Goal: Task Accomplishment & Management: Complete application form

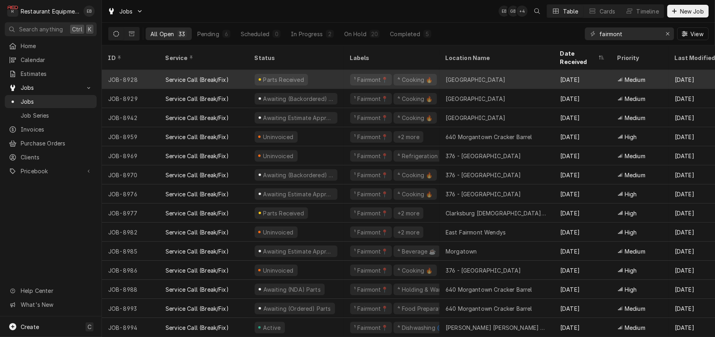
scroll to position [368, 0]
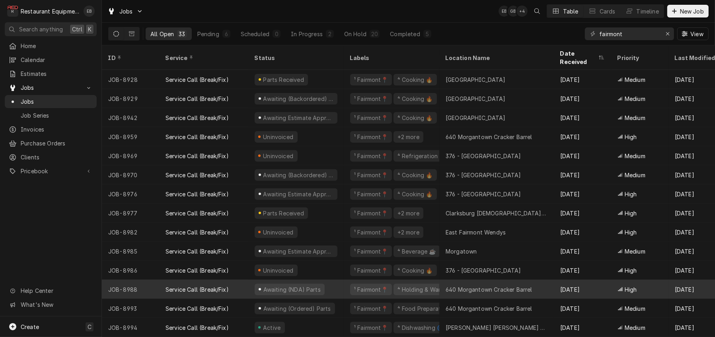
click at [245, 282] on div "Service Call (Break/Fix)" at bounding box center [203, 289] width 89 height 19
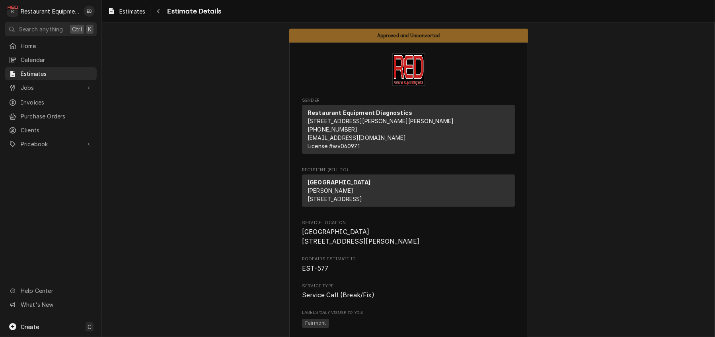
click at [126, 4] on div "Estimates Estimate Details" at bounding box center [408, 11] width 613 height 22
click at [131, 14] on span "Estimates" at bounding box center [132, 11] width 26 height 8
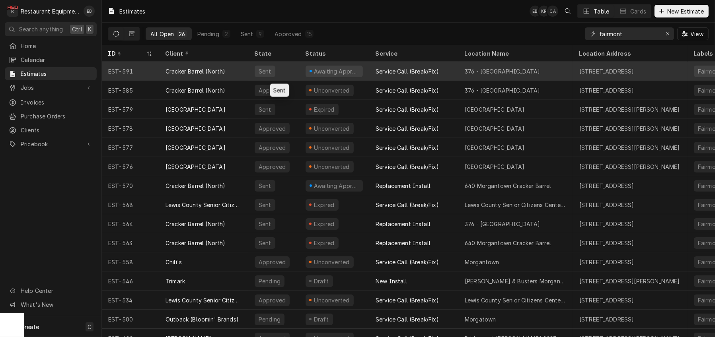
click at [297, 70] on div "Sent" at bounding box center [273, 71] width 51 height 19
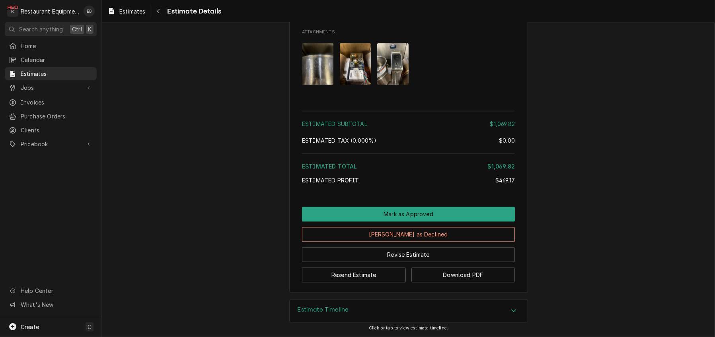
scroll to position [2147, 0]
click at [137, 8] on span "Estimates" at bounding box center [132, 11] width 26 height 8
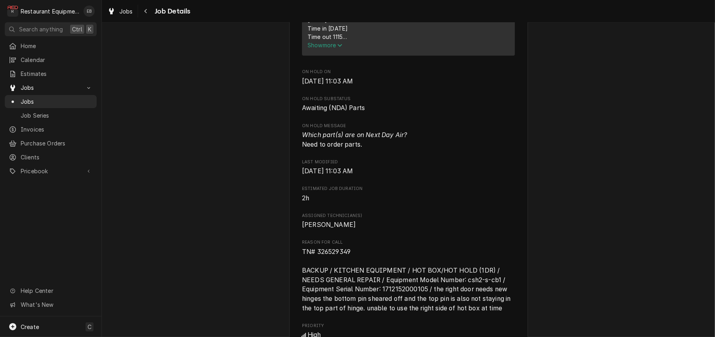
scroll to position [398, 0]
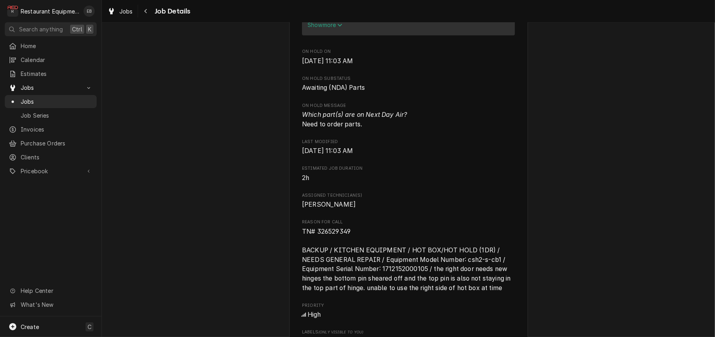
drag, startPoint x: 338, startPoint y: 268, endPoint x: 545, endPoint y: 239, distance: 209.2
click at [545, 239] on div "Awaiting (NDA) Parts Cracker Barrel (North) [GEOGRAPHIC_DATA] / [STREET_ADDRESS…" at bounding box center [408, 218] width 613 height 1170
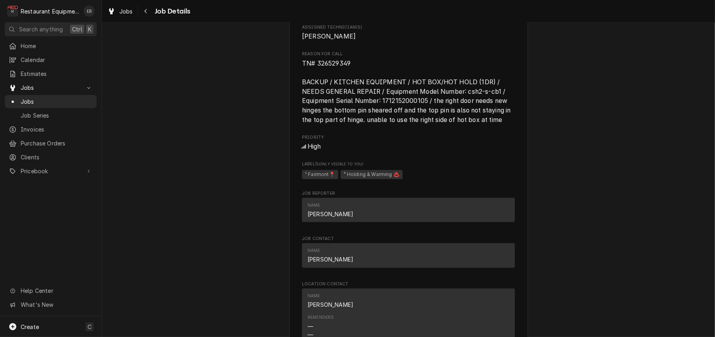
scroll to position [557, 0]
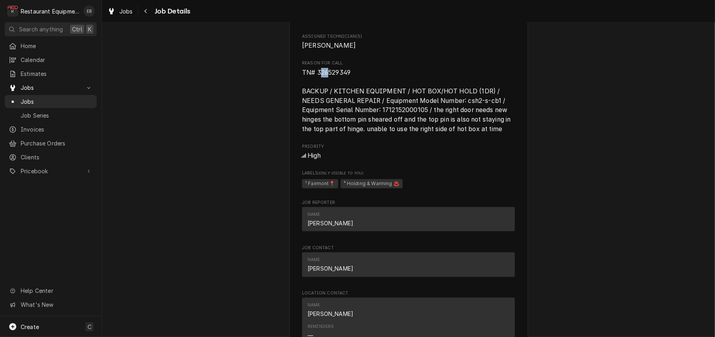
drag, startPoint x: 314, startPoint y: 177, endPoint x: 324, endPoint y: 179, distance: 10.1
click at [324, 133] on span "TN# 326529349 BACKUP / KITCHEN EQUIPMENT / HOT BOX/HOT HOLD (1DR) / NEEDS GENER…" at bounding box center [407, 101] width 210 height 64
drag, startPoint x: 311, startPoint y: 176, endPoint x: 349, endPoint y: 176, distance: 38.2
click at [349, 134] on span "TN# 326529349 BACKUP / KITCHEN EQUIPMENT / HOT BOX/HOT HOLD (1DR) / NEEDS GENER…" at bounding box center [408, 101] width 213 height 66
copy span "326529349"
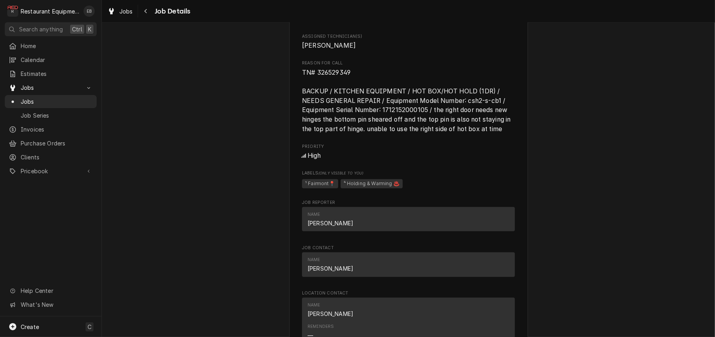
drag, startPoint x: 501, startPoint y: 124, endPoint x: 566, endPoint y: 83, distance: 77.1
click at [566, 83] on div "Awaiting (NDA) Parts Cracker Barrel (North) 640 Morgantown Cracker Barrel / 200…" at bounding box center [408, 59] width 613 height 1170
drag, startPoint x: 456, startPoint y: 64, endPoint x: 568, endPoint y: 52, distance: 111.9
click at [568, 52] on div "Awaiting (NDA) Parts Cracker Barrel (North) 640 Morgantown Cracker Barrel / 200…" at bounding box center [408, 59] width 613 height 1170
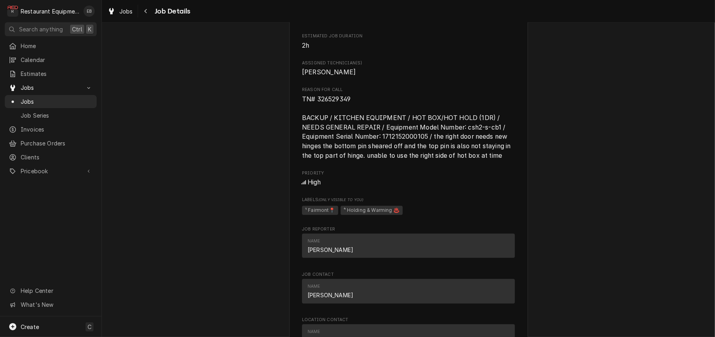
scroll to position [371, 0]
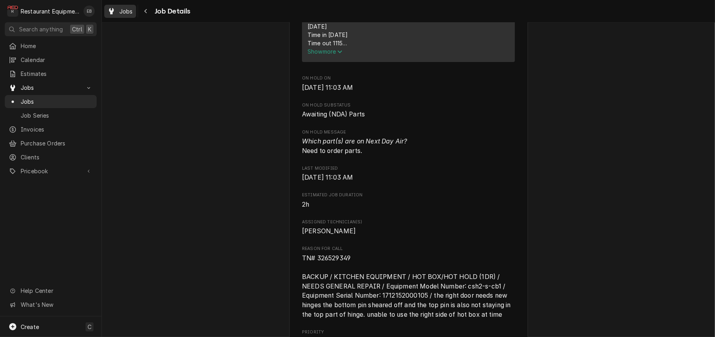
click at [132, 15] on span "Jobs" at bounding box center [126, 11] width 14 height 8
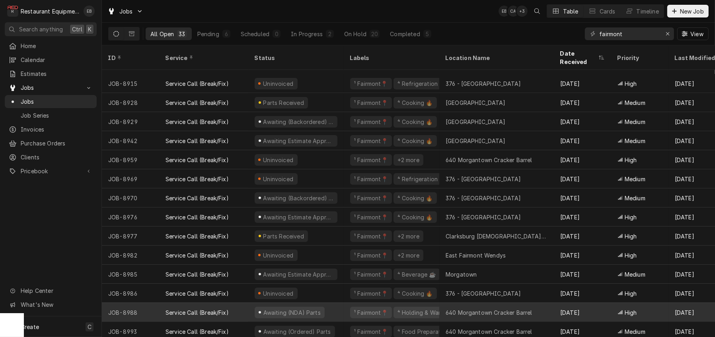
scroll to position [368, 0]
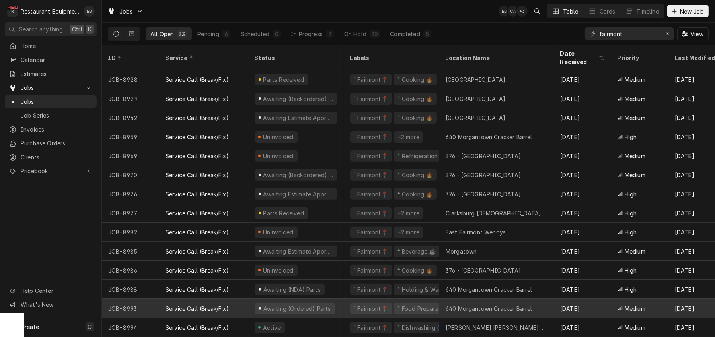
click at [229, 305] on div "Service Call (Break/Fix)" at bounding box center [196, 309] width 63 height 8
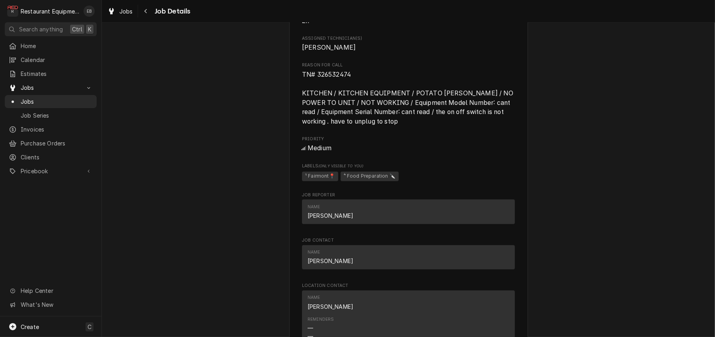
scroll to position [557, 0]
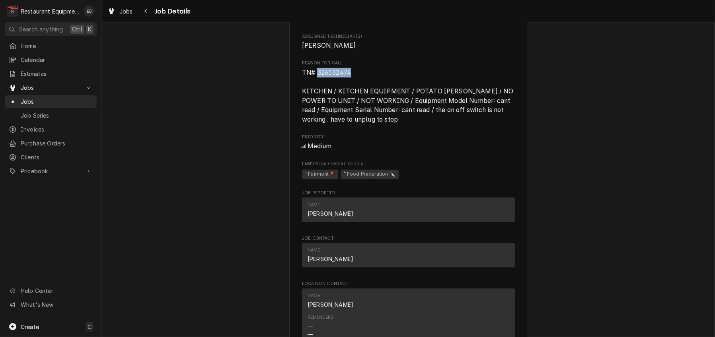
drag, startPoint x: 312, startPoint y: 176, endPoint x: 351, endPoint y: 173, distance: 38.7
click at [351, 124] on span "TN# 326532474 KITCHEN / KITCHEN EQUIPMENT / POTATO [PERSON_NAME] / NO POWER TO …" at bounding box center [408, 96] width 213 height 56
copy span "326532474"
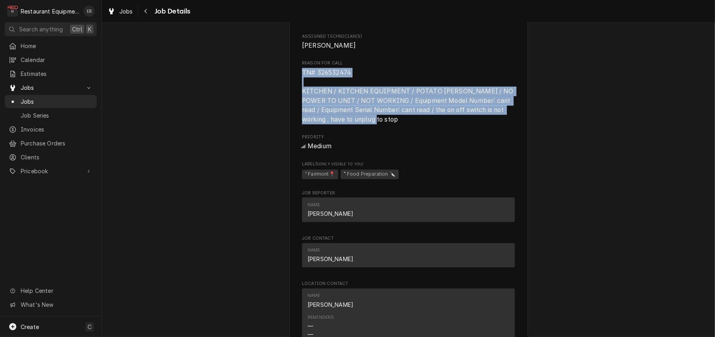
drag, startPoint x: 296, startPoint y: 177, endPoint x: 367, endPoint y: 220, distance: 83.5
click at [379, 124] on span "TN# 326532474 KITCHEN / KITCHEN EQUIPMENT / POTATO PEELER / NO POWER TO UNIT / …" at bounding box center [408, 96] width 213 height 56
copy span "TN# 326532474 KITCHEN / KITCHEN EQUIPMENT / POTATO PEELER / NO POWER TO UNIT / …"
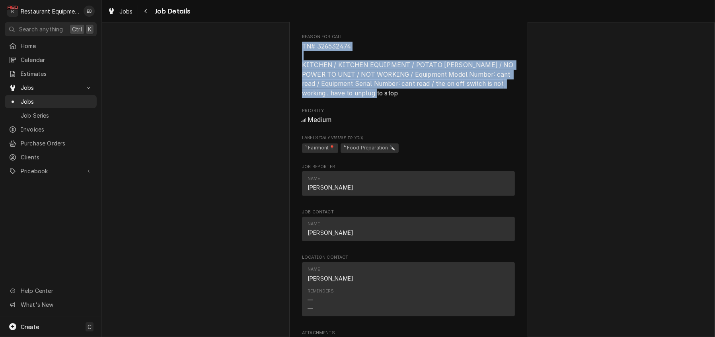
click at [411, 98] on span "TN# 326532474 KITCHEN / KITCHEN EQUIPMENT / POTATO [PERSON_NAME] / NO POWER TO …" at bounding box center [408, 70] width 213 height 56
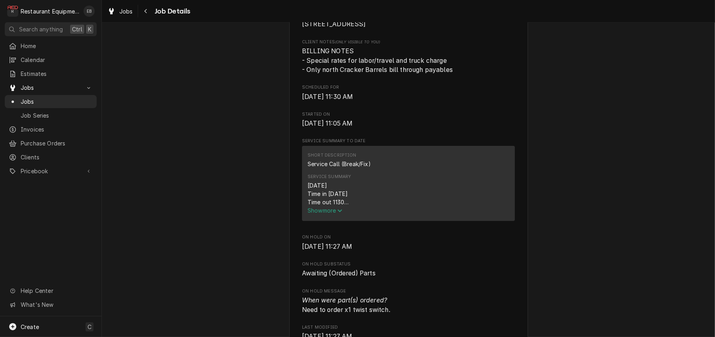
click at [337, 214] on icon "Service Summary" at bounding box center [339, 211] width 5 height 6
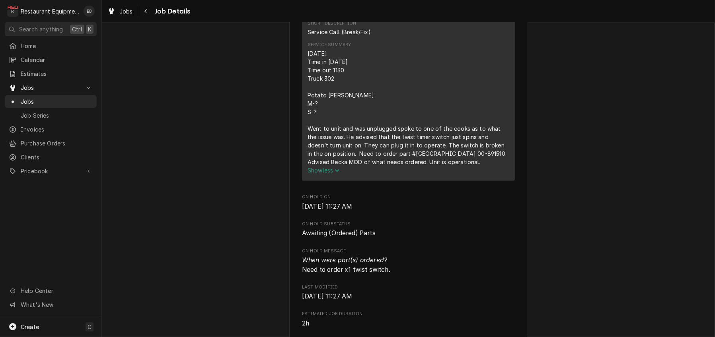
scroll to position [344, 0]
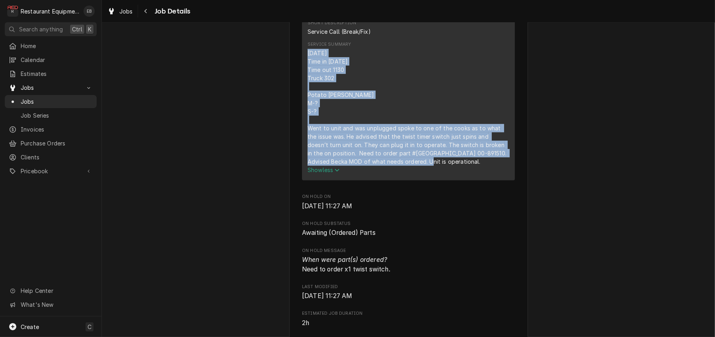
drag, startPoint x: 301, startPoint y: 124, endPoint x: 416, endPoint y: 245, distance: 166.8
click at [416, 166] on div "[DATE] Time in [DATE] Time out 1130 Truck 302 Potato [PERSON_NAME] M-? S-? Went…" at bounding box center [408, 107] width 202 height 117
copy div "9/24/25 Time in 1115 Time out 1130 Truck 302 Potato Peeler M-? S-? Went to unit…"
click at [133, 14] on span "Jobs" at bounding box center [126, 11] width 14 height 8
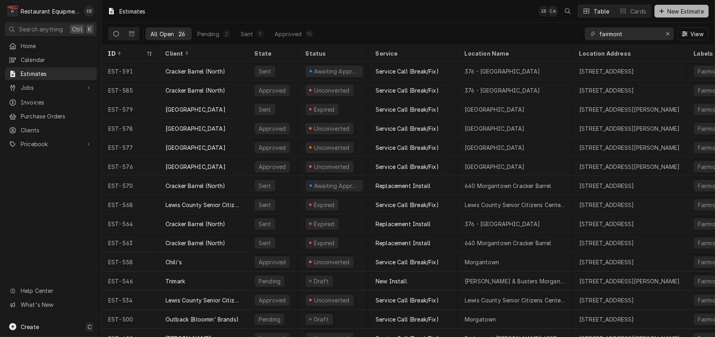
click at [680, 12] on span "New Estimate" at bounding box center [685, 11] width 40 height 8
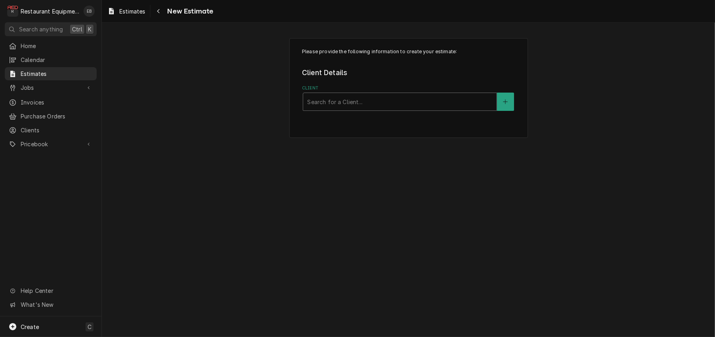
click at [388, 109] on div "Client" at bounding box center [399, 102] width 185 height 14
type input "c"
type input "cracker"
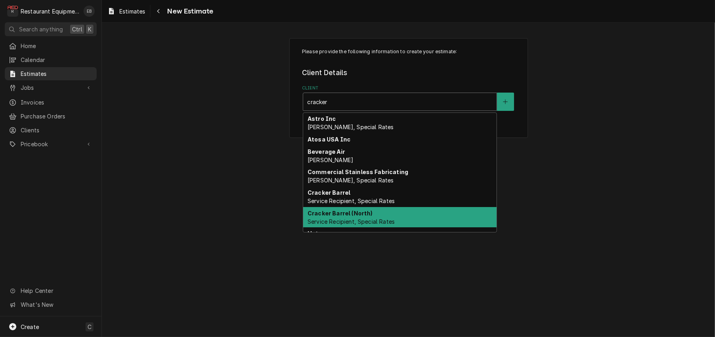
click at [388, 228] on div "Cracker Barrel (North) Service Recipient, Special Rates" at bounding box center [399, 217] width 193 height 21
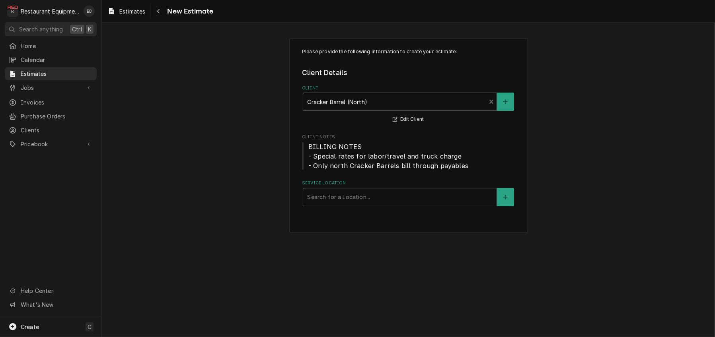
click at [381, 204] on div "Service Location" at bounding box center [399, 197] width 185 height 14
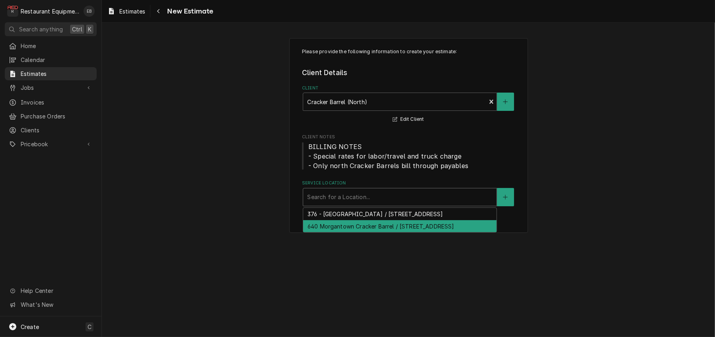
click at [358, 233] on div "640 Morgantown Cracker Barrel / [STREET_ADDRESS]" at bounding box center [399, 226] width 193 height 12
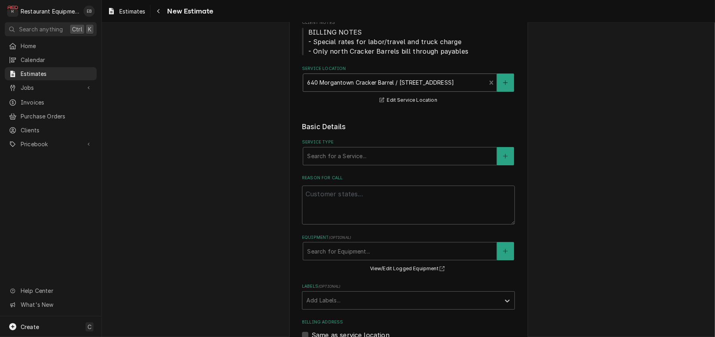
scroll to position [132, 0]
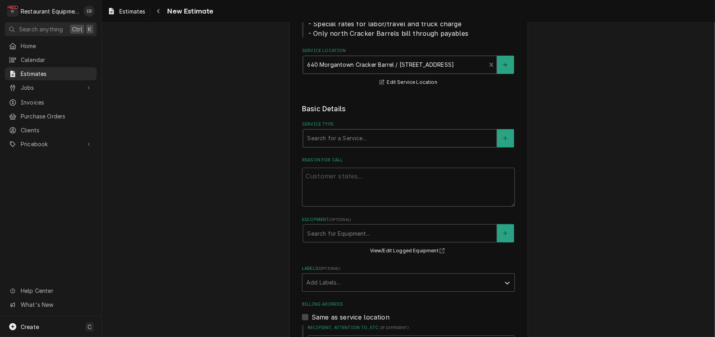
click at [343, 146] on div "Service Type" at bounding box center [399, 138] width 185 height 14
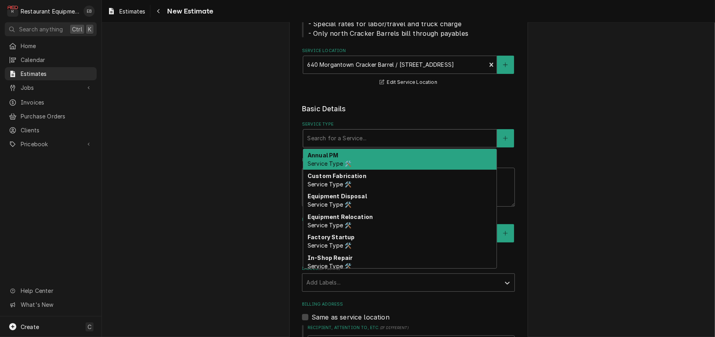
type textarea "x"
type input "b"
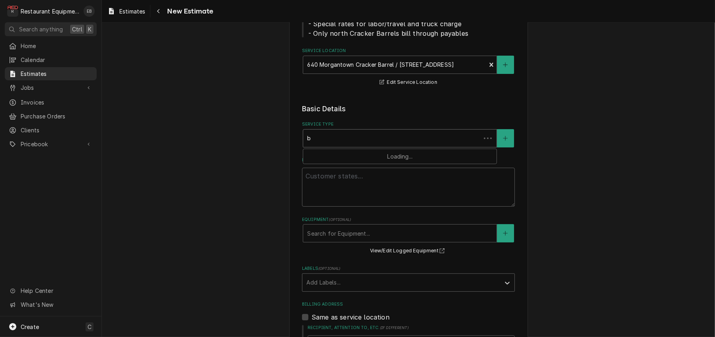
type textarea "x"
type input "br"
type textarea "x"
type input "bre"
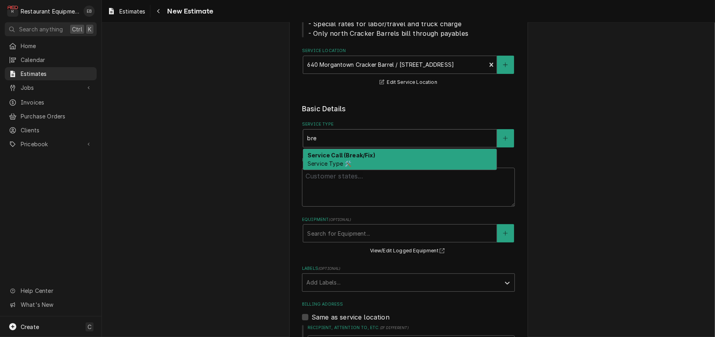
click at [341, 159] on strong "Service Call (Break/Fix)" at bounding box center [341, 155] width 68 height 7
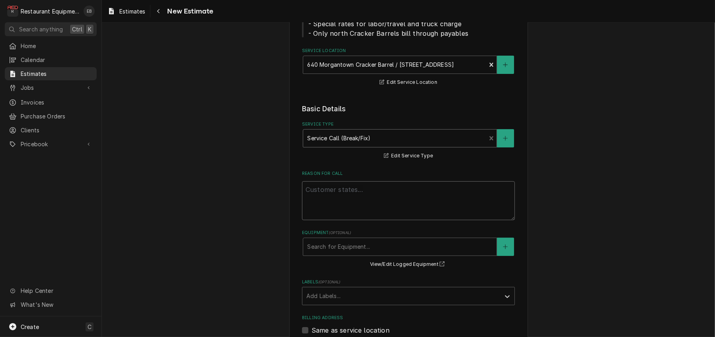
click at [340, 220] on textarea "Reason For Call" at bounding box center [408, 200] width 213 height 39
paste textarea "TN# 326532474 KITCHEN / KITCHEN EQUIPMENT / POTATO [PERSON_NAME] / NO POWER TO …"
type textarea "x"
type textarea "TN# 326532474 KITCHEN / KITCHEN EQUIPMENT / POTATO [PERSON_NAME] / NO POWER TO …"
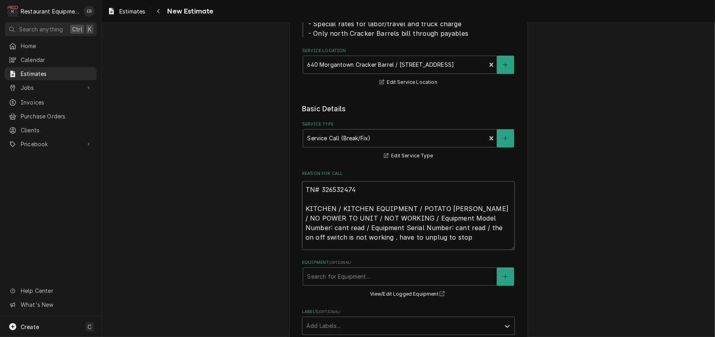
type textarea "x"
type textarea "TN# 326532474 KITCHEN / KITCHEN EQUIPMENT / POTATO [PERSON_NAME] / NO POWER TO …"
type textarea "x"
type textarea "TN# 326532474 KITCHEN / KITCHEN EQUIPMENT / POTATO [PERSON_NAME] / NO POWER TO …"
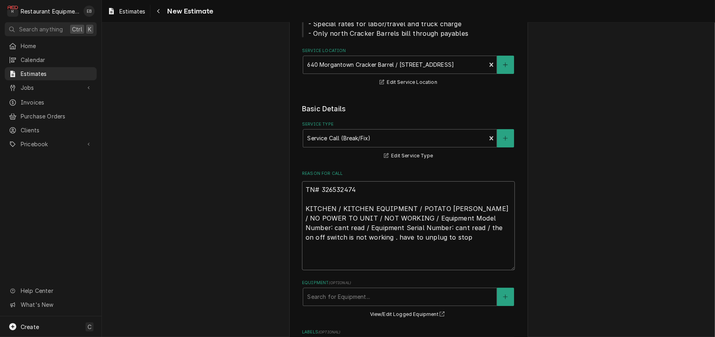
type textarea "x"
type textarea "TN# 326532474 KITCHEN / KITCHEN EQUIPMENT / POTATO [PERSON_NAME] / NO POWER TO …"
type textarea "x"
type textarea "TN# 326532474 KITCHEN / KITCHEN EQUIPMENT / POTATO [PERSON_NAME] / NO POWER TO …"
type textarea "x"
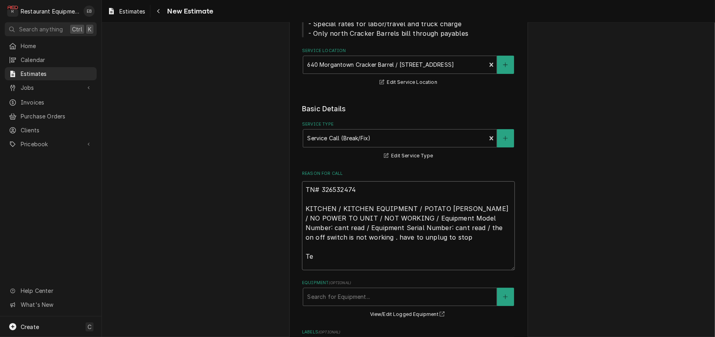
type textarea "TN# 326532474 KITCHEN / KITCHEN EQUIPMENT / POTATO [PERSON_NAME] / NO POWER TO …"
type textarea "x"
type textarea "TN# 326532474 KITCHEN / KITCHEN EQUIPMENT / POTATO [PERSON_NAME] / NO POWER TO …"
type textarea "x"
type textarea "TN# 326532474 KITCHEN / KITCHEN EQUIPMENT / POTATO [PERSON_NAME] / NO POWER TO …"
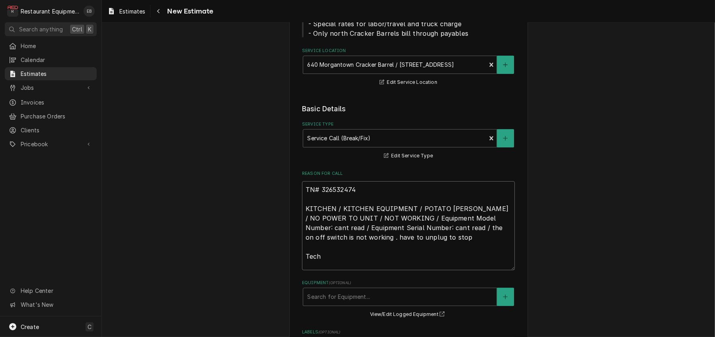
type textarea "x"
type textarea "TN# 326532474 KITCHEN / KITCHEN EQUIPMENT / POTATO [PERSON_NAME] / NO POWER TO …"
type textarea "x"
type textarea "TN# 326532474 KITCHEN / KITCHEN EQUIPMENT / POTATO [PERSON_NAME] / NO POWER TO …"
type textarea "x"
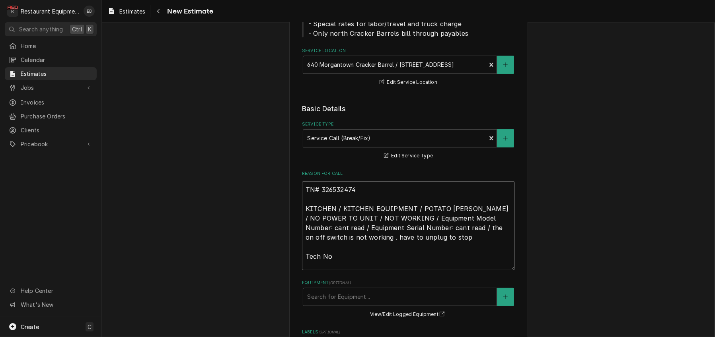
type textarea "TN# 326532474 KITCHEN / KITCHEN EQUIPMENT / POTATO [PERSON_NAME] / NO POWER TO …"
type textarea "x"
type textarea "TN# 326532474 KITCHEN / KITCHEN EQUIPMENT / POTATO [PERSON_NAME] / NO POWER TO …"
type textarea "x"
type textarea "TN# 326532474 KITCHEN / KITCHEN EQUIPMENT / POTATO [PERSON_NAME] / NO POWER TO …"
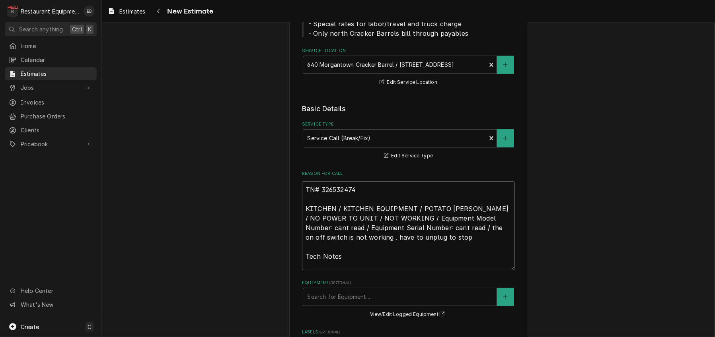
type textarea "x"
type textarea "TN# 326532474 KITCHEN / KITCHEN EQUIPMENT / POTATO [PERSON_NAME] / NO POWER TO …"
type textarea "x"
type textarea "TN# 326532474 KITCHEN / KITCHEN EQUIPMENT / POTATO [PERSON_NAME] / NO POWER TO …"
type textarea "x"
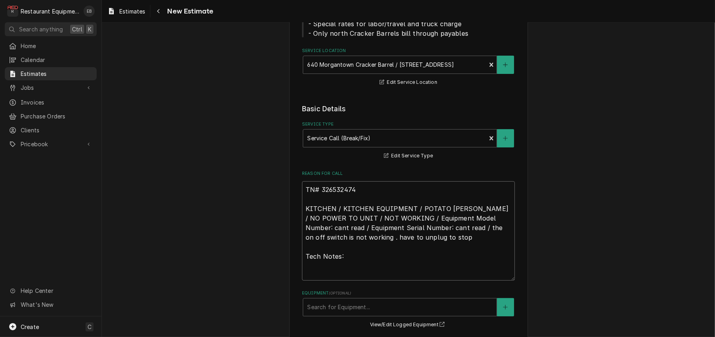
type textarea "TN# 326532474 KITCHEN / KITCHEN EQUIPMENT / POTATO [PERSON_NAME] / NO POWER TO …"
paste textarea "[DATE] Time in [DATE] Time out 1130 Truck 302 Potato [PERSON_NAME] M-? S-? Went…"
type textarea "x"
type textarea "TN# 326532474 KITCHEN / KITCHEN EQUIPMENT / POTATO PEELER / NO POWER TO UNIT / …"
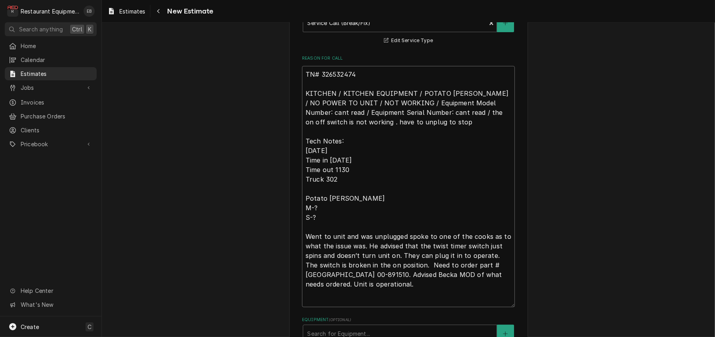
type textarea "x"
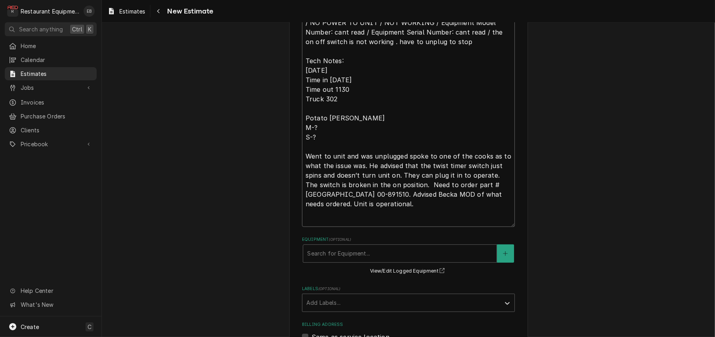
scroll to position [353, 0]
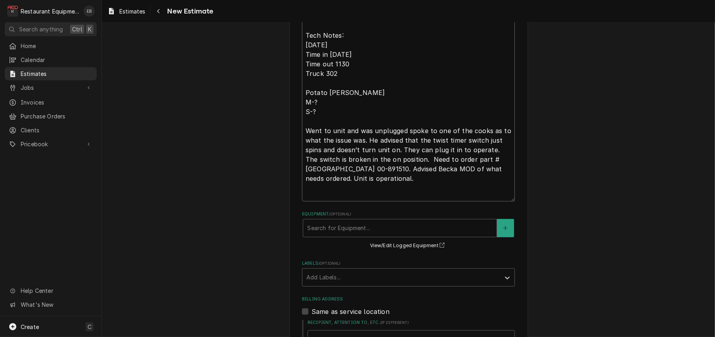
drag, startPoint x: 416, startPoint y: 207, endPoint x: 336, endPoint y: 217, distance: 80.5
click at [336, 202] on textarea "TN# 326532474 KITCHEN / KITCHEN EQUIPMENT / POTATO PEELER / NO POWER TO UNIT / …" at bounding box center [408, 80] width 213 height 241
type textarea "TN# 326532474 KITCHEN / KITCHEN EQUIPMENT / POTATO PEELER / NO POWER TO UNIT / …"
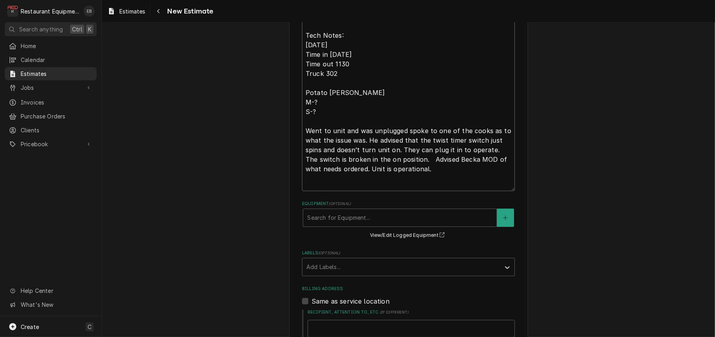
type textarea "x"
type textarea "TN# 326532474 KITCHEN / KITCHEN EQUIPMENT / POTATO PEELER / NO POWER TO UNIT / …"
type textarea "x"
click at [429, 191] on textarea "TN# 326532474 KITCHEN / KITCHEN EQUIPMENT / POTATO PEELER / NO POWER TO UNIT / …" at bounding box center [408, 75] width 213 height 231
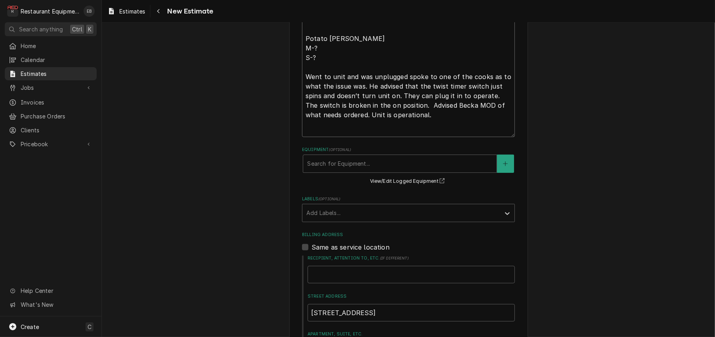
scroll to position [433, 0]
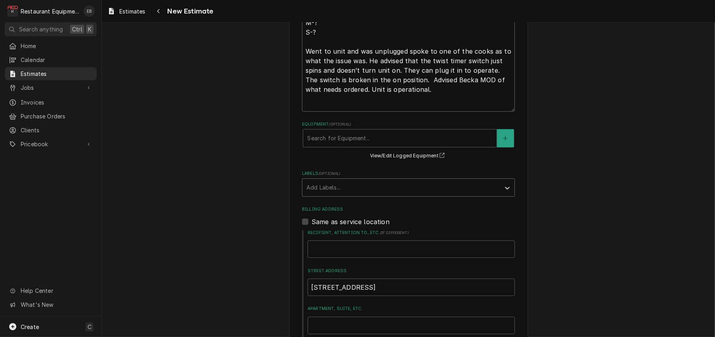
type textarea "TN# 326532474 KITCHEN / KITCHEN EQUIPMENT / POTATO PEELER / NO POWER TO UNIT / …"
click at [348, 195] on div "Labels" at bounding box center [401, 188] width 190 height 14
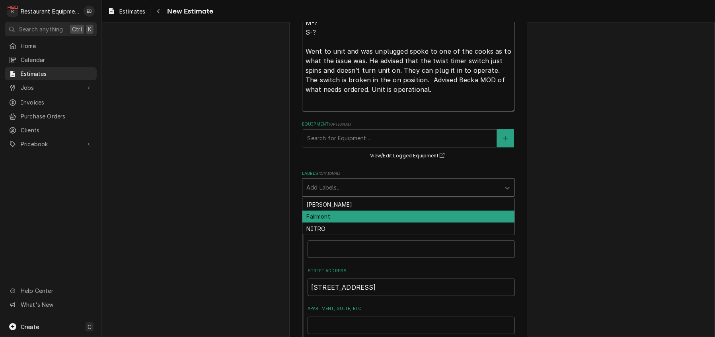
click at [341, 223] on div "Fairmont" at bounding box center [408, 217] width 212 height 12
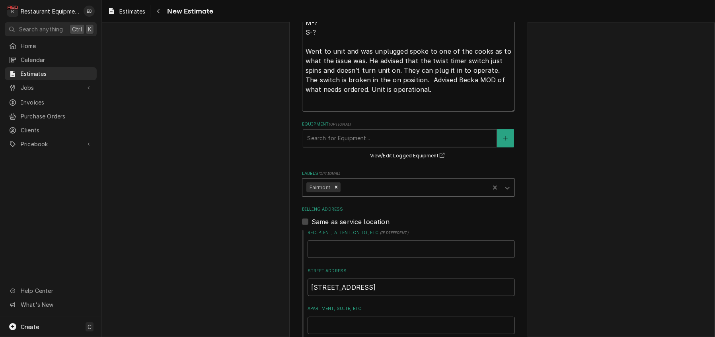
type textarea "x"
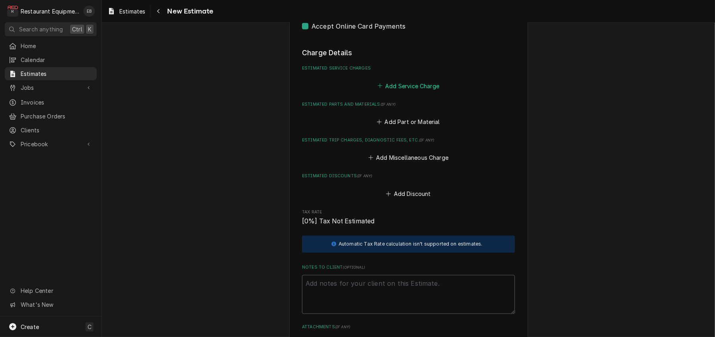
scroll to position [963, 0]
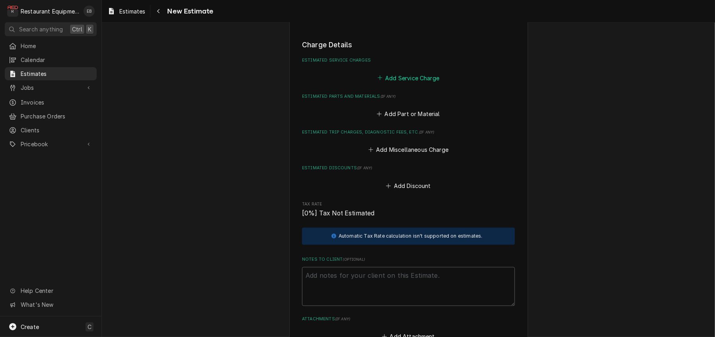
click at [401, 84] on button "Add Service Charge" at bounding box center [408, 77] width 64 height 11
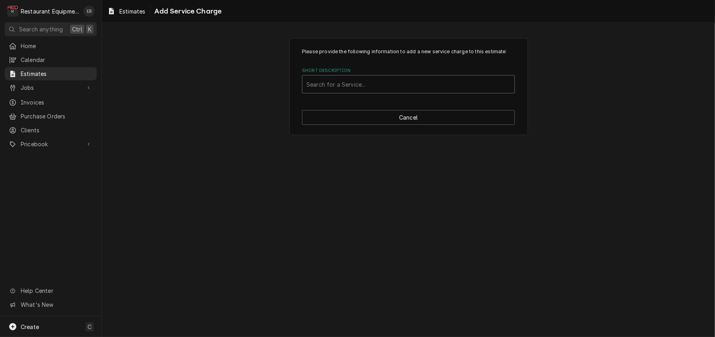
click at [422, 91] on div "Short Description" at bounding box center [408, 84] width 204 height 14
type input "labor"
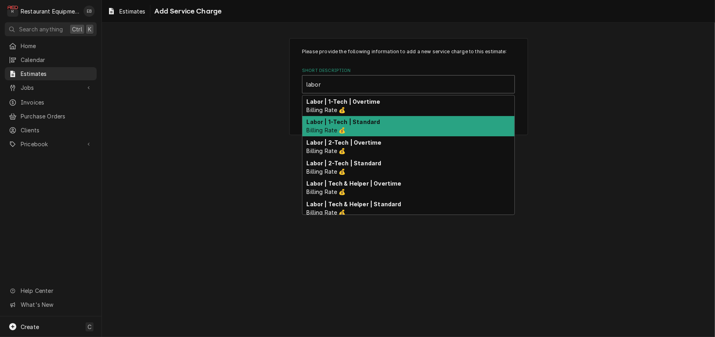
click at [369, 125] on strong "Labor | 1-Tech | Standard" at bounding box center [344, 121] width 74 height 7
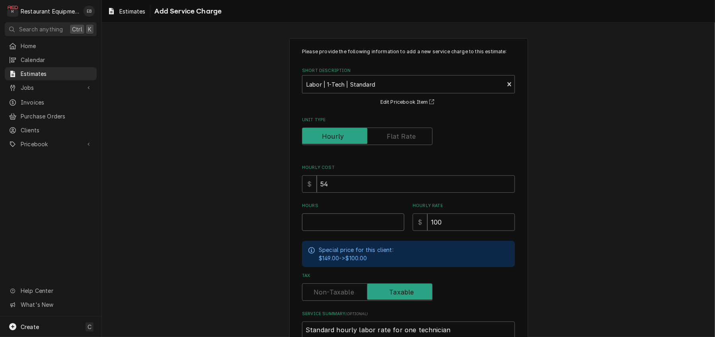
click at [331, 231] on input "Hours" at bounding box center [353, 222] width 102 height 17
type textarea "x"
type input "2"
type textarea "x"
type input "2"
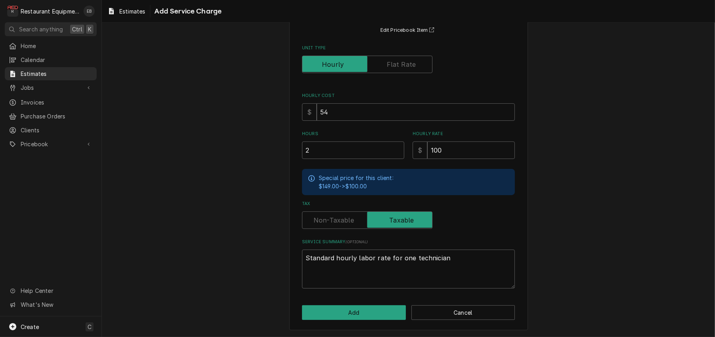
scroll to position [118, 0]
click at [357, 310] on button "Add" at bounding box center [354, 312] width 104 height 15
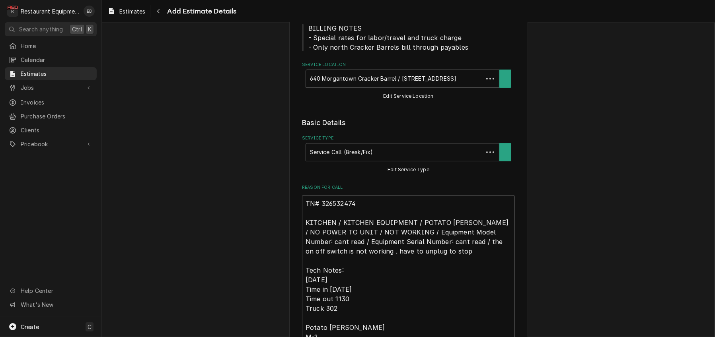
scroll to position [953, 0]
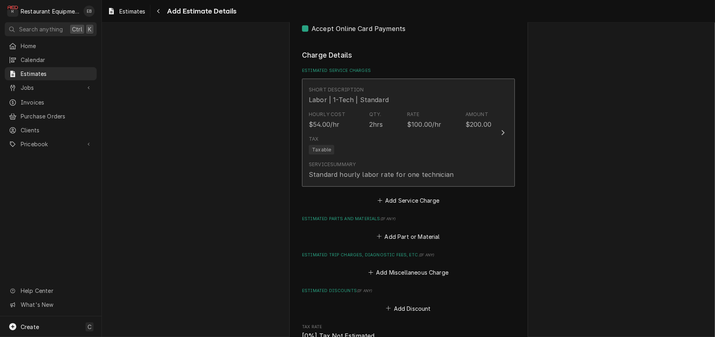
click at [485, 158] on div "Tax Taxable" at bounding box center [400, 144] width 183 height 25
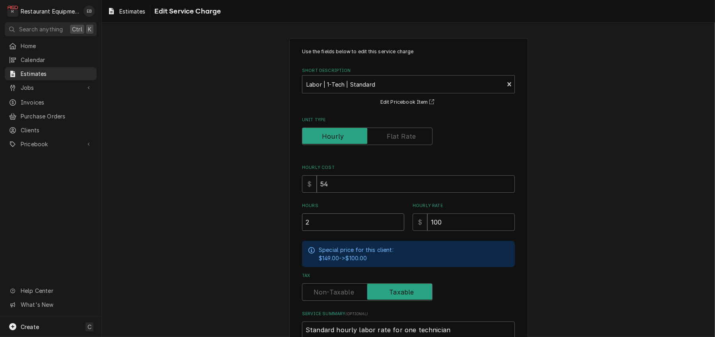
click at [338, 231] on input "2" at bounding box center [353, 222] width 102 height 17
type textarea "x"
type input "3"
type textarea "x"
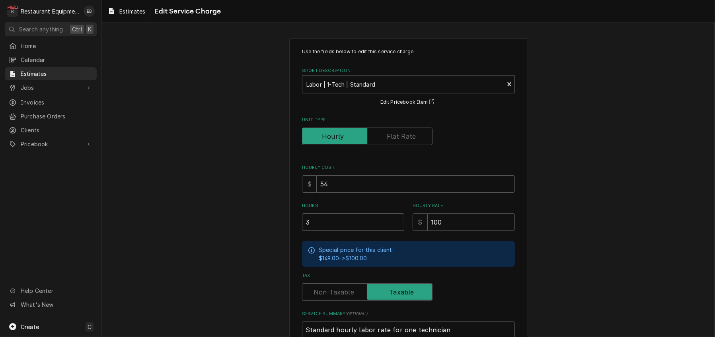
type input "3"
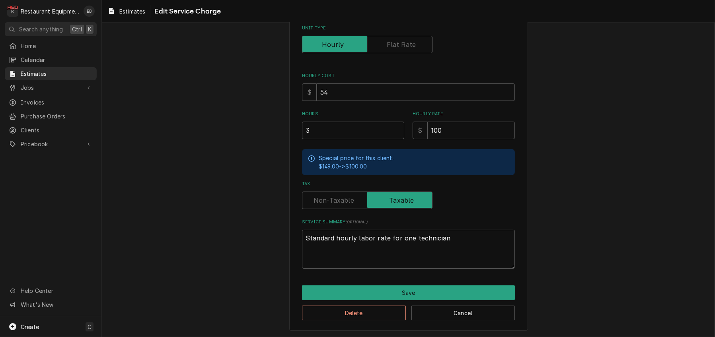
scroll to position [132, 0]
click at [350, 121] on input "3" at bounding box center [353, 129] width 102 height 17
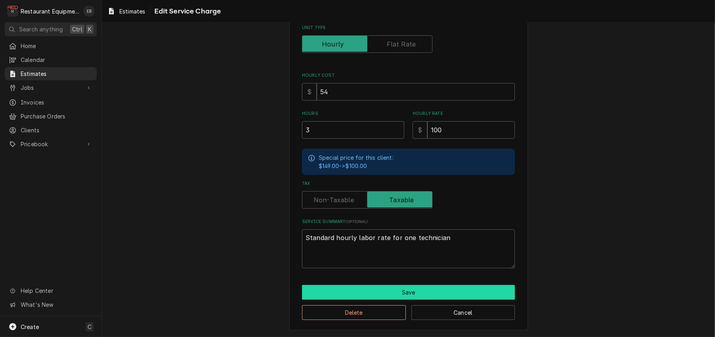
click at [343, 290] on button "Save" at bounding box center [408, 292] width 213 height 15
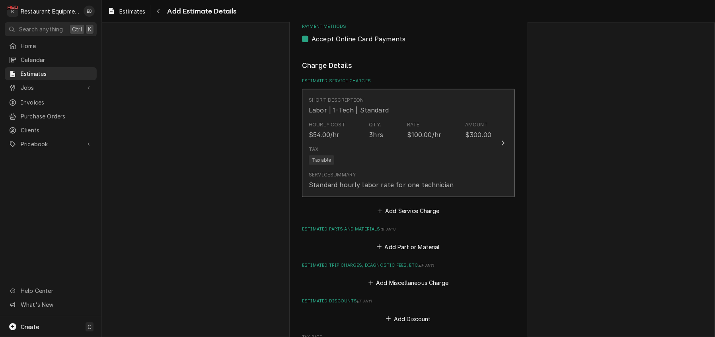
type textarea "x"
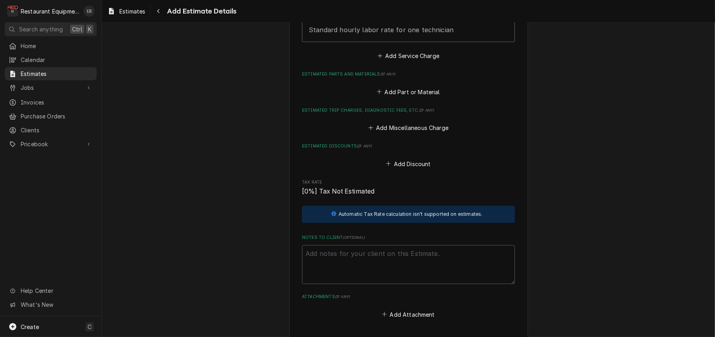
scroll to position [1102, 0]
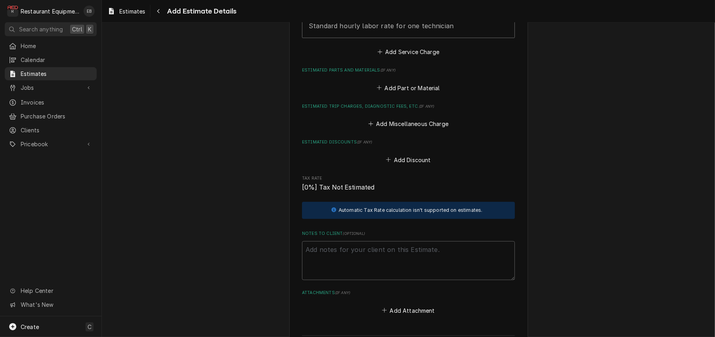
click at [408, 168] on fieldset "Charge Details Estimated Service Charges Short Description Labor | 1-Tech | Sta…" at bounding box center [408, 108] width 213 height 415
click at [408, 58] on button "Add Service Charge" at bounding box center [408, 52] width 64 height 11
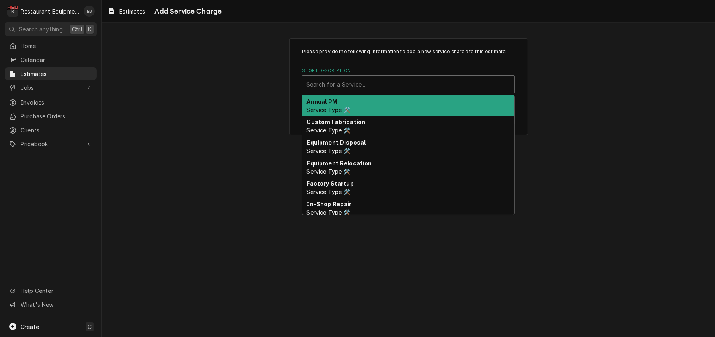
click at [384, 91] on div "Short Description" at bounding box center [408, 84] width 204 height 14
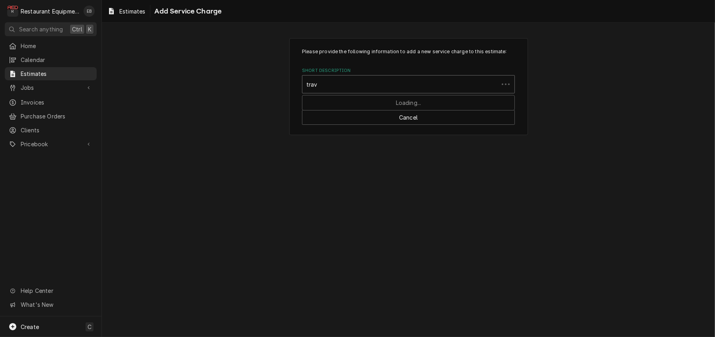
type input "trave"
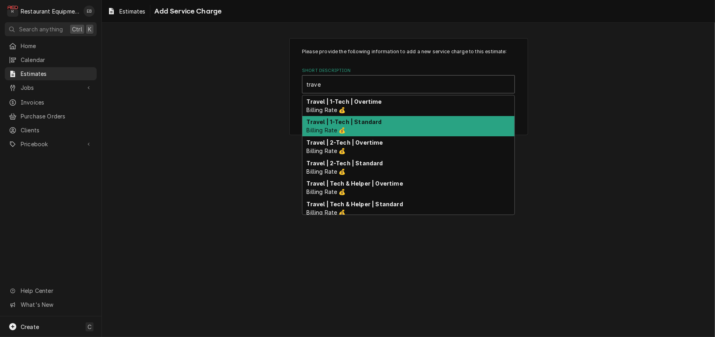
click at [372, 125] on strong "Travel | 1-Tech | Standard" at bounding box center [344, 121] width 75 height 7
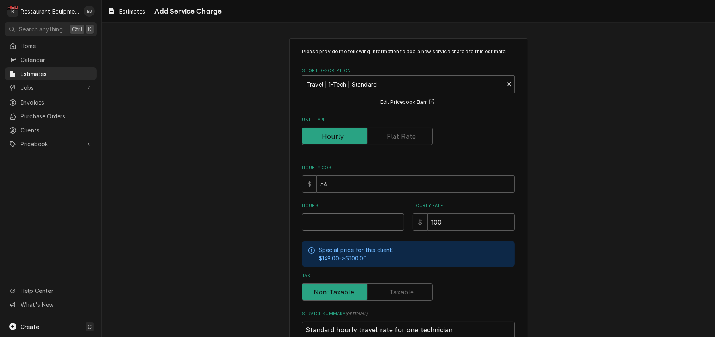
click at [337, 231] on input "Hours" at bounding box center [353, 222] width 102 height 17
type textarea "x"
type input "2"
type textarea "x"
type input "2"
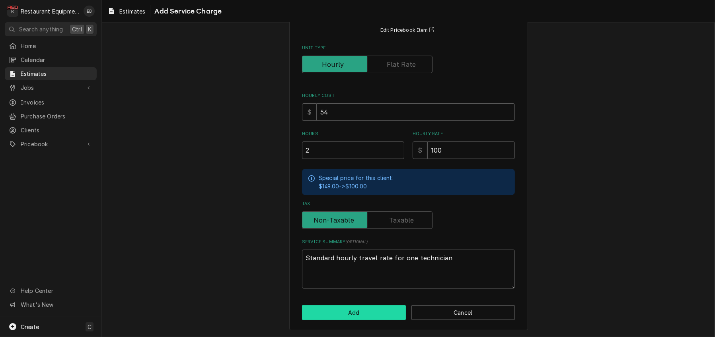
click at [386, 312] on button "Add" at bounding box center [354, 312] width 104 height 15
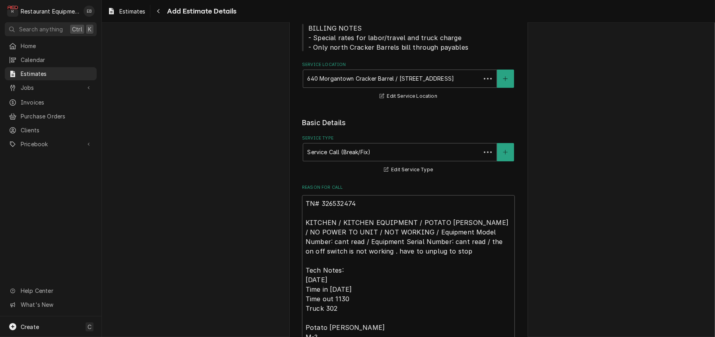
scroll to position [1091, 0]
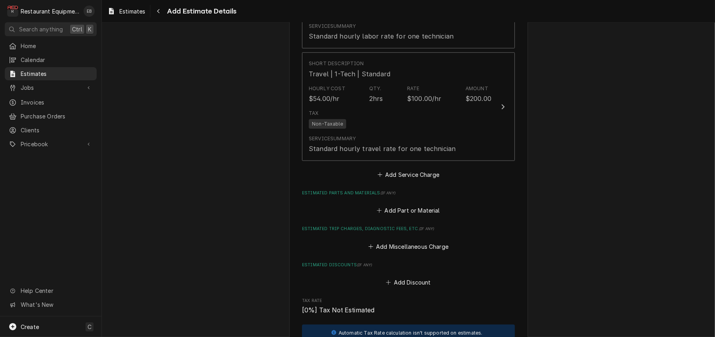
type textarea "x"
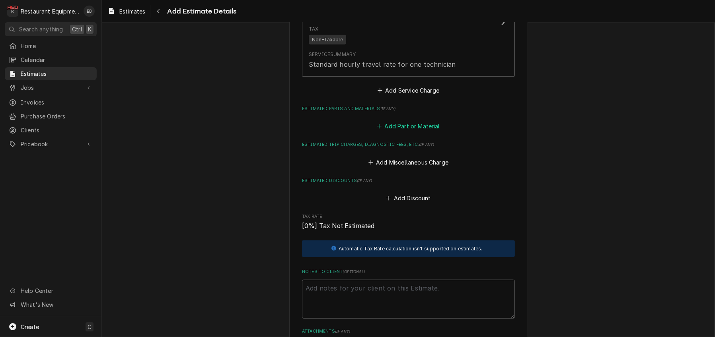
scroll to position [1198, 0]
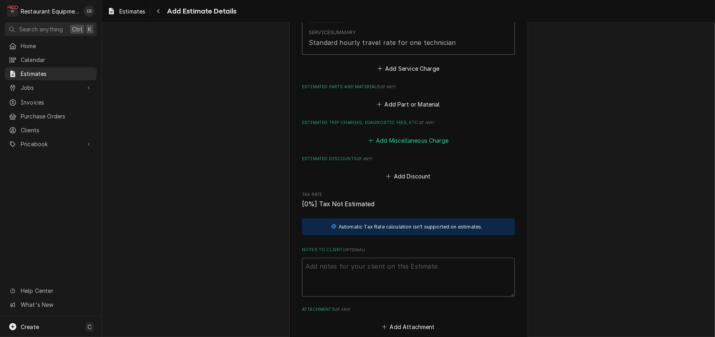
click at [408, 146] on button "Add Miscellaneous Charge" at bounding box center [408, 140] width 83 height 11
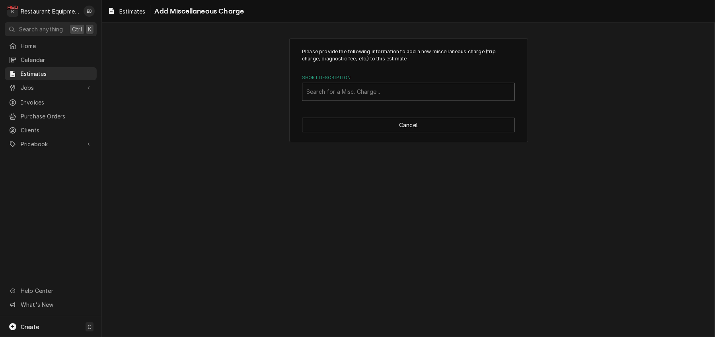
click at [385, 99] on div "Short Description" at bounding box center [408, 92] width 204 height 14
type input "truc"
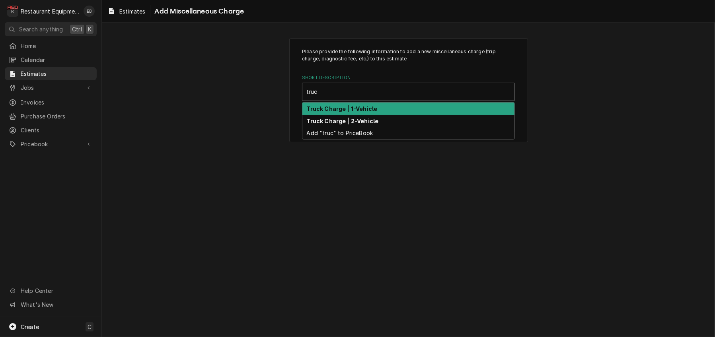
click at [375, 115] on div "Truck Charge | 1-Vehicle" at bounding box center [408, 109] width 212 height 12
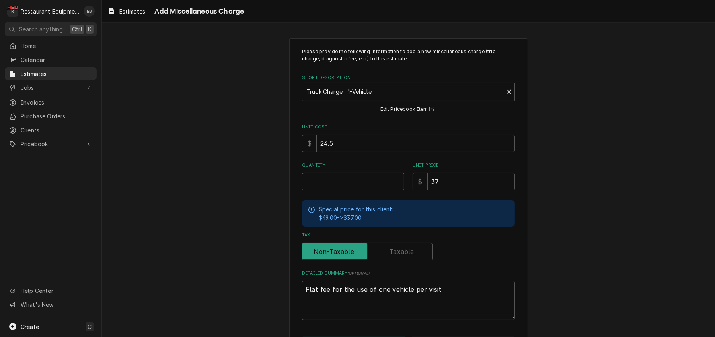
click at [339, 190] on input "Quantity" at bounding box center [353, 181] width 102 height 17
type textarea "x"
type input "2"
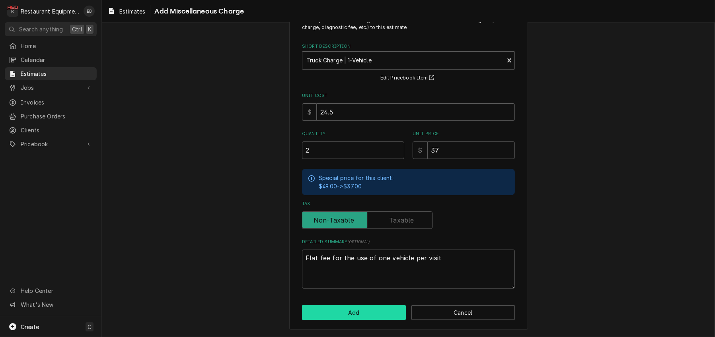
click at [365, 315] on button "Add" at bounding box center [354, 312] width 104 height 15
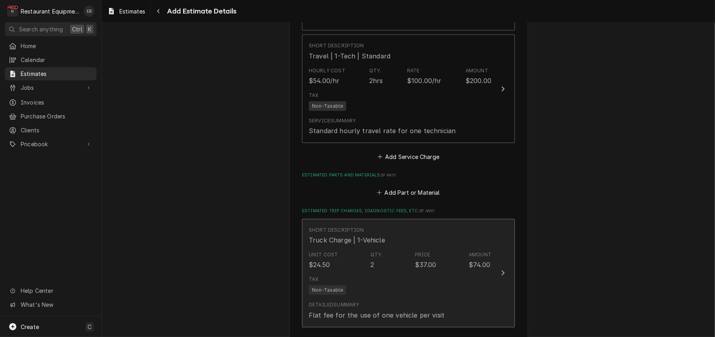
scroll to position [1108, 0]
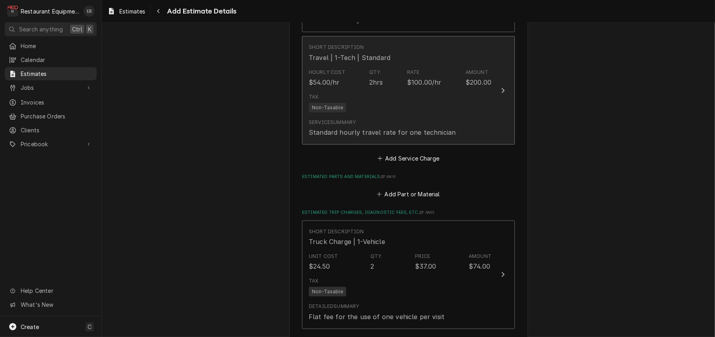
click at [416, 116] on div "Tax Non-Taxable" at bounding box center [400, 102] width 183 height 25
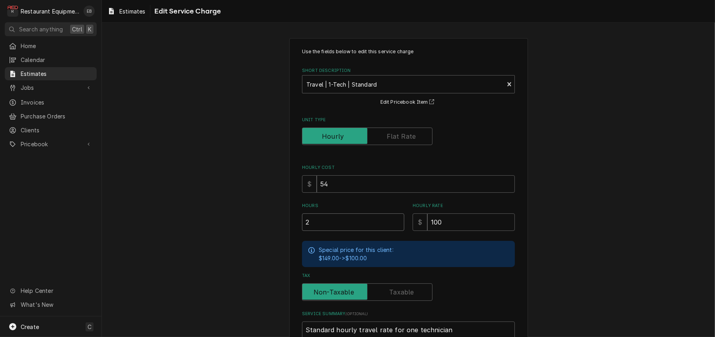
click at [354, 231] on input "2" at bounding box center [353, 222] width 102 height 17
type textarea "x"
type input "1"
type textarea "x"
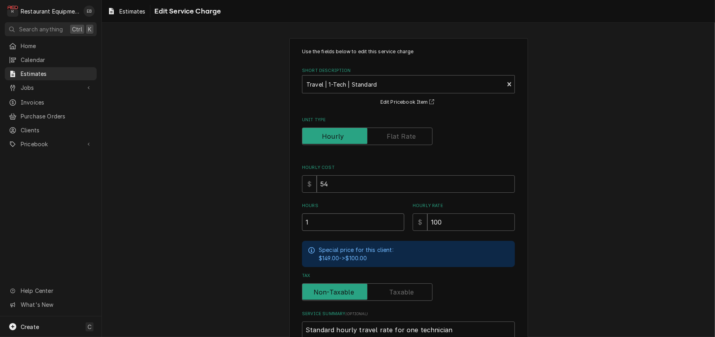
type input "1"
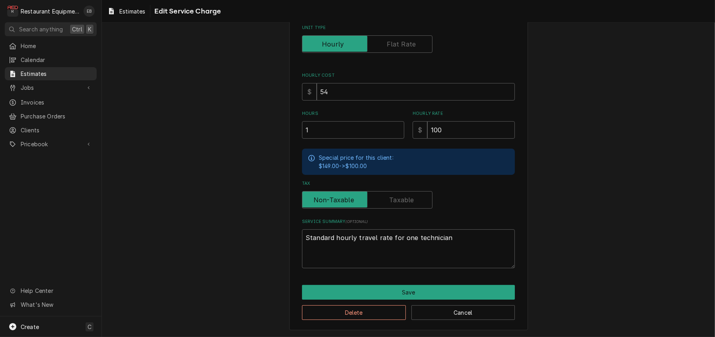
scroll to position [132, 0]
click at [380, 287] on button "Save" at bounding box center [408, 292] width 213 height 15
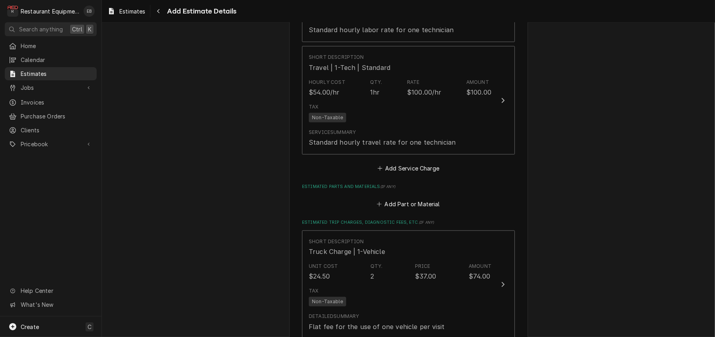
type textarea "x"
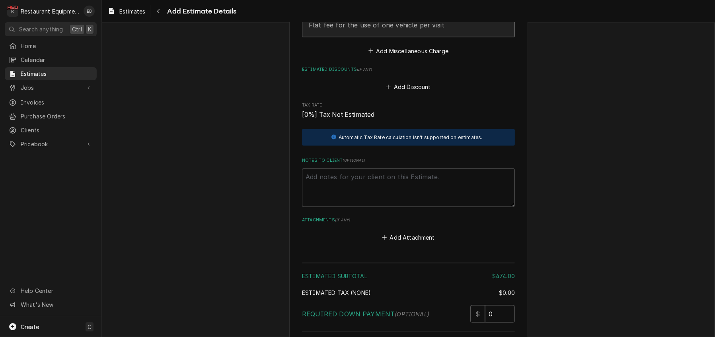
scroll to position [1333, 0]
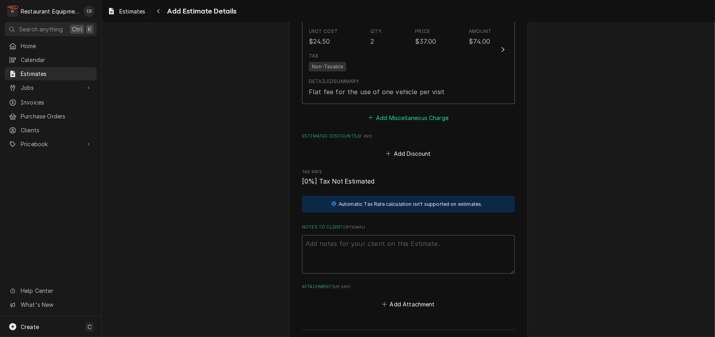
click at [386, 123] on button "Add Miscellaneous Charge" at bounding box center [408, 117] width 83 height 11
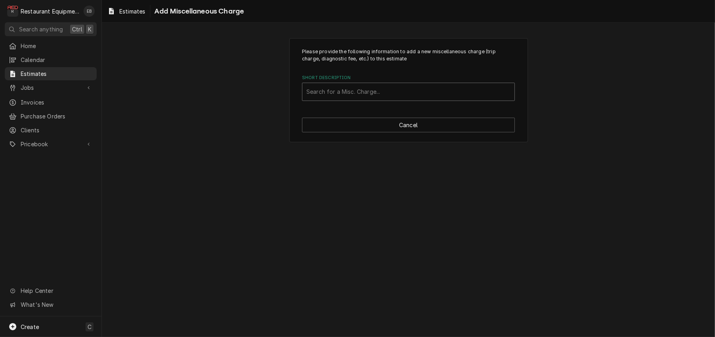
click at [355, 101] on div "Search for a Misc. Charge..." at bounding box center [408, 92] width 213 height 18
type input "shipping"
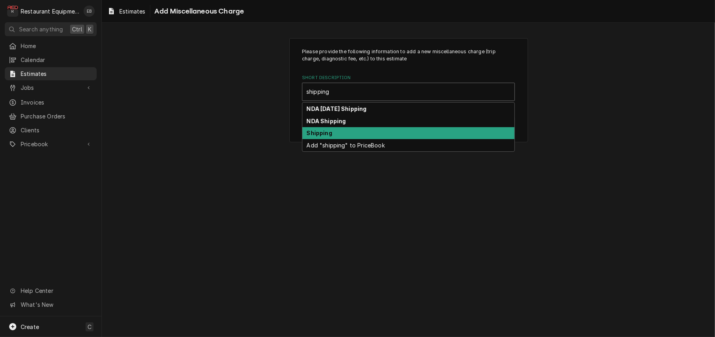
click at [344, 140] on div "Shipping" at bounding box center [408, 133] width 212 height 12
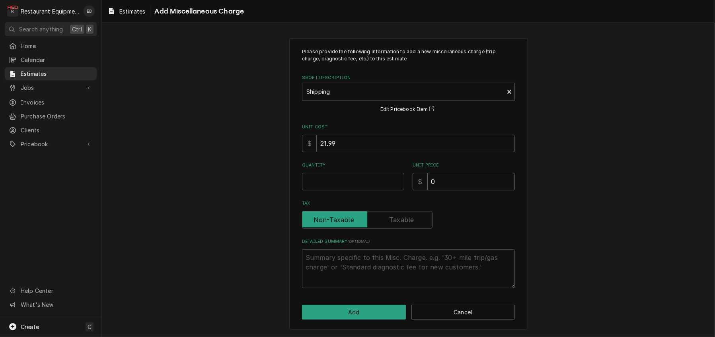
click at [462, 190] on input "0" at bounding box center [470, 181] width 87 height 17
type textarea "x"
type input "5"
type textarea "x"
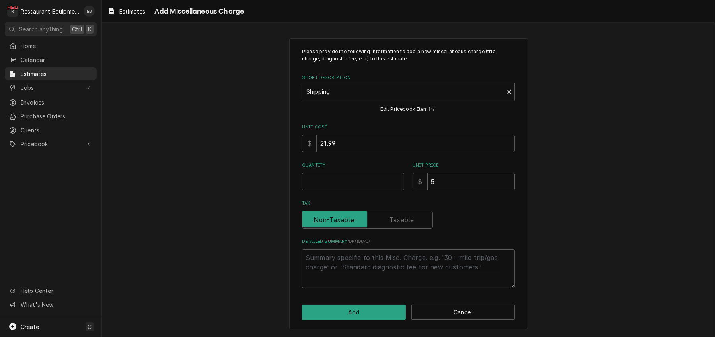
type input "55"
type textarea "x"
type input "55.3"
type textarea "x"
type input "55.36"
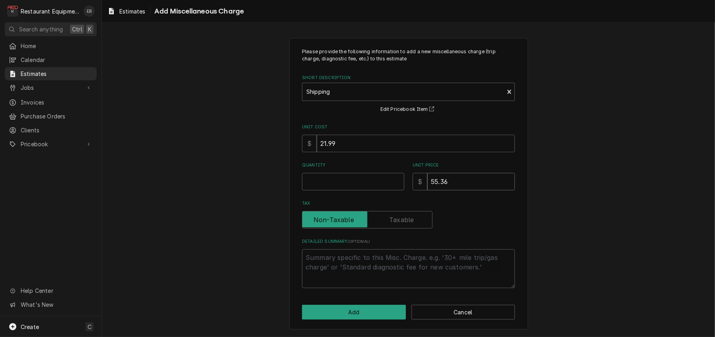
type textarea "x"
type input "55.365"
type textarea "x"
type input "55.36"
type textarea "x"
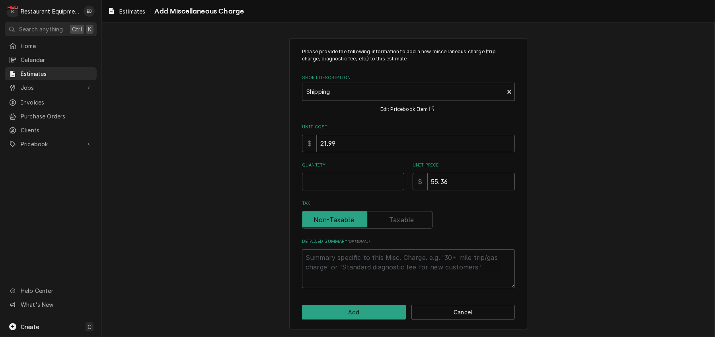
type input "55.36"
click at [358, 190] on input "Quantity" at bounding box center [353, 181] width 102 height 17
type textarea "x"
type input "1"
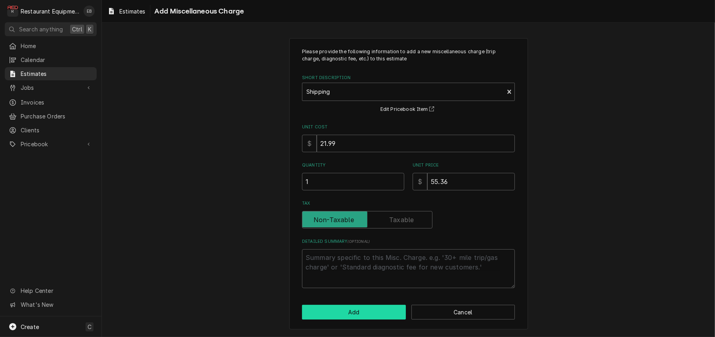
click at [373, 310] on button "Add" at bounding box center [354, 312] width 104 height 15
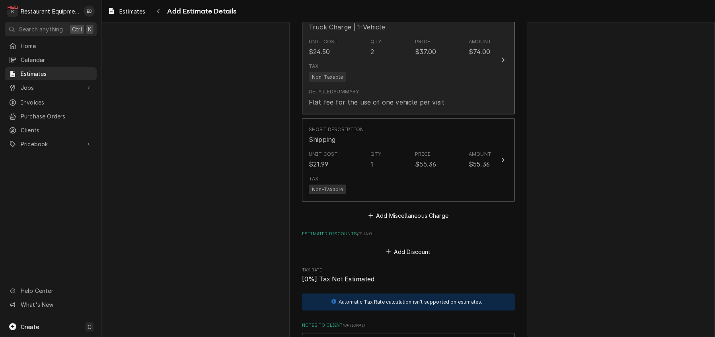
type textarea "x"
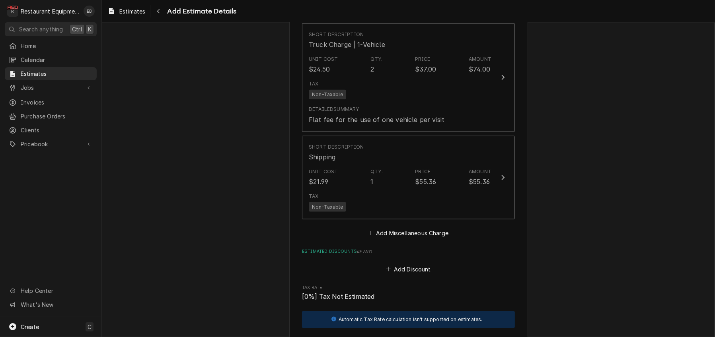
scroll to position [1216, 0]
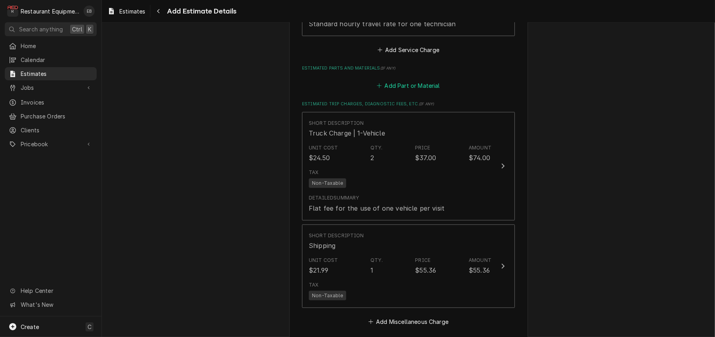
click at [397, 91] on button "Add Part or Material" at bounding box center [408, 85] width 66 height 11
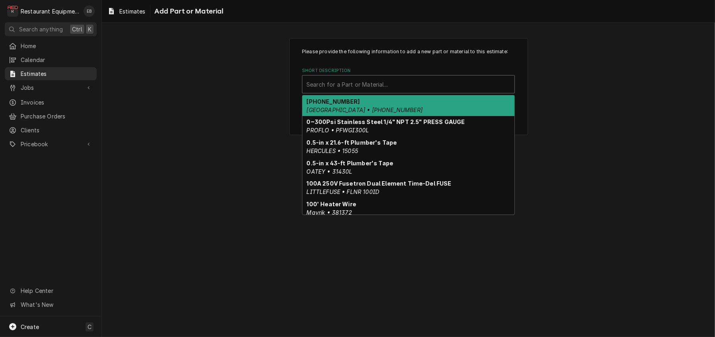
click at [382, 91] on div "Short Description" at bounding box center [408, 84] width 204 height 14
click at [369, 91] on div "Short Description" at bounding box center [408, 84] width 204 height 14
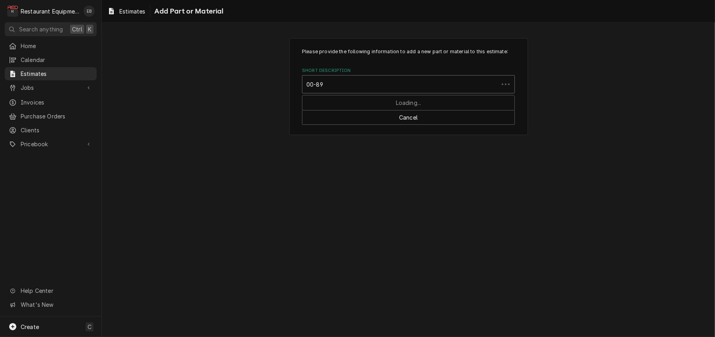
type input "00-891"
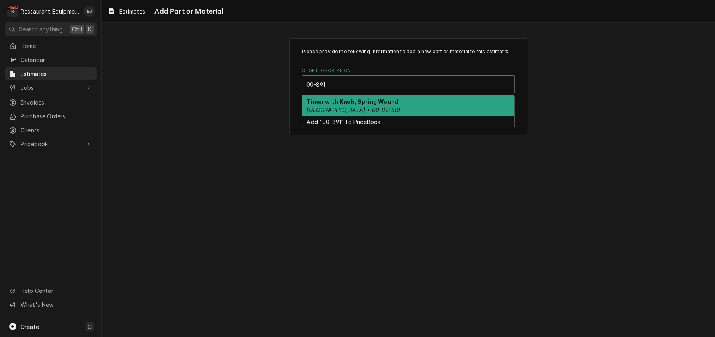
click at [354, 105] on strong "Timer with Knob, Spring Wound" at bounding box center [353, 101] width 92 height 7
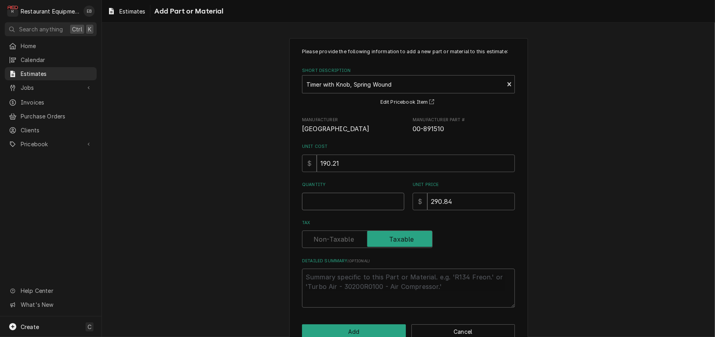
click at [351, 210] on input "Quantity" at bounding box center [353, 201] width 102 height 17
type textarea "x"
type input "1"
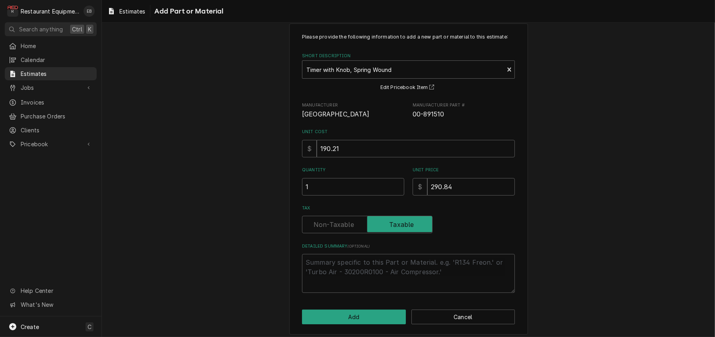
scroll to position [64, 0]
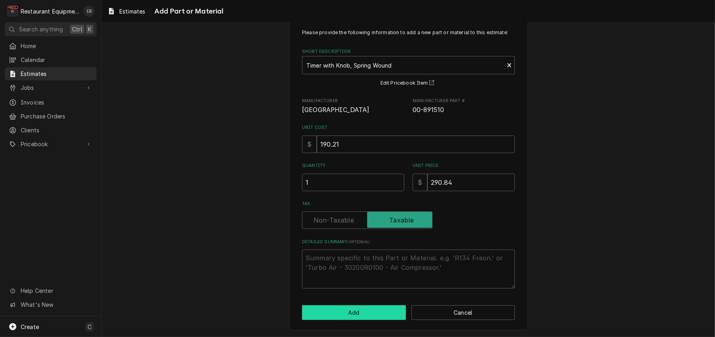
click at [369, 313] on button "Add" at bounding box center [354, 312] width 104 height 15
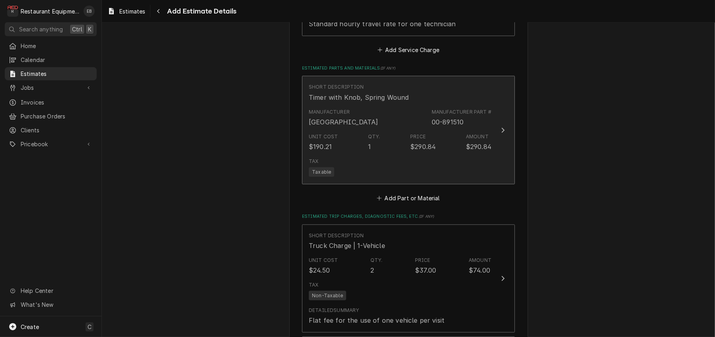
type textarea "x"
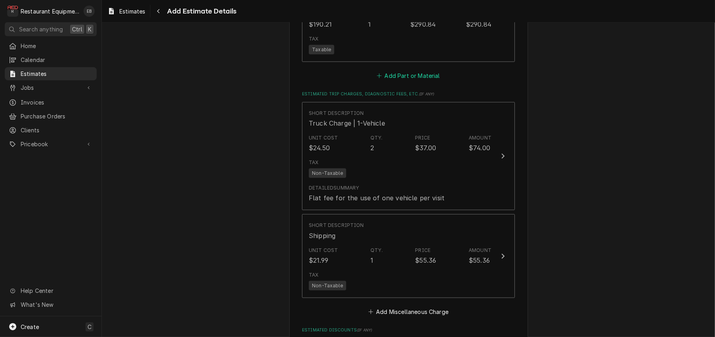
scroll to position [1339, 0]
click at [415, 82] on button "Add Part or Material" at bounding box center [408, 75] width 66 height 11
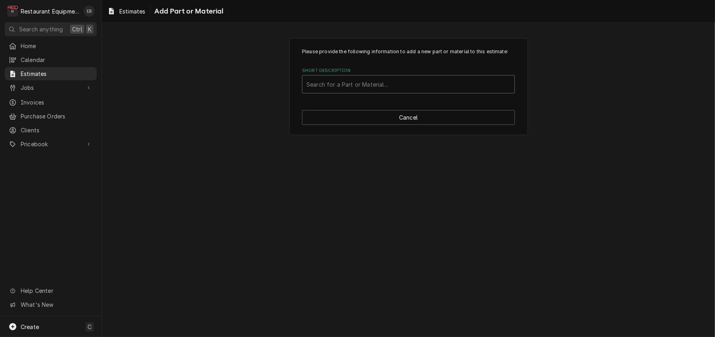
click at [379, 91] on div "Short Description" at bounding box center [408, 84] width 204 height 14
type input "miscellaneous"
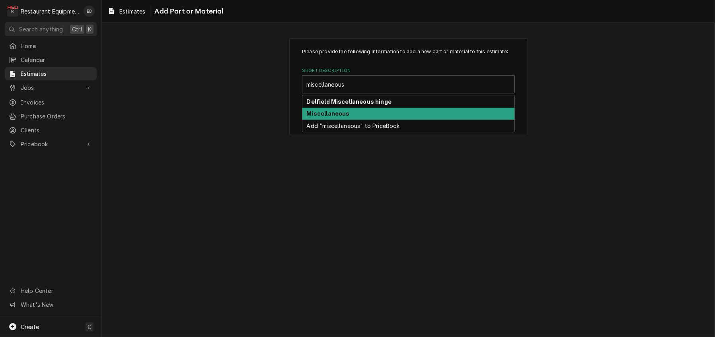
click at [356, 120] on div "Miscellaneous" at bounding box center [408, 114] width 212 height 12
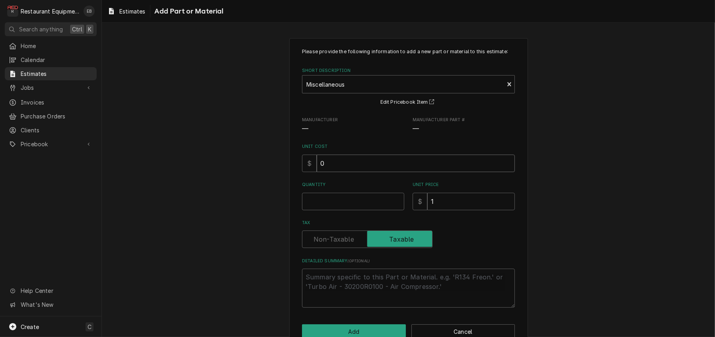
click at [348, 172] on input "0" at bounding box center [416, 163] width 198 height 17
type textarea "x"
type input "7"
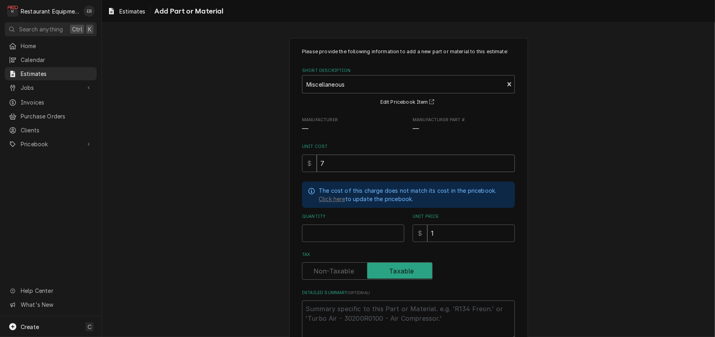
type textarea "x"
type input "7.2"
type textarea "x"
type input "7.23"
type textarea "x"
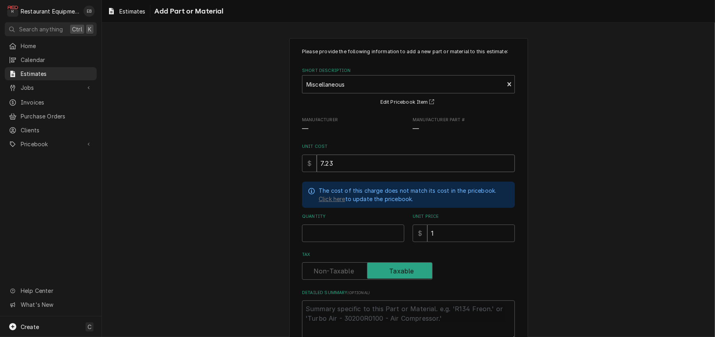
type input "7.234"
type textarea "x"
type input "7.23"
type textarea "x"
type input "7.2"
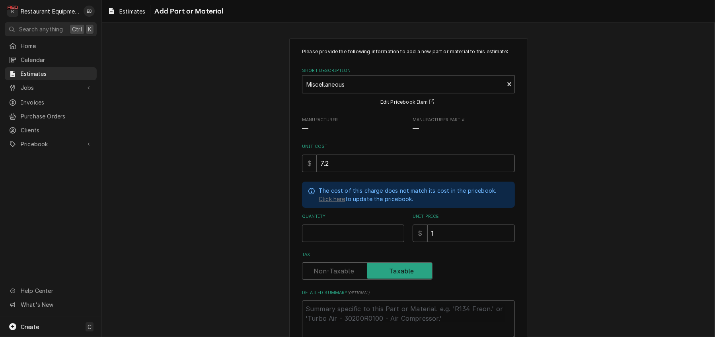
type textarea "x"
type input "7"
type textarea "x"
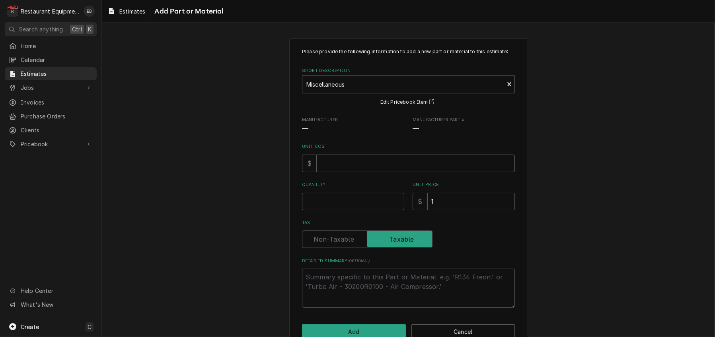
type textarea "x"
type input "4"
type textarea "x"
type input "4.3"
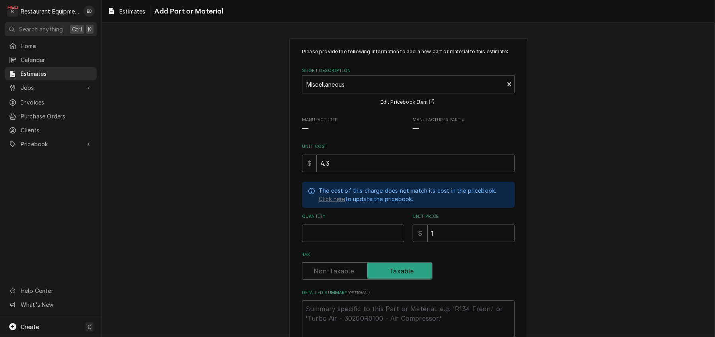
type textarea "x"
type input "4.33"
type textarea "x"
type input "4.33"
drag, startPoint x: 359, startPoint y: 270, endPoint x: 404, endPoint y: 273, distance: 44.6
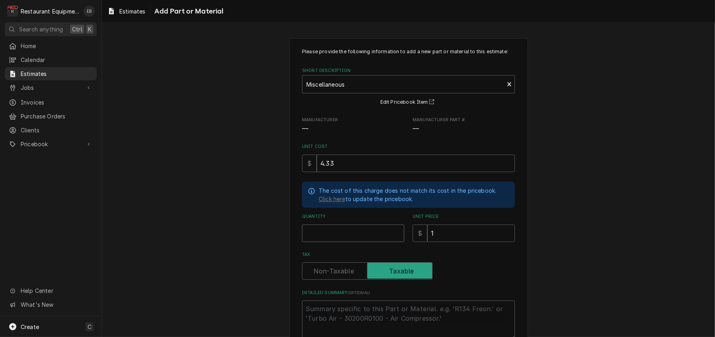
click at [359, 242] on input "Quantity" at bounding box center [353, 233] width 102 height 17
type textarea "x"
type input "1"
click at [457, 242] on input "1" at bounding box center [470, 233] width 87 height 17
type textarea "x"
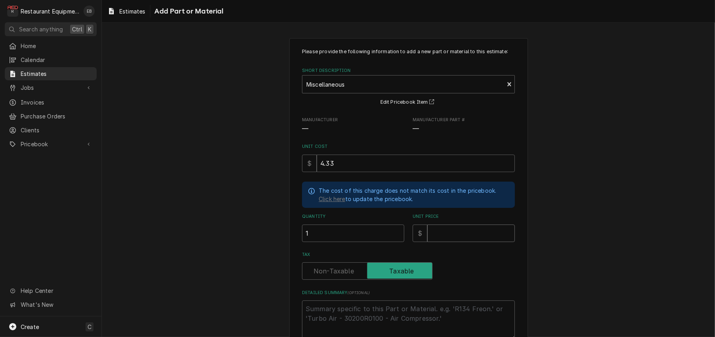
type textarea "x"
type input "6"
type textarea "x"
type input "6.6"
type textarea "x"
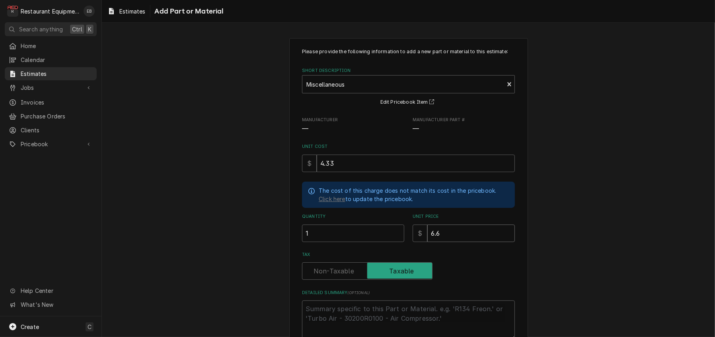
type input "6.62"
type textarea "x"
type input "6.62"
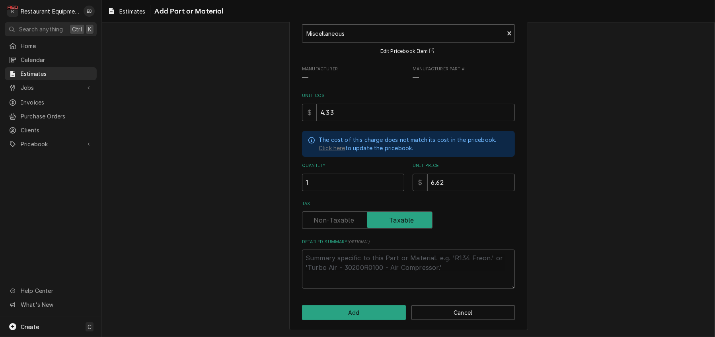
scroll to position [96, 0]
click at [352, 309] on button "Add" at bounding box center [354, 312] width 104 height 15
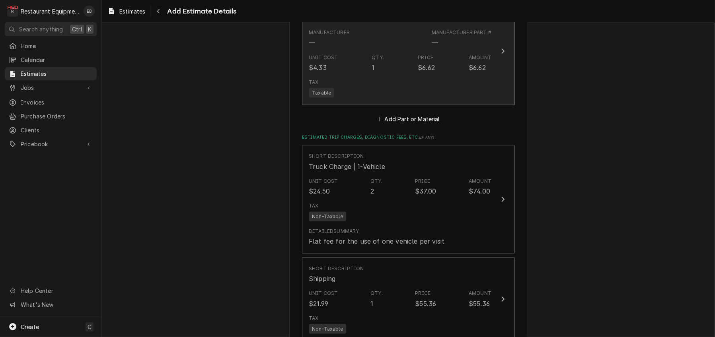
click at [395, 50] on div "Manufacturer — Manufacturer Part # —" at bounding box center [400, 38] width 183 height 25
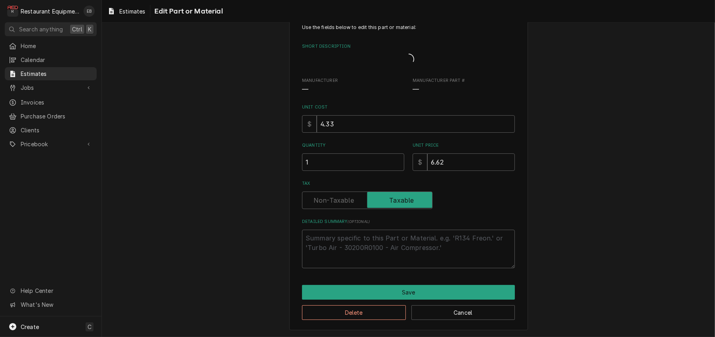
type textarea "x"
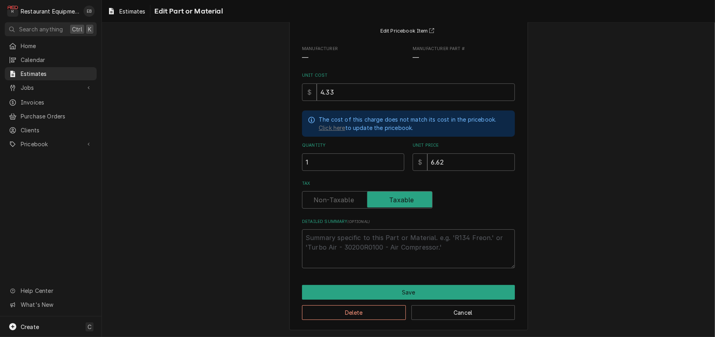
scroll to position [109, 0]
click at [348, 240] on textarea "Detailed Summary ( optional )" at bounding box center [408, 248] width 213 height 39
type textarea "M"
type textarea "x"
type textarea "Mi"
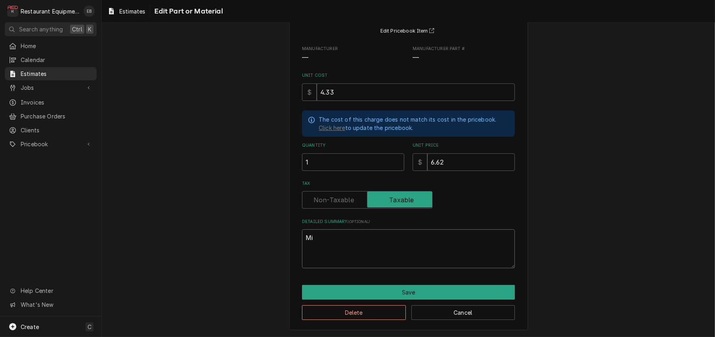
type textarea "x"
type textarea "Mis"
type textarea "x"
type textarea "Misc"
type textarea "x"
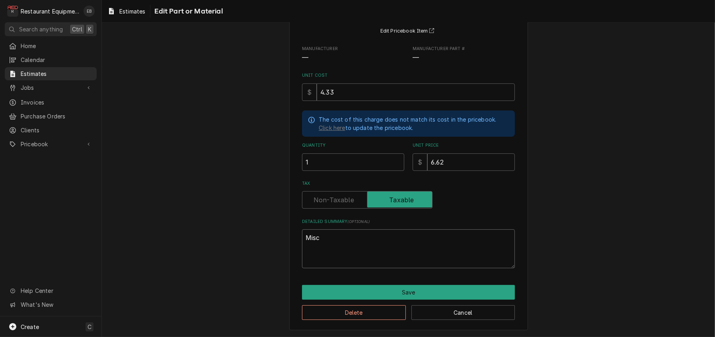
type textarea "Misce"
type textarea "x"
type textarea "Miscel"
type textarea "x"
type textarea "Miscell"
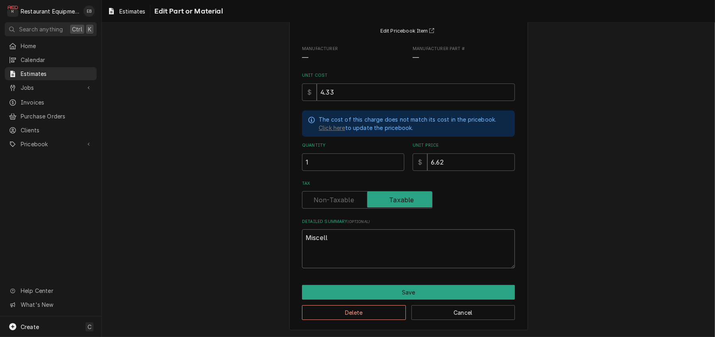
type textarea "x"
type textarea "Miscella"
type textarea "x"
type textarea "Miscellan"
type textarea "x"
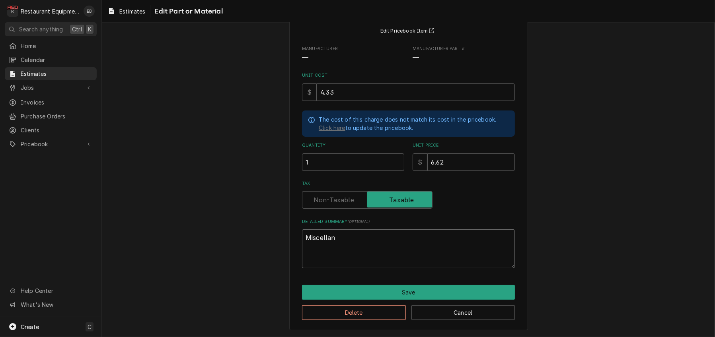
type textarea "Miscellane"
type textarea "x"
type textarea "Miscellaneo"
type textarea "x"
type textarea "Miscellaneou"
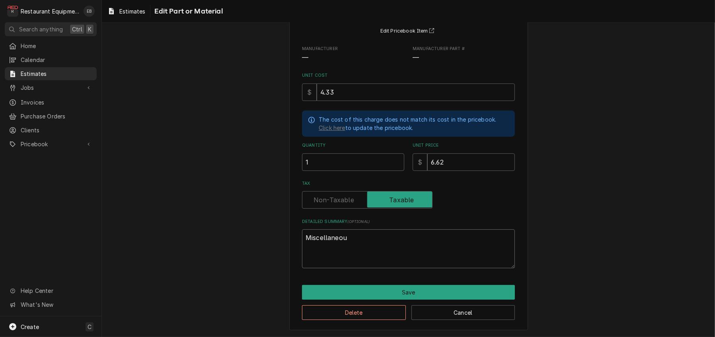
type textarea "x"
type textarea "Miscellaneous"
type textarea "x"
type textarea "Miscellaneous"
type textarea "x"
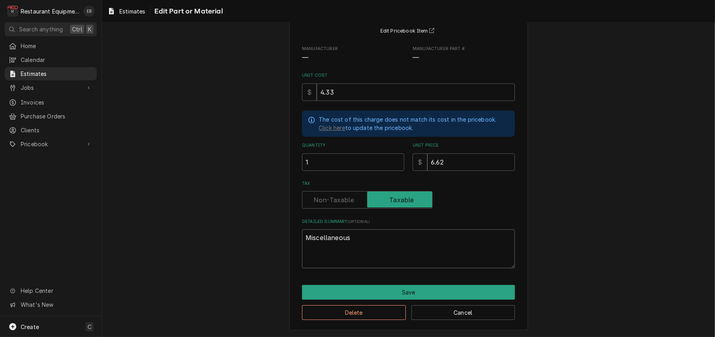
type textarea "Miscellaneous h"
type textarea "x"
type textarea "Miscellaneous ha"
type textarea "x"
type textarea "Miscellaneous har"
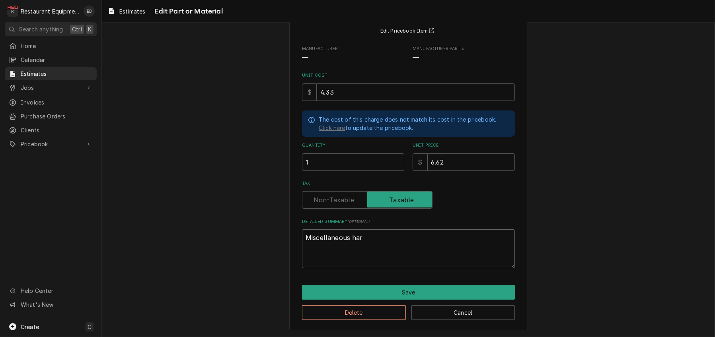
type textarea "x"
type textarea "Miscellaneous hard"
type textarea "x"
type textarea "Miscellaneous hardw"
type textarea "x"
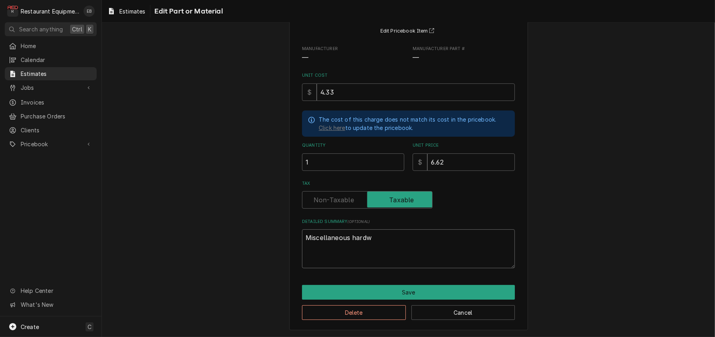
type textarea "Miscellaneous hard"
type textarea "x"
type textarea "Miscellaneous har"
type textarea "x"
type textarea "Miscellaneous ha"
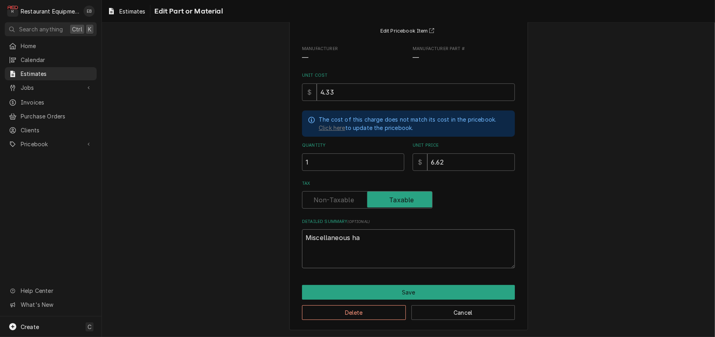
type textarea "x"
type textarea "Miscellaneous h"
type textarea "x"
type textarea "Miscellaneous"
type textarea "x"
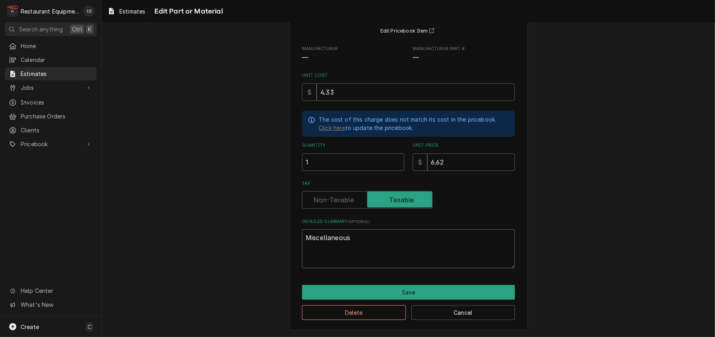
type textarea "Miscellaneous H"
type textarea "x"
type textarea "Miscellaneous Ha"
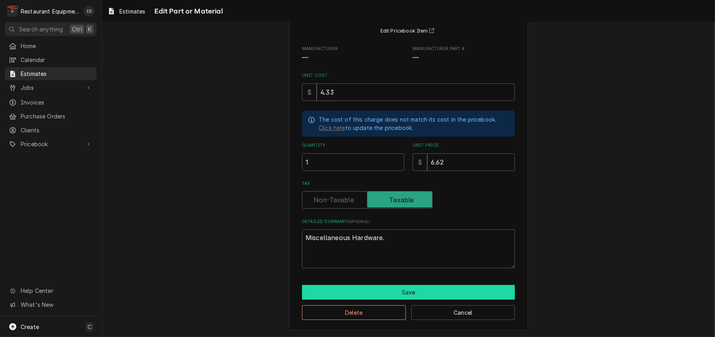
click at [408, 288] on button "Save" at bounding box center [408, 292] width 213 height 15
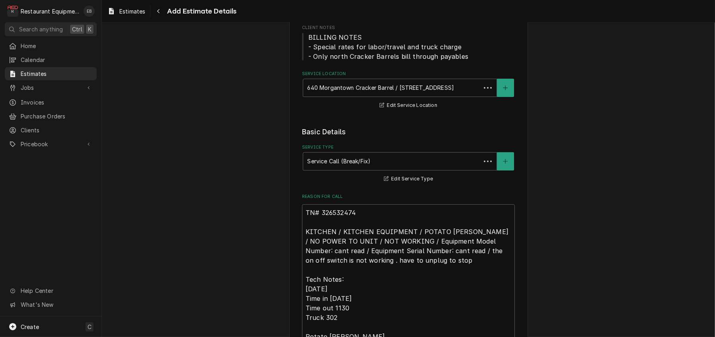
scroll to position [1398, 0]
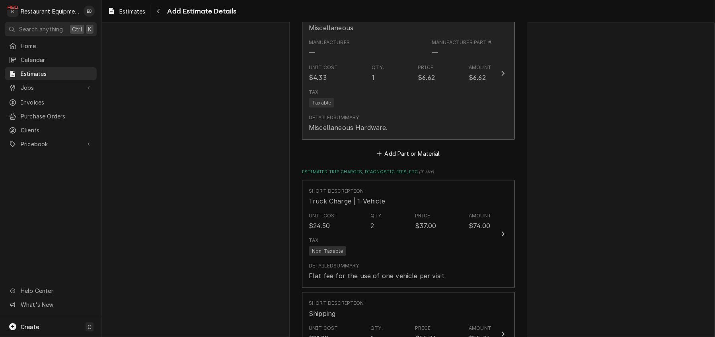
click at [416, 111] on div "Tax Taxable" at bounding box center [400, 97] width 183 height 25
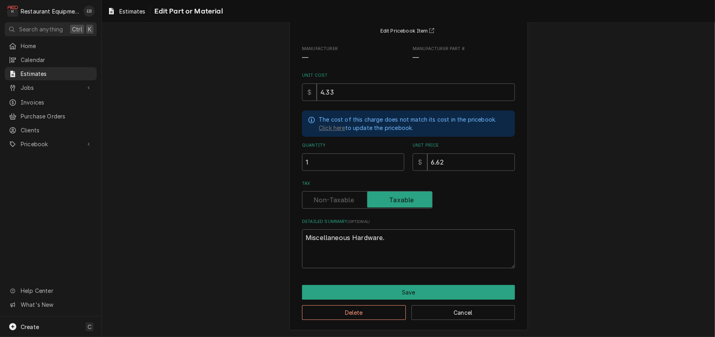
scroll to position [109, 0]
click at [387, 237] on textarea "Miscellaneous Hardware." at bounding box center [408, 248] width 213 height 39
click at [392, 285] on button "Save" at bounding box center [408, 292] width 213 height 15
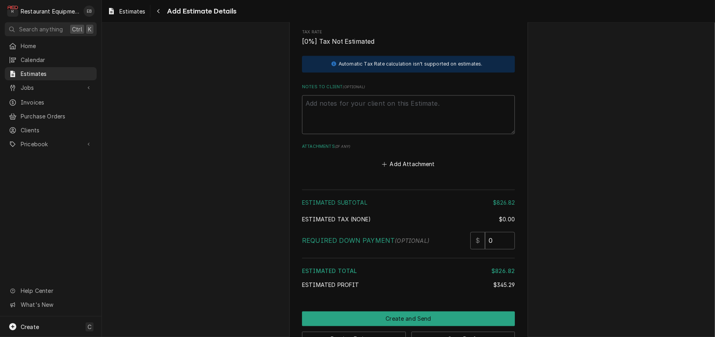
scroll to position [1812, 0]
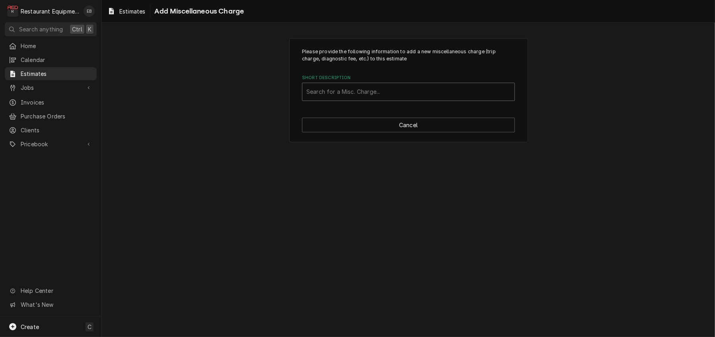
click at [390, 99] on div "Short Description" at bounding box center [408, 92] width 204 height 14
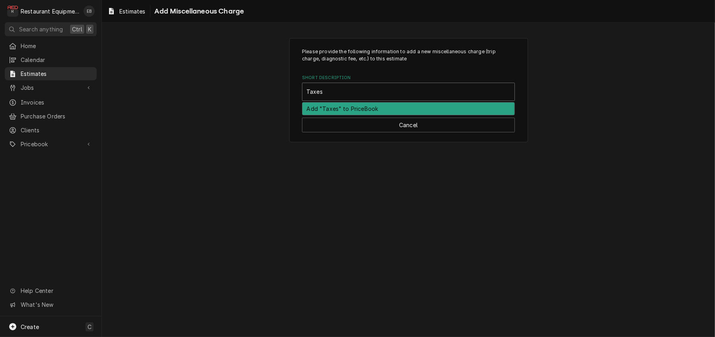
click at [382, 115] on div "Add "Taxes" to PriceBook" at bounding box center [408, 109] width 212 height 12
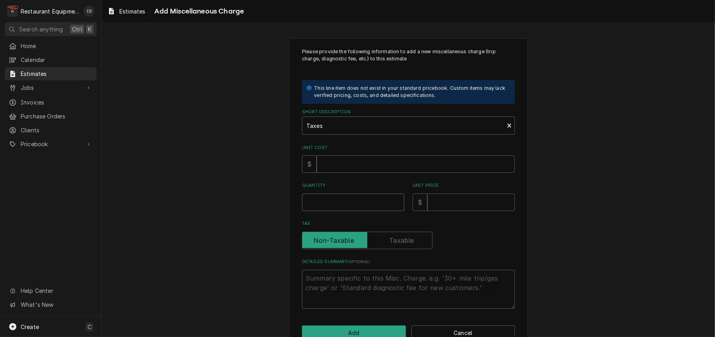
click at [365, 211] on input "Quantity" at bounding box center [353, 202] width 102 height 17
click at [351, 173] on input "Unit Cost" at bounding box center [416, 163] width 198 height 17
click at [449, 211] on input "Unit Price" at bounding box center [470, 202] width 87 height 17
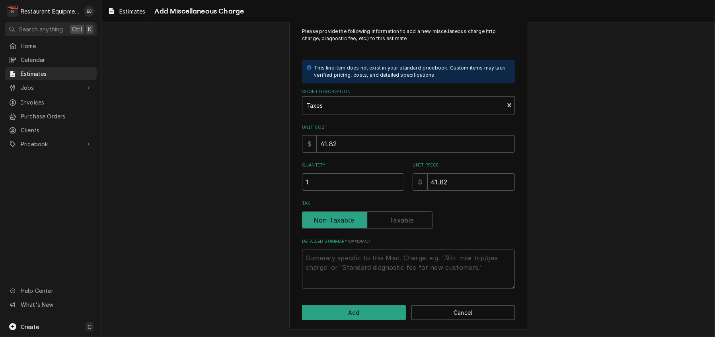
scroll to position [56, 0]
click at [369, 313] on button "Add" at bounding box center [354, 312] width 104 height 15
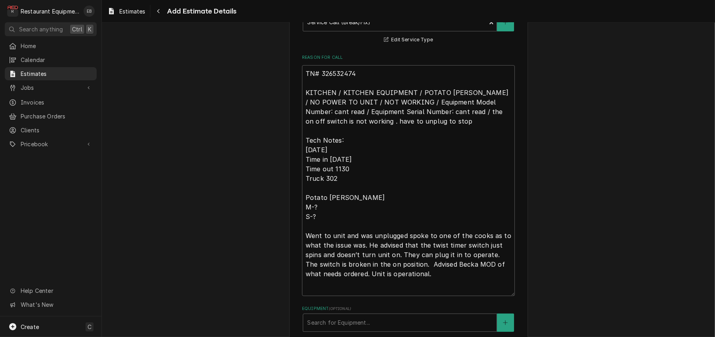
scroll to position [246, 0]
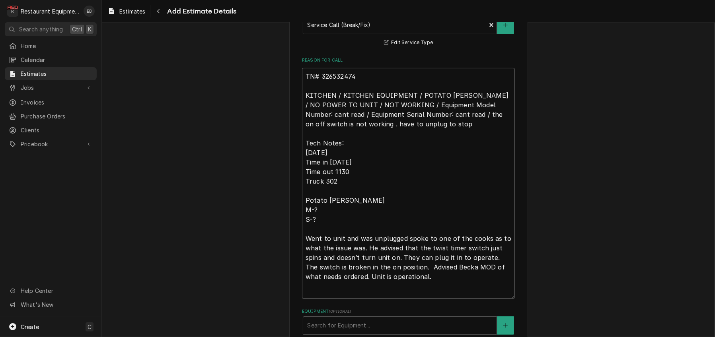
click at [302, 109] on textarea "TN# 326532474 KITCHEN / KITCHEN EQUIPMENT / POTATO PEELER / NO POWER TO UNIT / …" at bounding box center [408, 183] width 213 height 231
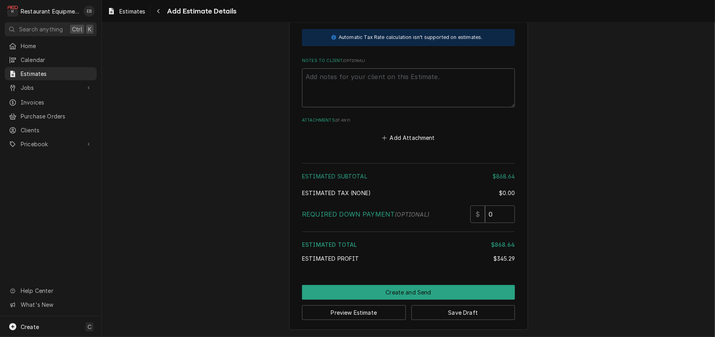
scroll to position [2218, 0]
click at [469, 311] on button "Save Draft" at bounding box center [463, 312] width 104 height 15
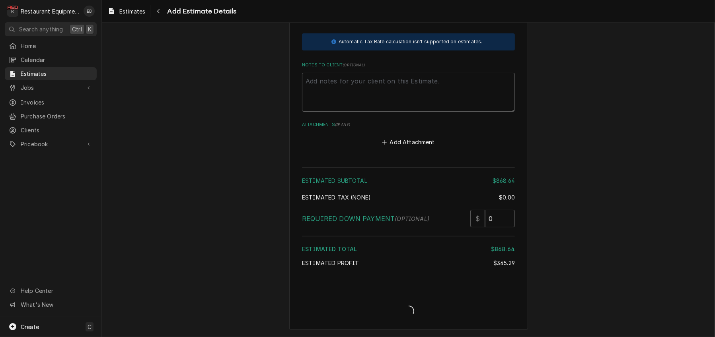
scroll to position [2212, 0]
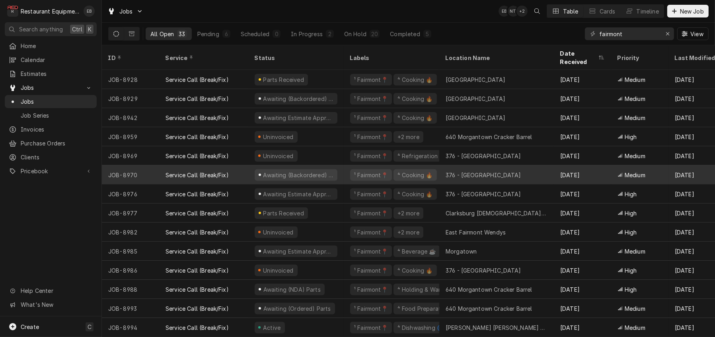
scroll to position [368, 0]
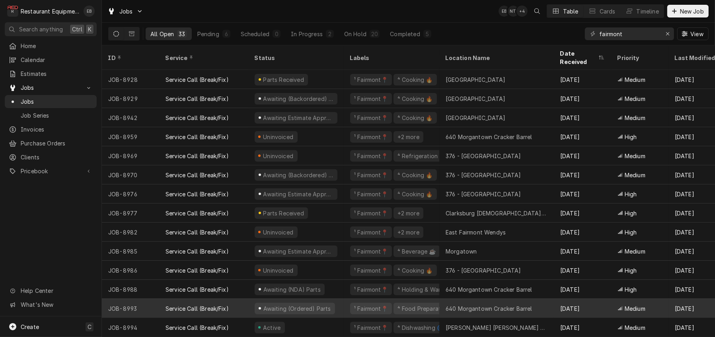
click at [217, 305] on div "Service Call (Break/Fix)" at bounding box center [196, 309] width 63 height 8
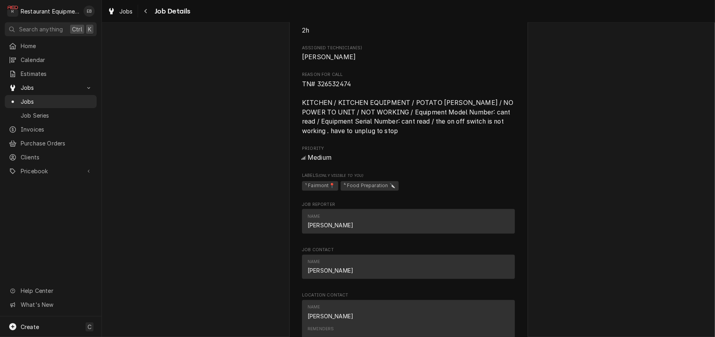
scroll to position [503, 0]
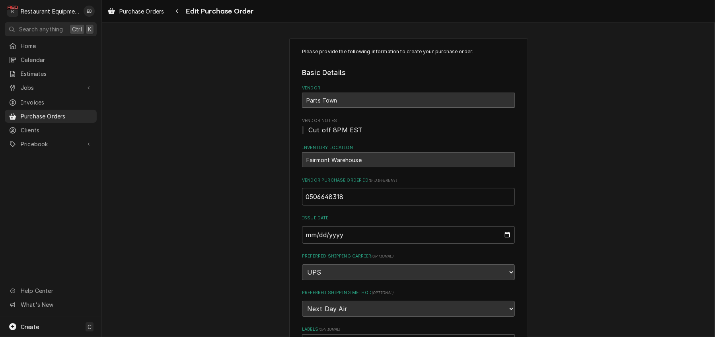
type textarea "x"
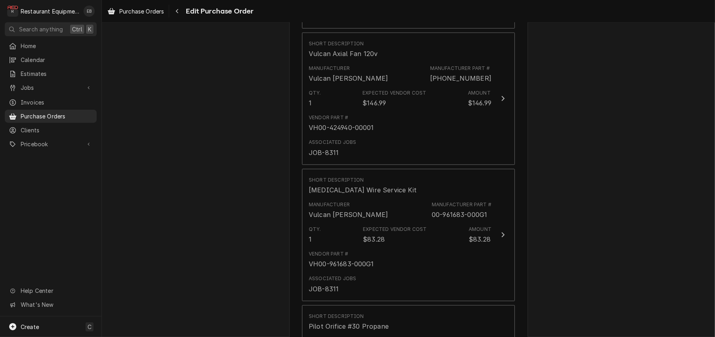
scroll to position [954, 0]
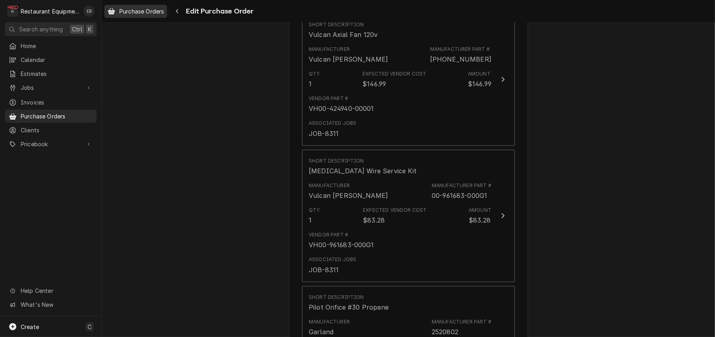
click at [137, 13] on span "Purchase Orders" at bounding box center [141, 11] width 45 height 8
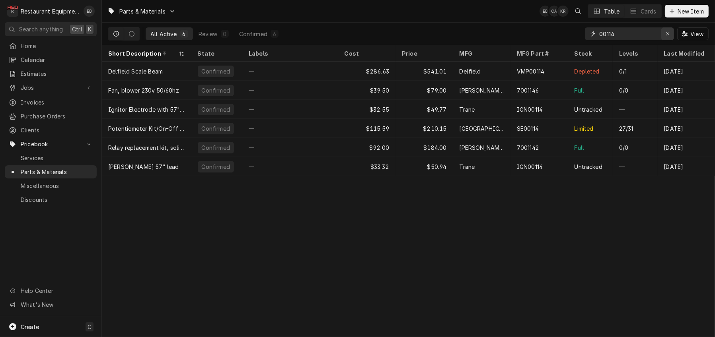
click at [663, 37] on div "Erase input" at bounding box center [667, 34] width 8 height 8
click at [643, 36] on input "Dynamic Content Wrapper" at bounding box center [636, 33] width 75 height 13
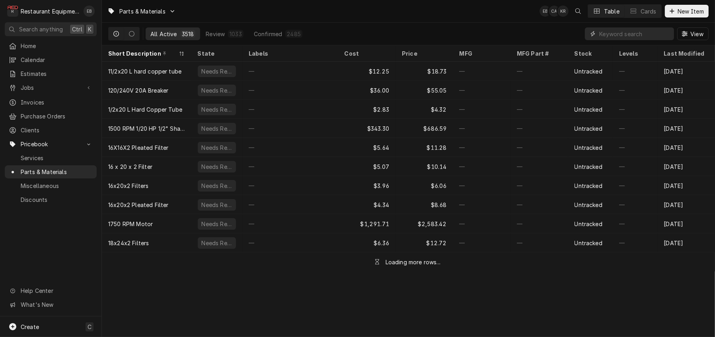
paste input "00-891510"
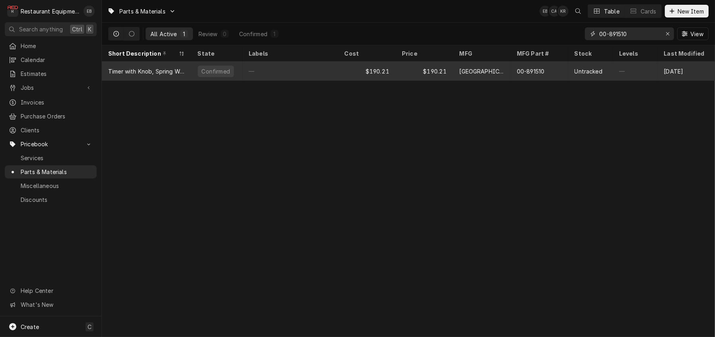
type input "00-891510"
click at [417, 71] on div "$190.21" at bounding box center [424, 71] width 58 height 19
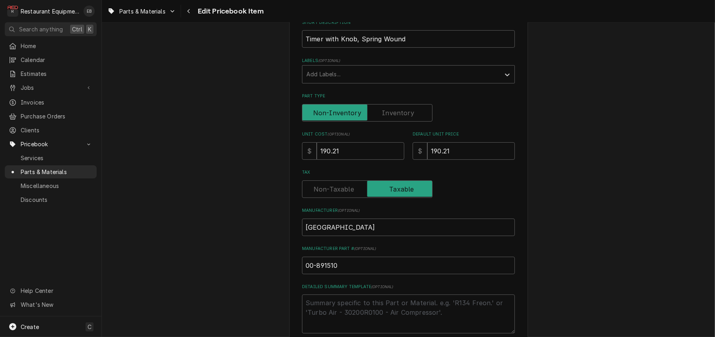
scroll to position [159, 0]
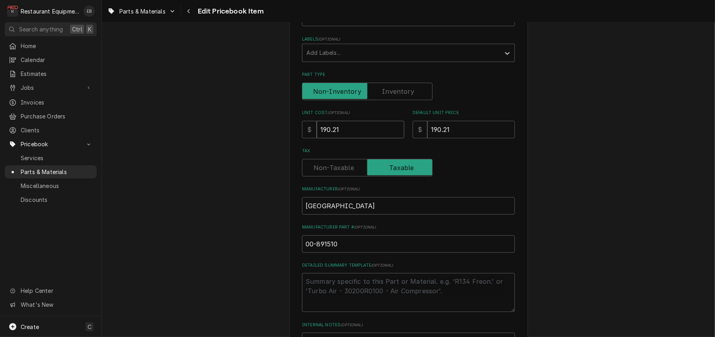
click at [361, 138] on input "190.21" at bounding box center [360, 129] width 87 height 17
drag, startPoint x: 461, startPoint y: 161, endPoint x: 428, endPoint y: 170, distance: 33.8
click at [428, 138] on input "190.21" at bounding box center [470, 129] width 87 height 17
type textarea "x"
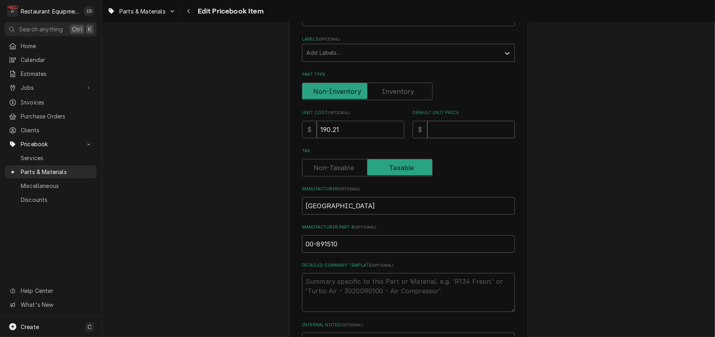
type input "2"
type textarea "x"
type input "29"
type textarea "x"
type input "290"
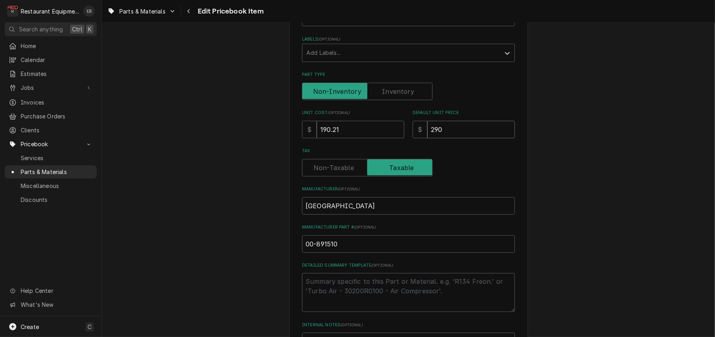
type textarea "x"
type input "290.8"
type textarea "x"
type input "290.84"
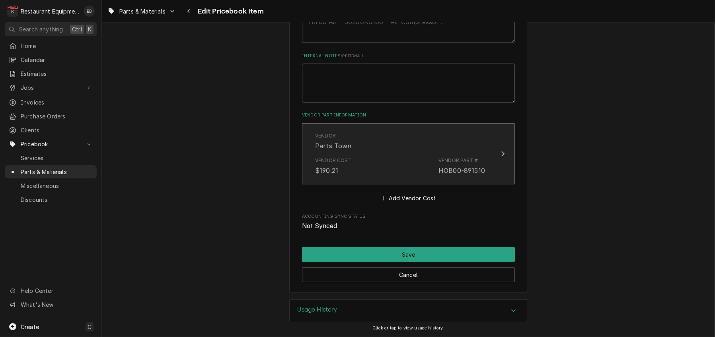
scroll to position [503, 0]
click at [385, 136] on div "Vendor Parts Town" at bounding box center [400, 141] width 170 height 25
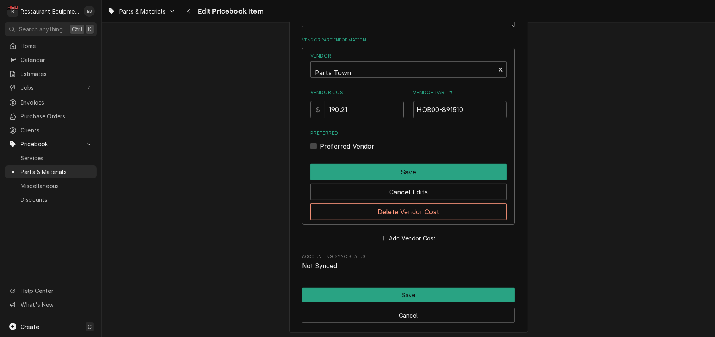
drag, startPoint x: 362, startPoint y: 178, endPoint x: 333, endPoint y: 179, distance: 29.4
click at [333, 118] on input "190.21" at bounding box center [364, 109] width 78 height 17
type input "190.21"
click at [320, 151] on div "Preferred Vendor" at bounding box center [408, 147] width 196 height 10
click at [320, 151] on label "Preferred Vendor" at bounding box center [347, 147] width 55 height 10
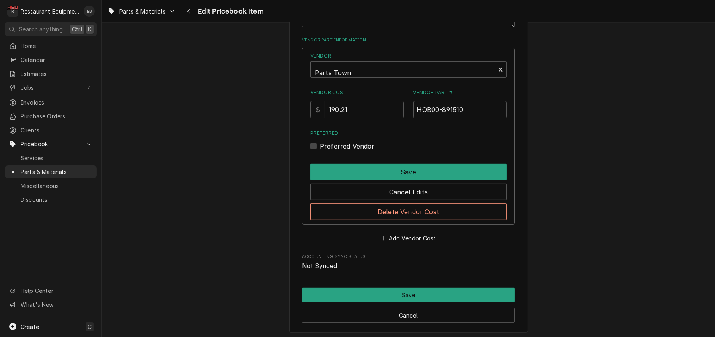
click at [320, 159] on input "Preferred" at bounding box center [418, 150] width 196 height 17
checkbox input "true"
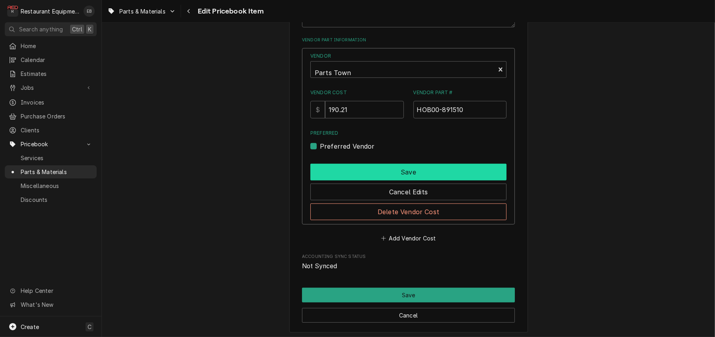
click at [365, 181] on button "Save" at bounding box center [408, 172] width 196 height 17
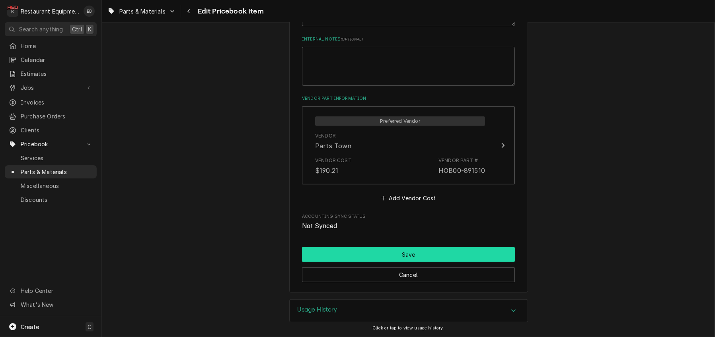
click at [394, 248] on button "Save" at bounding box center [408, 254] width 213 height 15
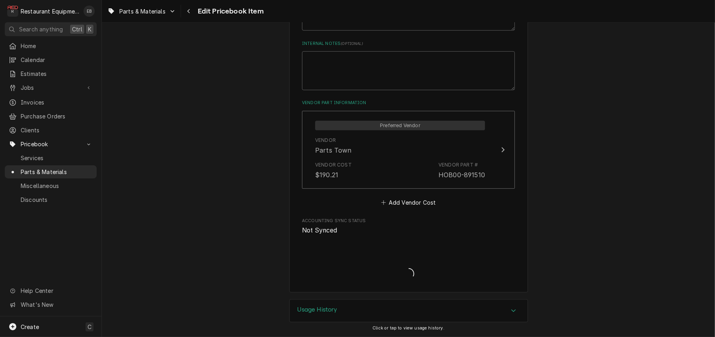
type textarea "x"
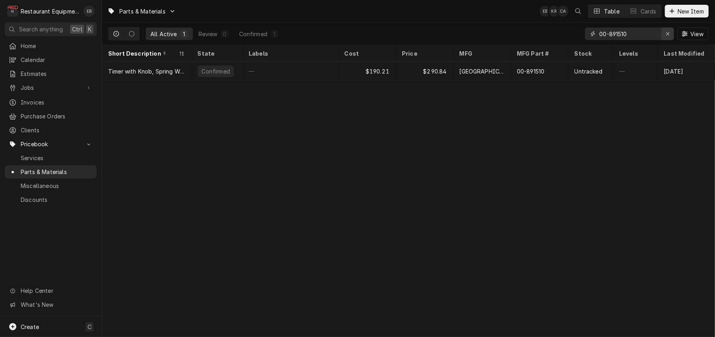
drag, startPoint x: 663, startPoint y: 35, endPoint x: 627, endPoint y: 33, distance: 35.4
click at [665, 35] on icon "Erase input" at bounding box center [667, 34] width 4 height 6
click at [627, 33] on input "Dynamic Content Wrapper" at bounding box center [636, 33] width 75 height 13
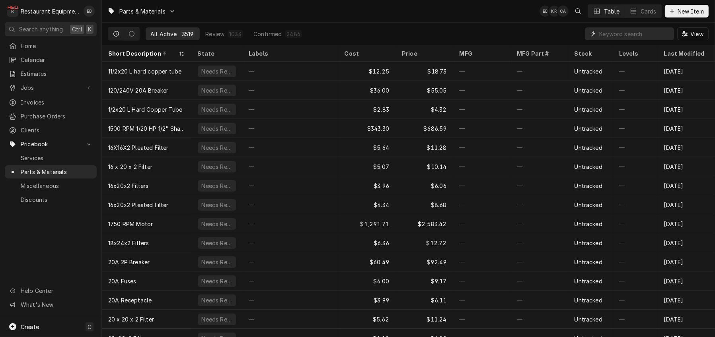
paste input "3230010"
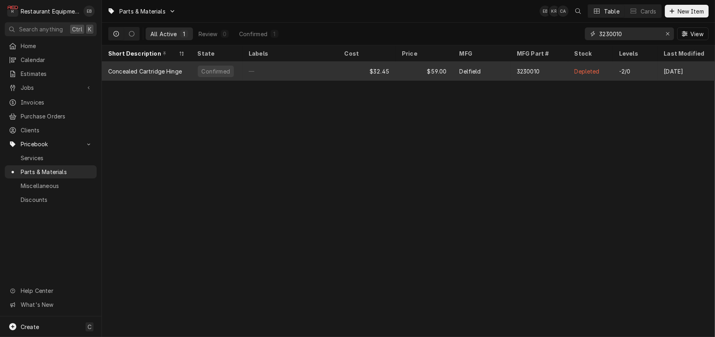
type input "3230010"
click at [470, 72] on div "Delfield" at bounding box center [469, 71] width 21 height 8
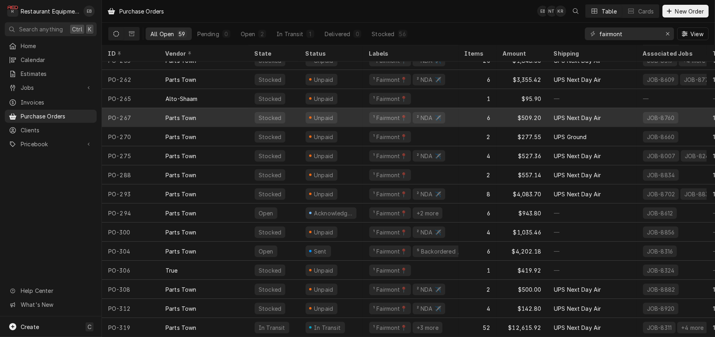
scroll to position [858, 0]
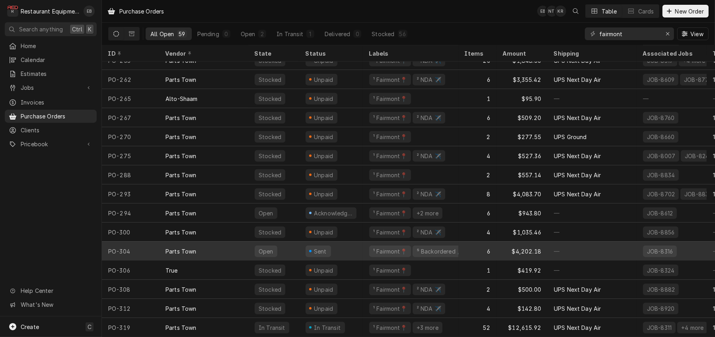
click at [363, 243] on div "Sent" at bounding box center [331, 251] width 64 height 19
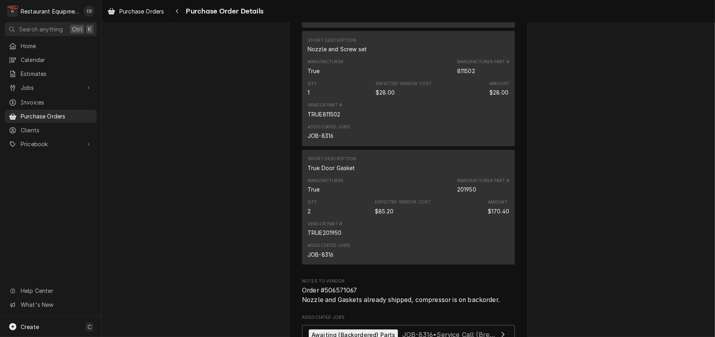
scroll to position [583, 0]
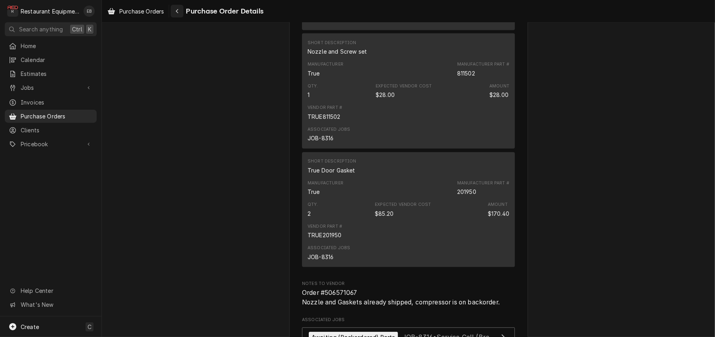
click at [179, 12] on icon "Navigate back" at bounding box center [177, 11] width 4 height 6
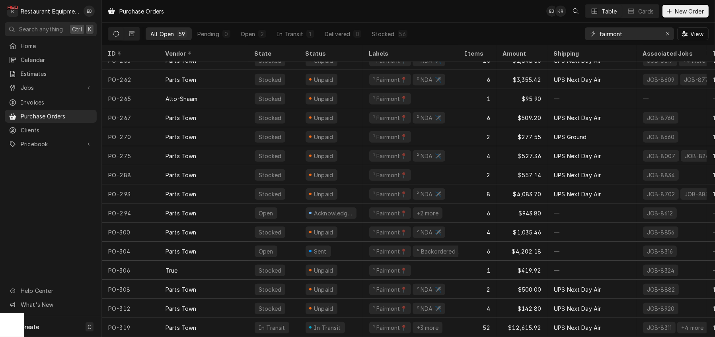
scroll to position [858, 0]
click at [673, 14] on span "New Order" at bounding box center [689, 11] width 32 height 8
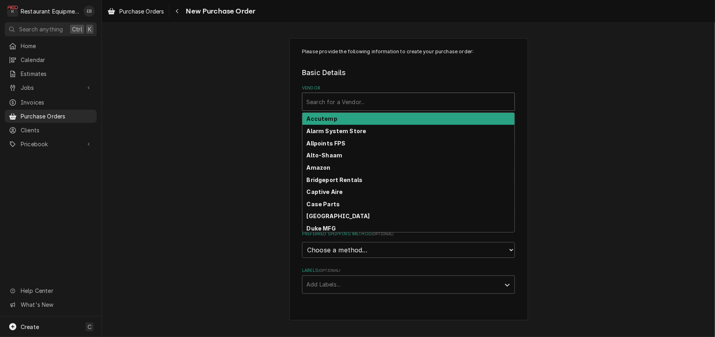
click at [379, 103] on div "Search for a Vendor..." at bounding box center [408, 101] width 212 height 17
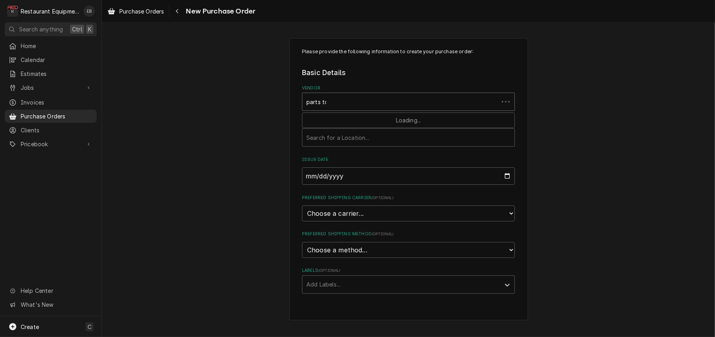
type input "parts town"
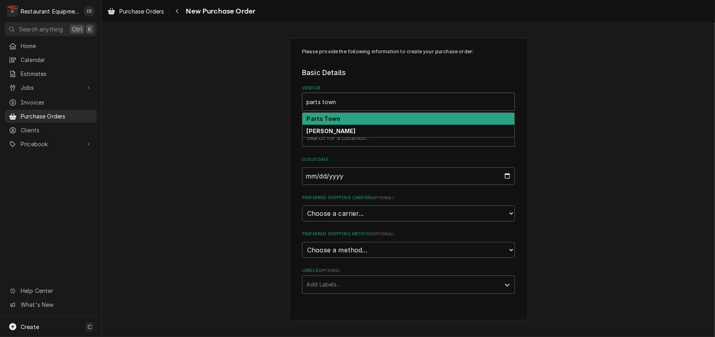
click at [377, 125] on div "Parts Town" at bounding box center [408, 119] width 212 height 12
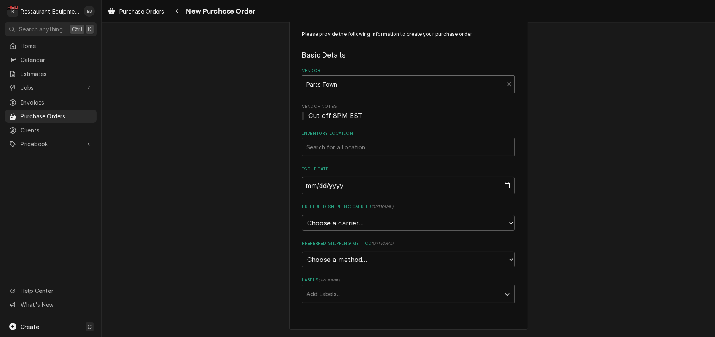
scroll to position [55, 0]
click at [351, 140] on div "Inventory Location" at bounding box center [408, 147] width 204 height 14
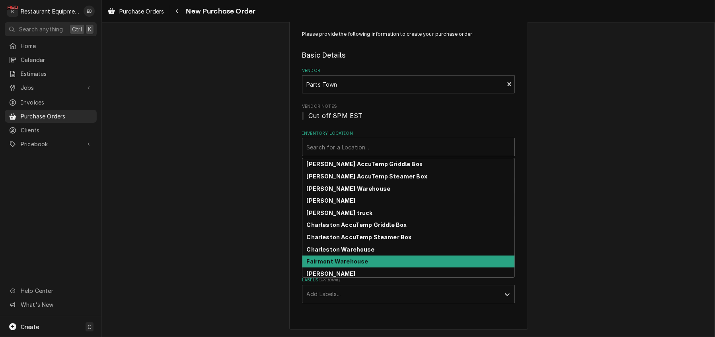
click at [348, 258] on strong "Fairmont Warehouse" at bounding box center [338, 261] width 62 height 7
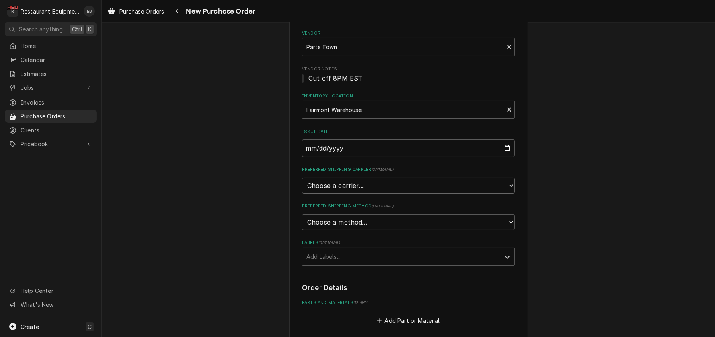
click at [353, 194] on select "Choose a carrier... U.S. Postal Service Stamps.com FedEx UPS DHL Express DHL EC…" at bounding box center [408, 186] width 213 height 16
select select "4"
click at [302, 194] on select "Choose a carrier... U.S. Postal Service Stamps.com FedEx UPS DHL Express DHL EC…" at bounding box center [408, 186] width 213 height 16
type textarea "x"
click at [372, 230] on select "Choose a method... Ground Next Day Early AM Next Day Air 2 Day Air Other" at bounding box center [408, 222] width 213 height 16
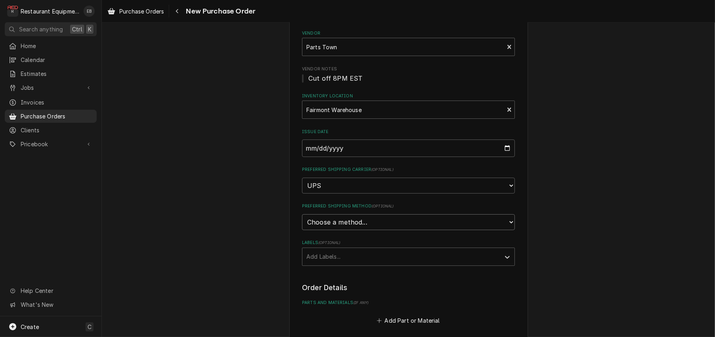
select select "3"
click at [302, 230] on select "Choose a method... Ground Next Day Early AM Next Day Air 2 Day Air Other" at bounding box center [408, 222] width 213 height 16
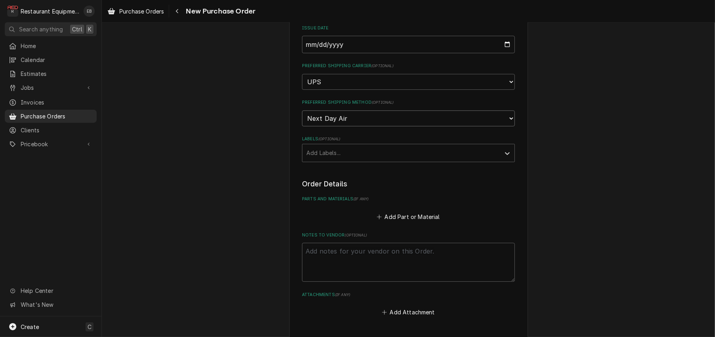
scroll to position [161, 0]
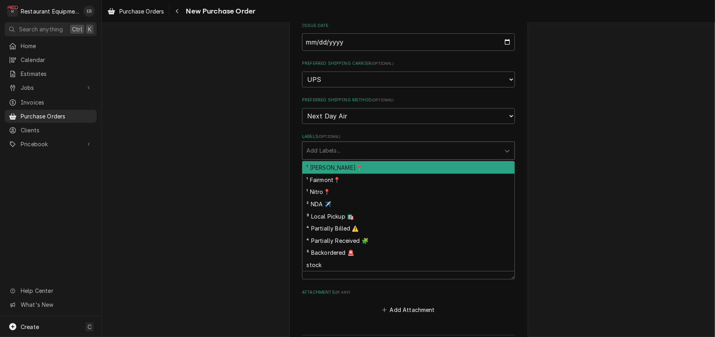
click at [350, 158] on div "Labels" at bounding box center [401, 151] width 190 height 14
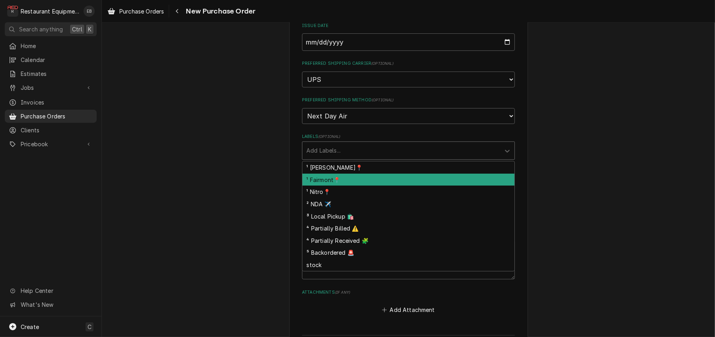
click at [342, 186] on div "¹ Fairmont📍" at bounding box center [408, 180] width 212 height 12
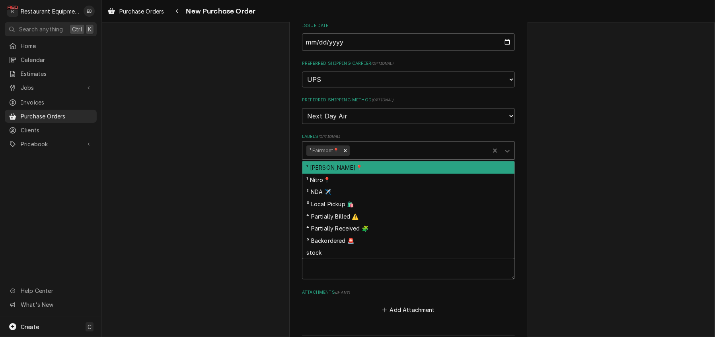
click at [365, 158] on div "Labels" at bounding box center [418, 151] width 134 height 14
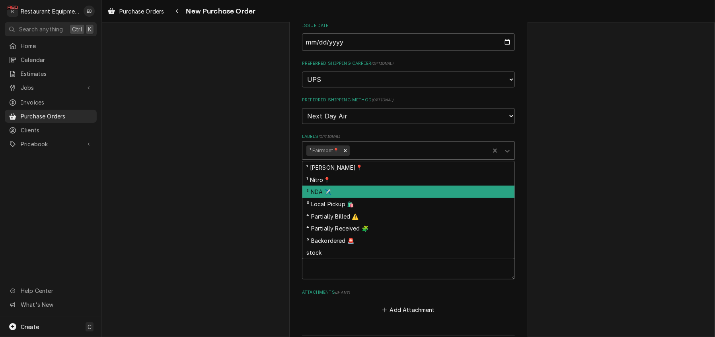
click at [350, 198] on div "² NDA ✈️" at bounding box center [408, 192] width 212 height 12
type textarea "x"
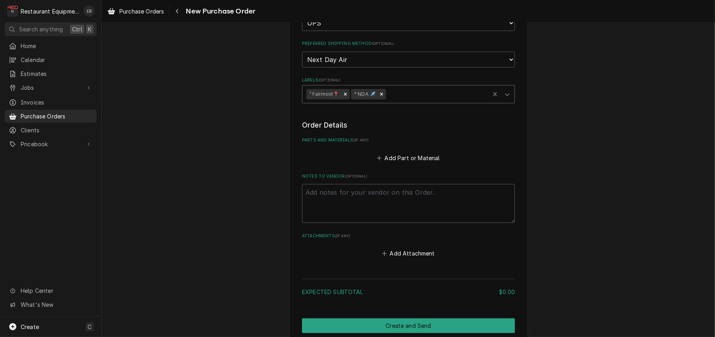
scroll to position [241, 0]
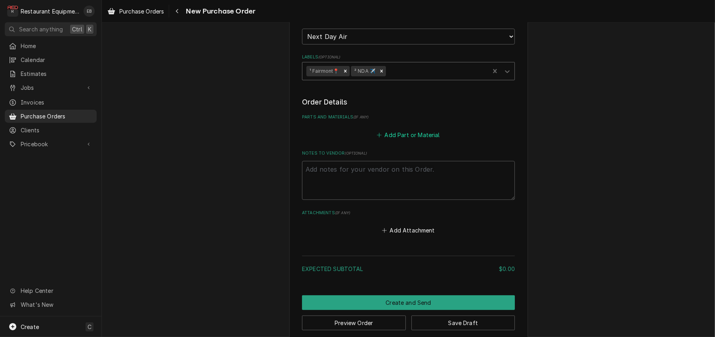
click at [404, 140] on button "Add Part or Material" at bounding box center [408, 134] width 66 height 11
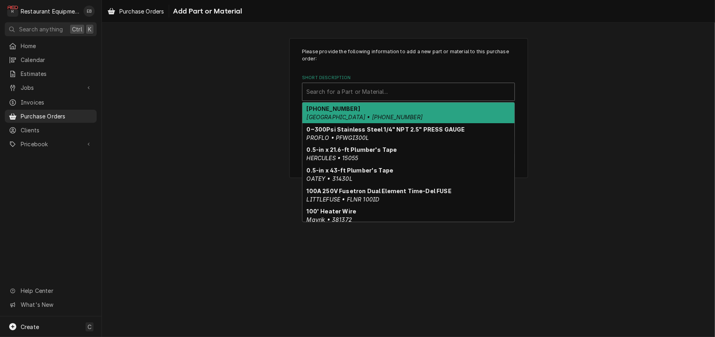
click at [361, 99] on div "Short Description" at bounding box center [408, 92] width 204 height 14
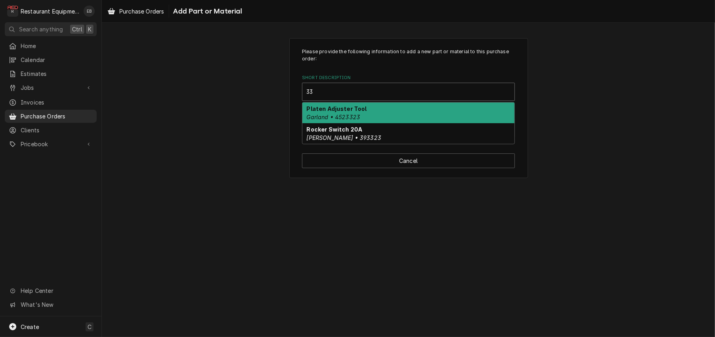
type input "3"
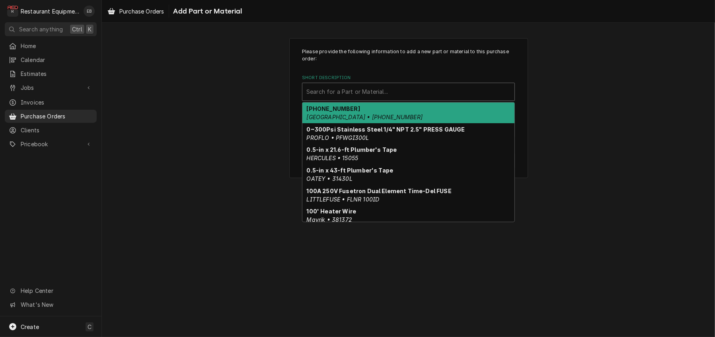
click at [395, 73] on div "Please provide the following information to add a new part or material to this …" at bounding box center [408, 92] width 213 height 89
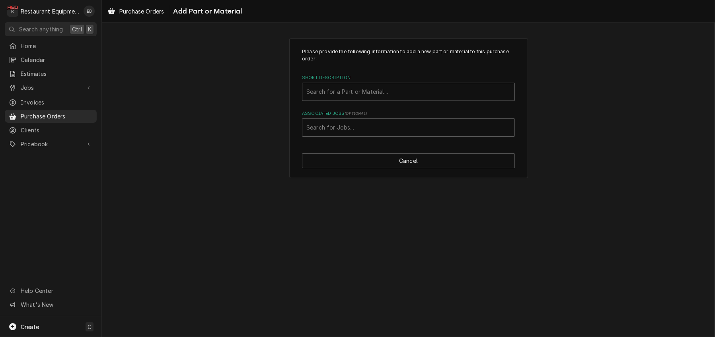
click at [371, 99] on div "Short Description" at bounding box center [408, 92] width 204 height 14
type input "d"
type input "3230010"
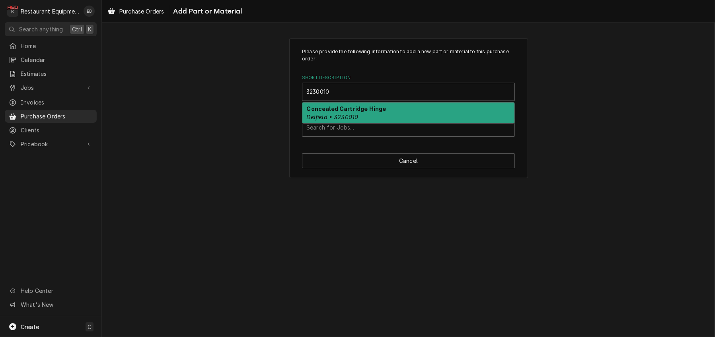
click at [364, 112] on strong "Concealed Cartridge Hinge" at bounding box center [347, 108] width 80 height 7
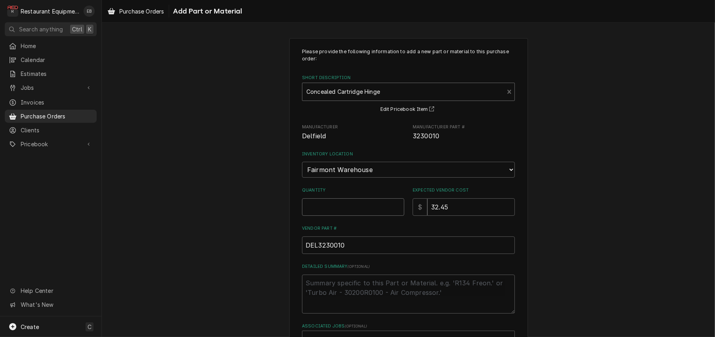
click at [329, 216] on input "Quantity" at bounding box center [353, 206] width 102 height 17
type textarea "x"
type input "1"
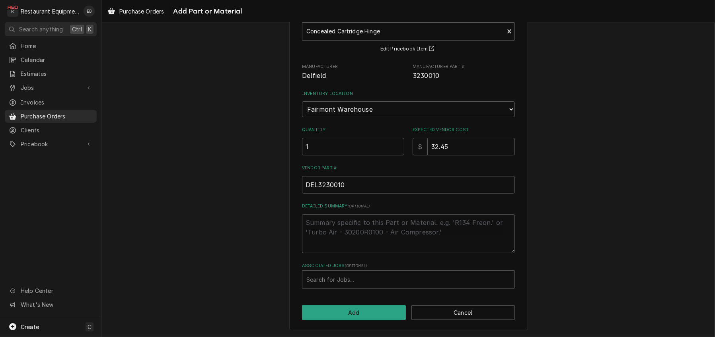
scroll to position [102, 0]
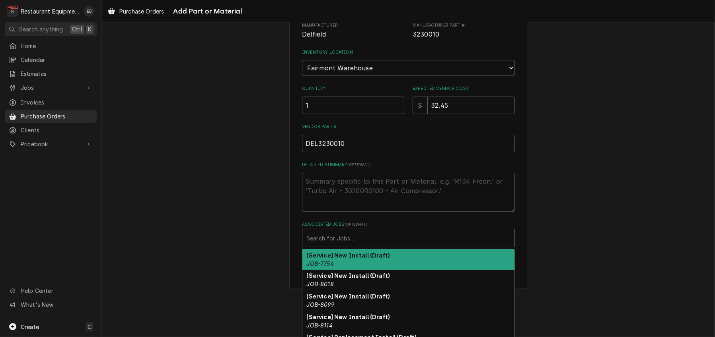
click at [342, 245] on div "Associated Jobs" at bounding box center [408, 238] width 204 height 14
click at [332, 202] on div "Please provide the following information to add a new part or material to this …" at bounding box center [408, 96] width 213 height 301
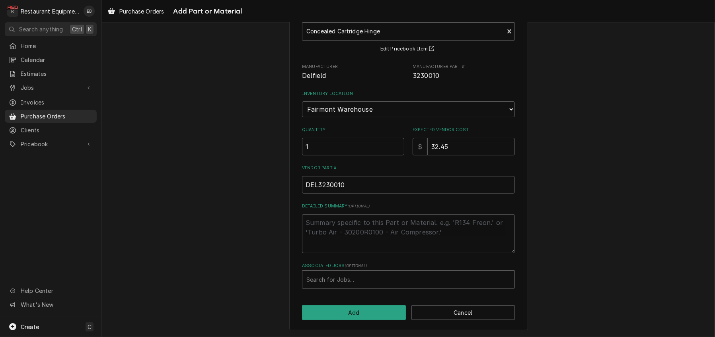
click at [351, 274] on div "Search for Jobs..." at bounding box center [408, 279] width 213 height 18
type input "8988"
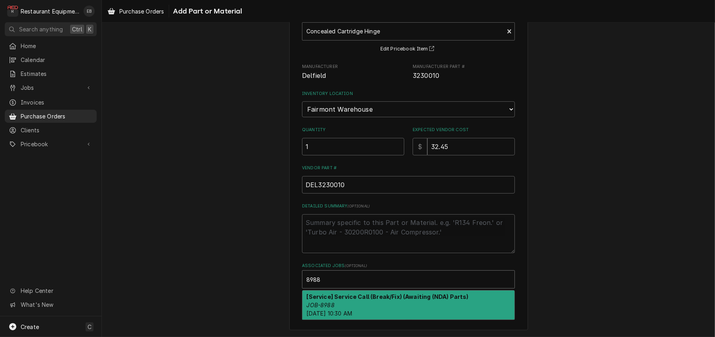
click at [360, 299] on div "[Service] Service Call (Break/Fix) (Awaiting (NDA) Parts) JOB-8988 Wed, Sep 24t…" at bounding box center [408, 305] width 212 height 29
type textarea "x"
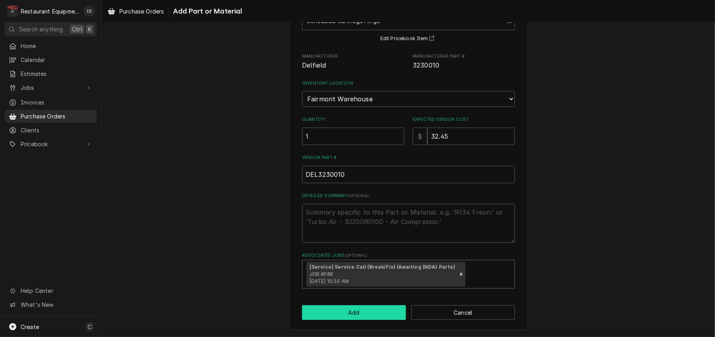
click at [360, 307] on button "Add" at bounding box center [354, 312] width 104 height 15
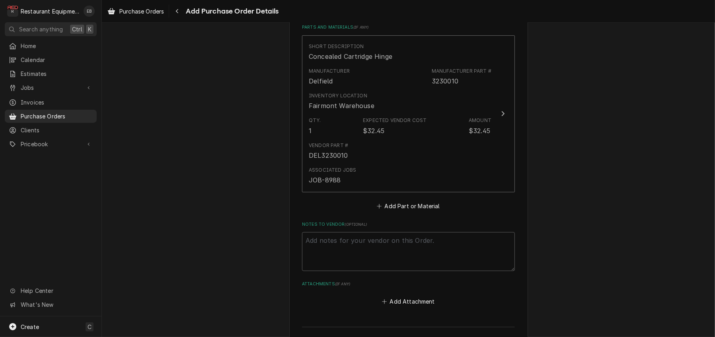
scroll to position [347, 0]
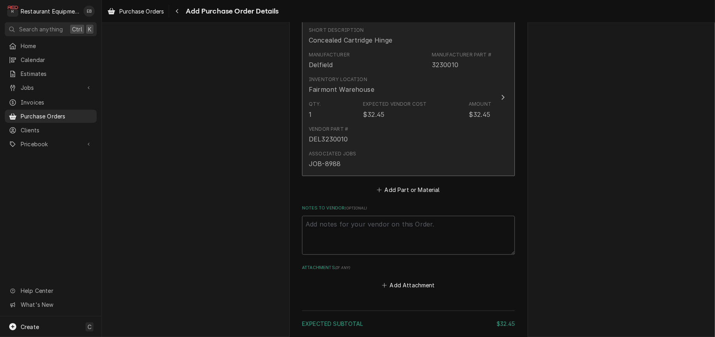
click at [448, 122] on div "Qty. 1 Expected Vendor Cost $32.45 Amount $32.45" at bounding box center [400, 109] width 183 height 25
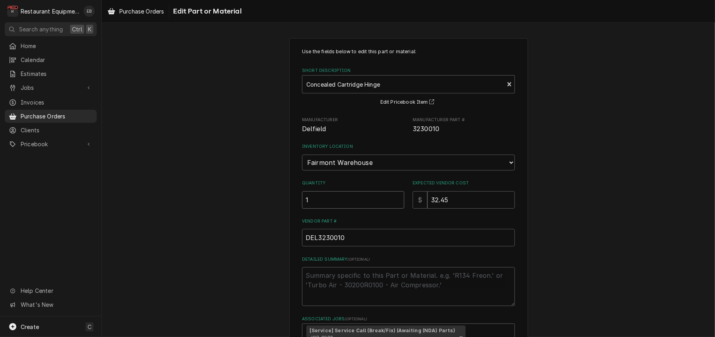
click at [336, 209] on input "1" at bounding box center [353, 199] width 102 height 17
type textarea "x"
type input "2"
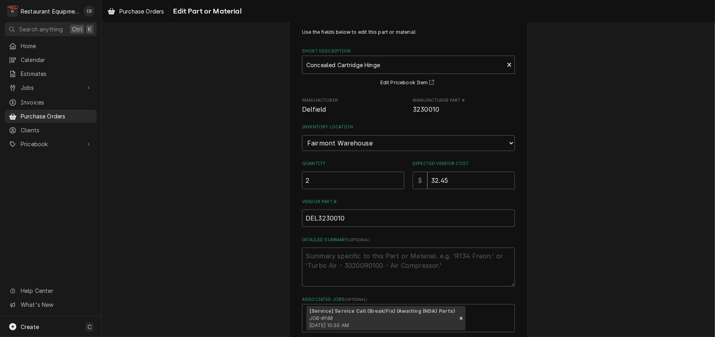
scroll to position [130, 0]
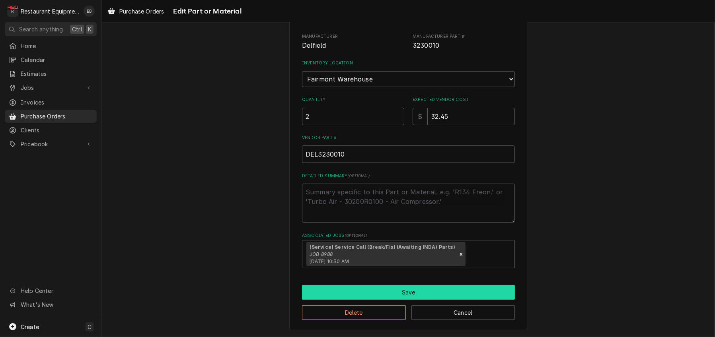
click at [379, 290] on button "Save" at bounding box center [408, 292] width 213 height 15
type textarea "x"
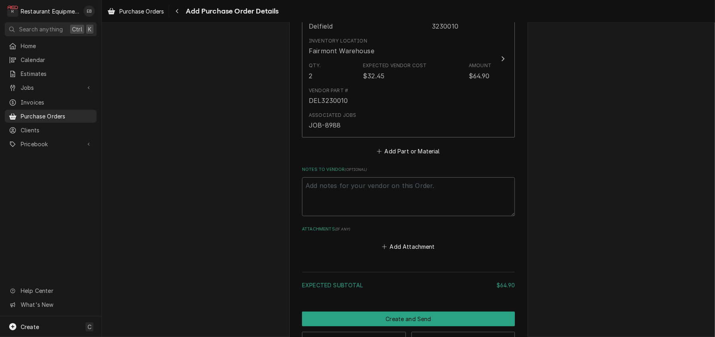
scroll to position [416, 0]
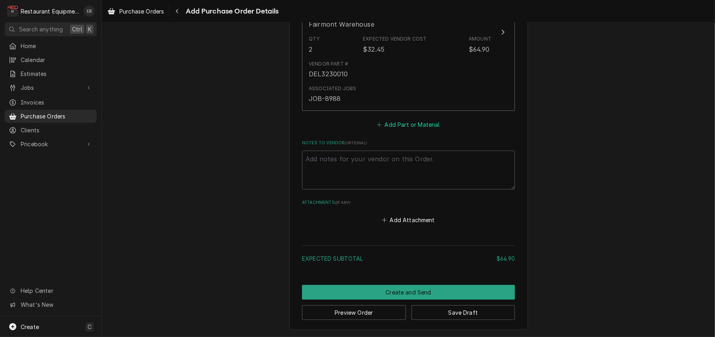
click at [405, 130] on button "Add Part or Material" at bounding box center [408, 124] width 66 height 11
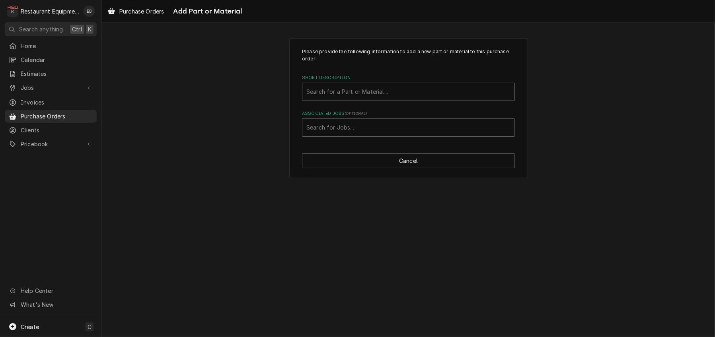
click at [363, 99] on div "Short Description" at bounding box center [408, 92] width 204 height 14
type input "3230"
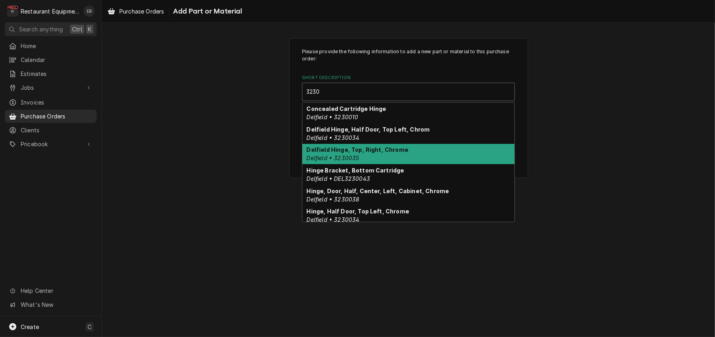
click at [396, 153] on strong "Delfield Hinge, Top, Right, Chrome" at bounding box center [357, 149] width 101 height 7
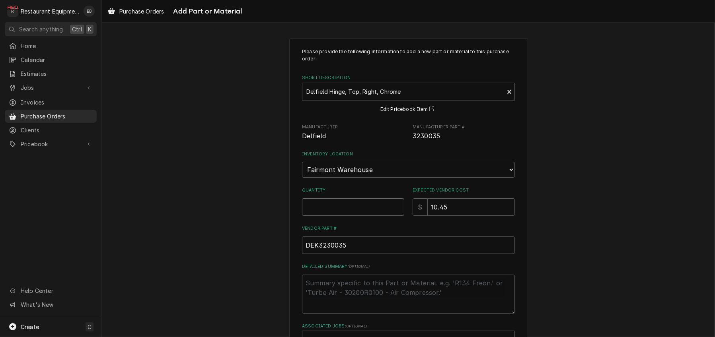
click at [370, 216] on input "Quantity" at bounding box center [353, 206] width 102 height 17
type textarea "x"
type input "1"
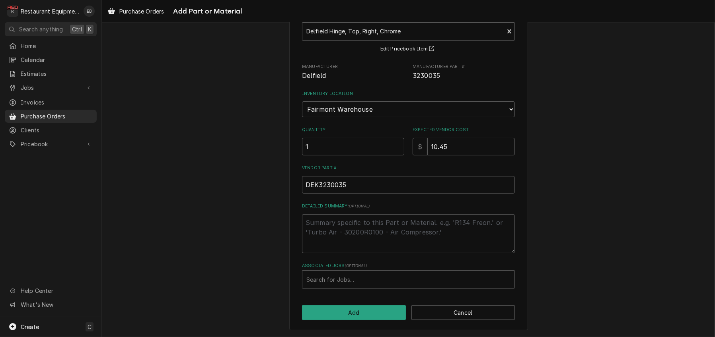
scroll to position [75, 0]
click at [305, 194] on input "DEK3230035" at bounding box center [408, 184] width 213 height 17
click at [312, 194] on input "DEK3230035" at bounding box center [408, 184] width 213 height 17
type textarea "x"
type input "DE3230035"
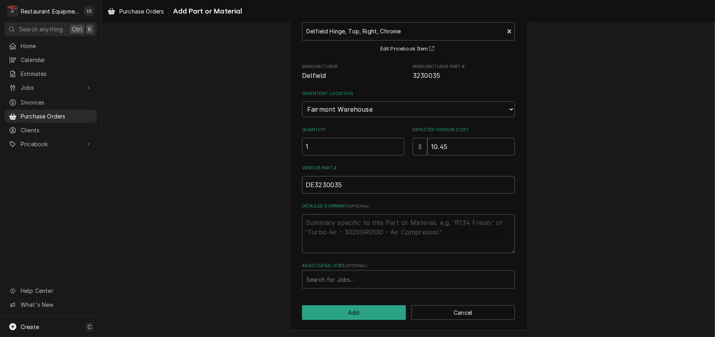
type textarea "x"
type input "DEL3230035"
click at [364, 274] on div "Associated Jobs" at bounding box center [408, 279] width 204 height 14
type input "8988"
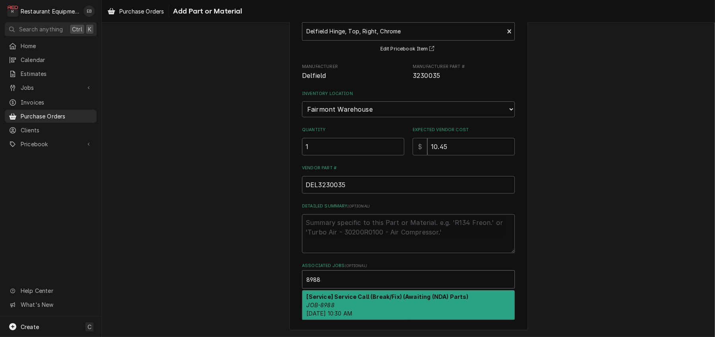
click at [362, 293] on strong "[Service] Service Call (Break/Fix) (Awaiting (NDA) Parts)" at bounding box center [388, 296] width 162 height 7
type textarea "x"
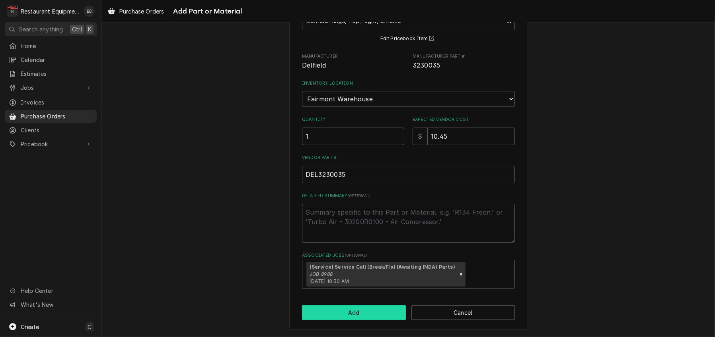
click at [353, 320] on button "Add" at bounding box center [354, 312] width 104 height 15
type textarea "x"
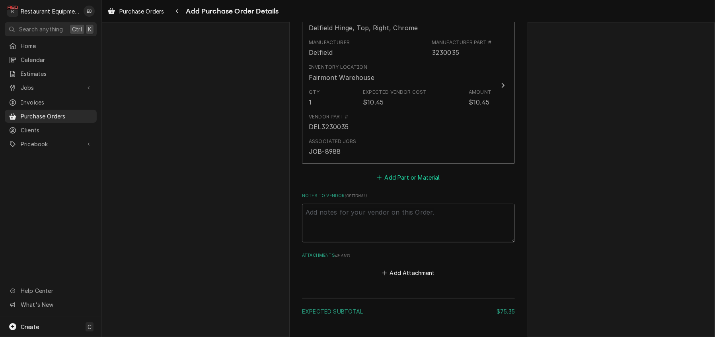
scroll to position [538, 0]
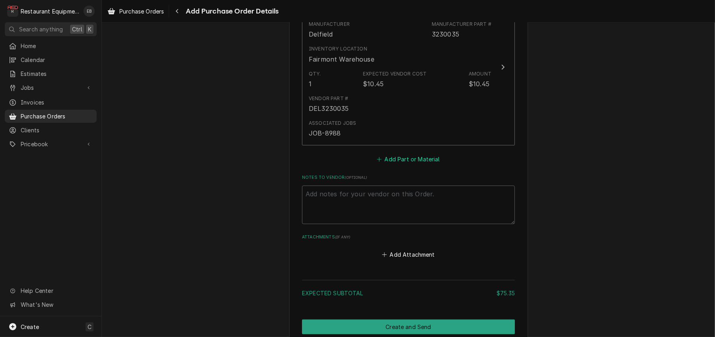
click at [391, 165] on button "Add Part or Material" at bounding box center [408, 159] width 66 height 11
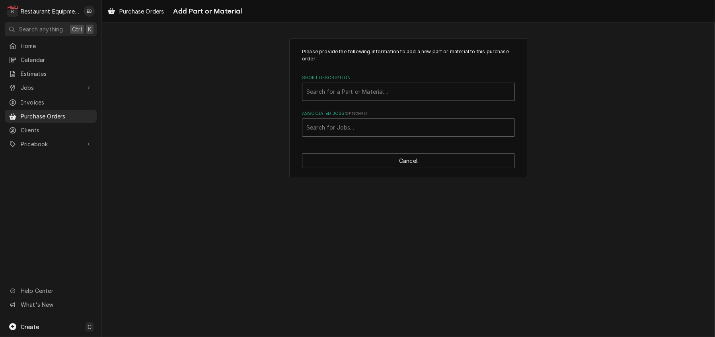
click at [364, 99] on div "Short Description" at bounding box center [408, 92] width 204 height 14
type input "3230043"
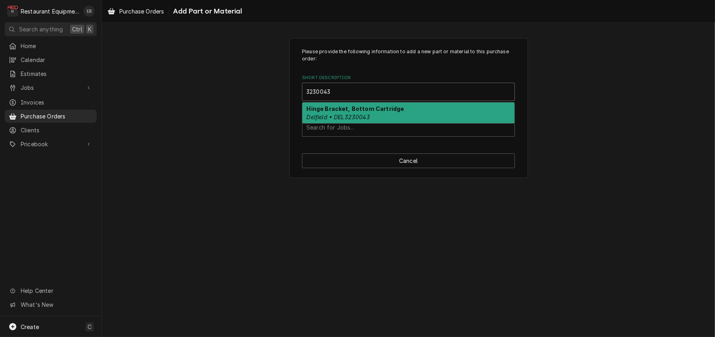
click at [371, 123] on div "Hinge Bracket, Bottom Cartridge Delfield • DEL3230043" at bounding box center [408, 113] width 212 height 21
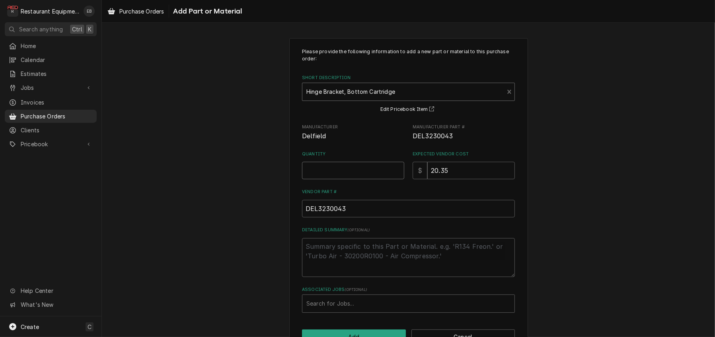
click at [351, 179] on input "Quantity" at bounding box center [353, 170] width 102 height 17
type textarea "x"
type input "1"
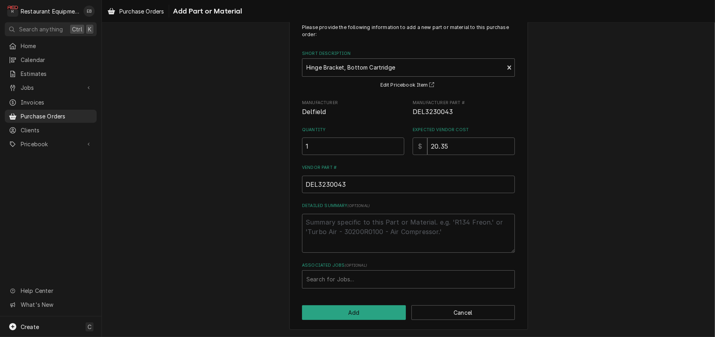
scroll to position [61, 0]
click at [358, 274] on div "Associated Jobs" at bounding box center [408, 279] width 204 height 14
type input "8988"
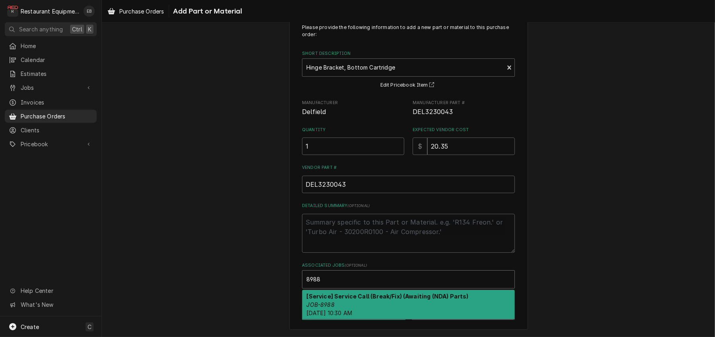
click at [365, 295] on strong "[Service] Service Call (Break/Fix) (Awaiting (NDA) Parts)" at bounding box center [388, 296] width 162 height 7
type textarea "x"
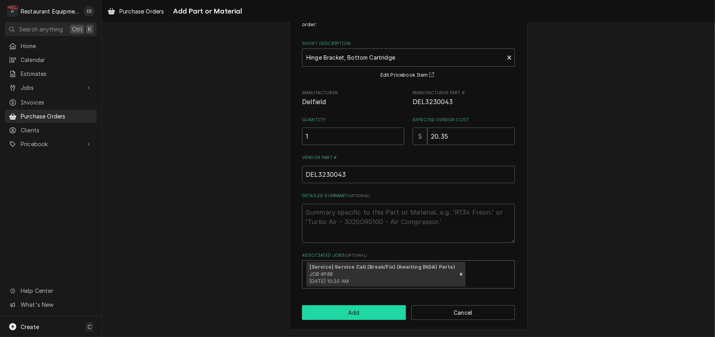
click at [349, 320] on button "Add" at bounding box center [354, 312] width 104 height 15
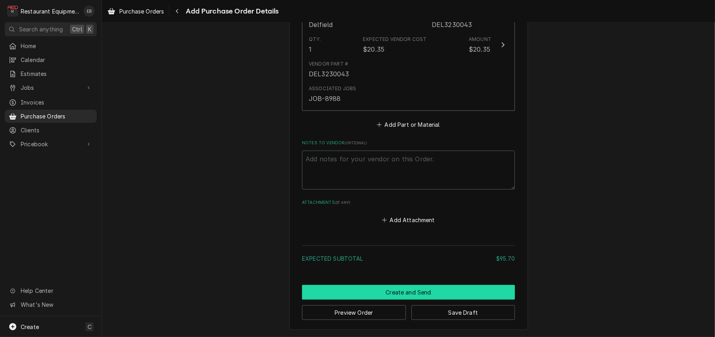
scroll to position [819, 0]
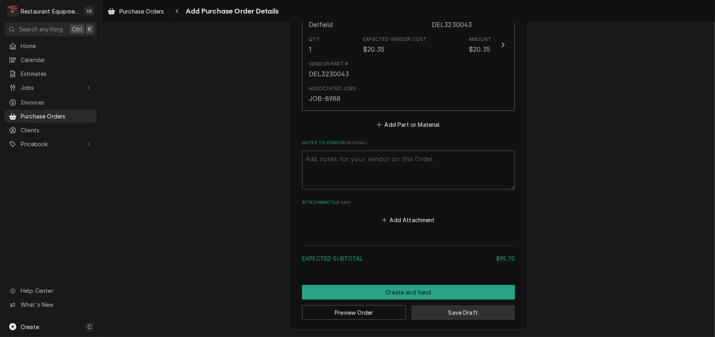
click at [460, 312] on button "Save Draft" at bounding box center [463, 312] width 104 height 15
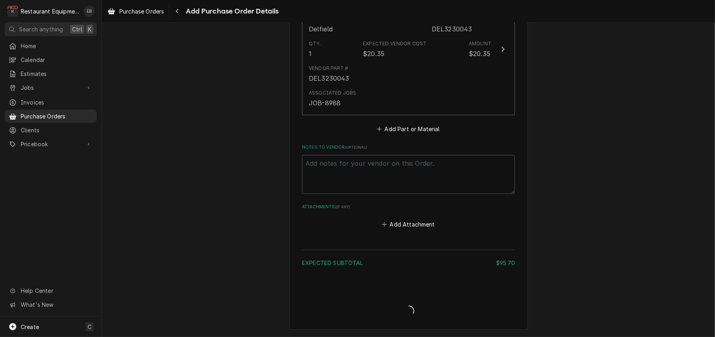
scroll to position [814, 0]
type textarea "x"
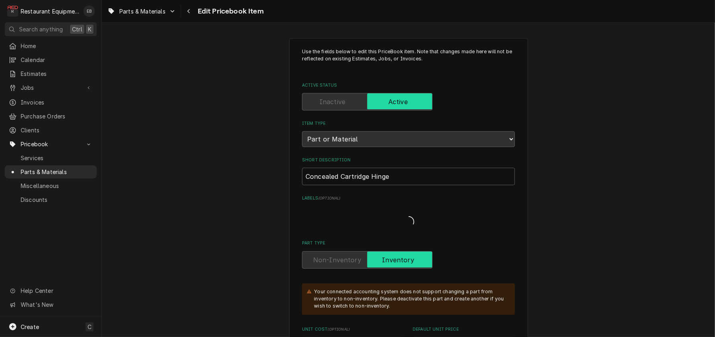
type textarea "x"
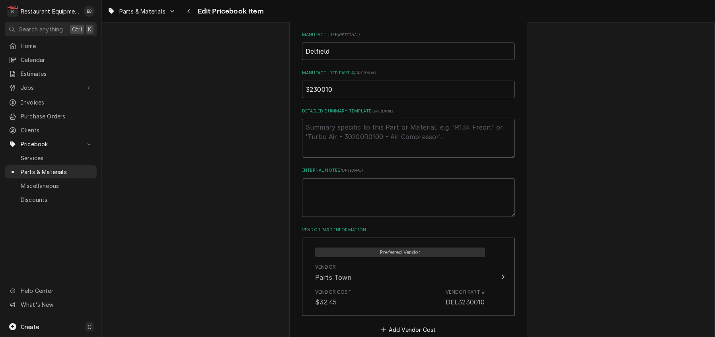
scroll to position [239, 0]
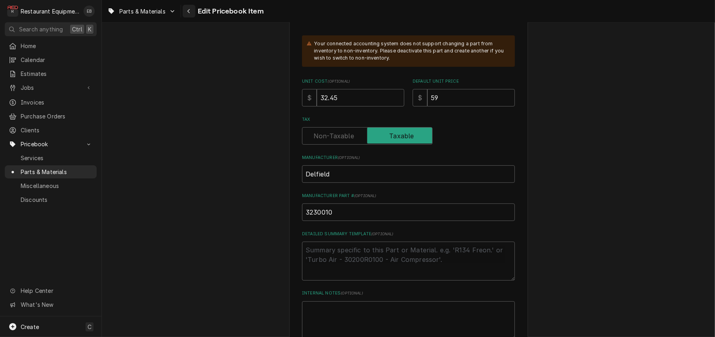
click at [190, 12] on icon "Navigate back" at bounding box center [188, 11] width 2 height 4
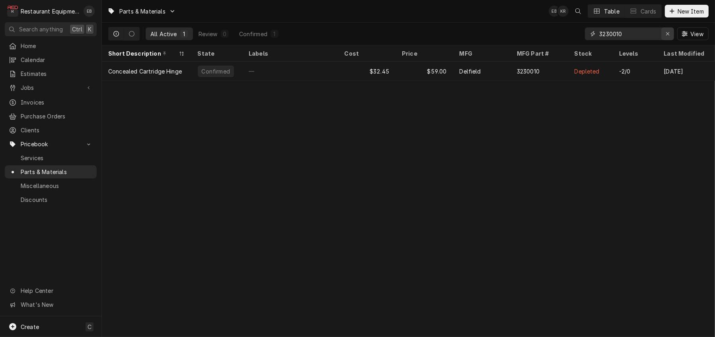
click at [666, 32] on div "Erase input" at bounding box center [667, 34] width 8 height 8
click at [612, 36] on input "Dynamic Content Wrapper" at bounding box center [636, 33] width 75 height 13
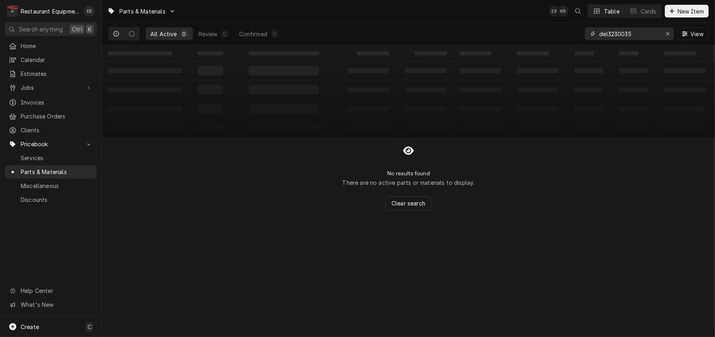
drag, startPoint x: 601, startPoint y: 36, endPoint x: 589, endPoint y: 41, distance: 13.0
click at [589, 40] on div "del3230035" at bounding box center [629, 33] width 89 height 13
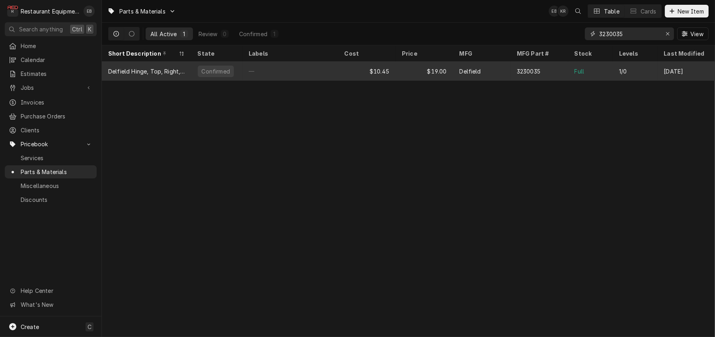
type input "3230035"
click at [492, 71] on div "Delfield" at bounding box center [482, 71] width 58 height 19
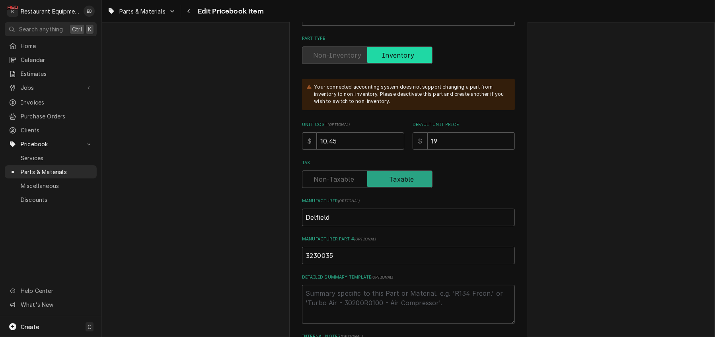
scroll to position [185, 0]
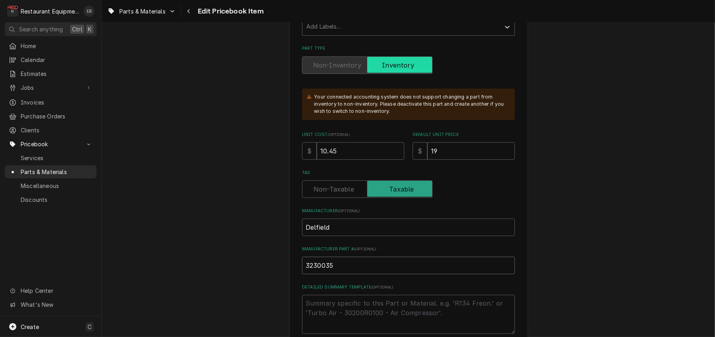
drag, startPoint x: 317, startPoint y: 323, endPoint x: 302, endPoint y: 322, distance: 15.2
click at [302, 274] on input "3230035" at bounding box center [408, 265] width 213 height 17
drag, startPoint x: 299, startPoint y: 321, endPoint x: 328, endPoint y: 320, distance: 28.6
click at [328, 274] on input "3230035" at bounding box center [408, 265] width 213 height 17
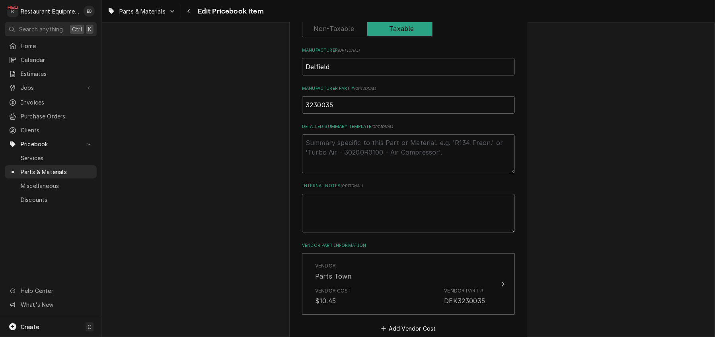
scroll to position [344, 0]
click at [353, 115] on input "3230035" at bounding box center [408, 106] width 213 height 17
type textarea "x"
click at [190, 10] on icon "Navigate back" at bounding box center [189, 11] width 4 height 6
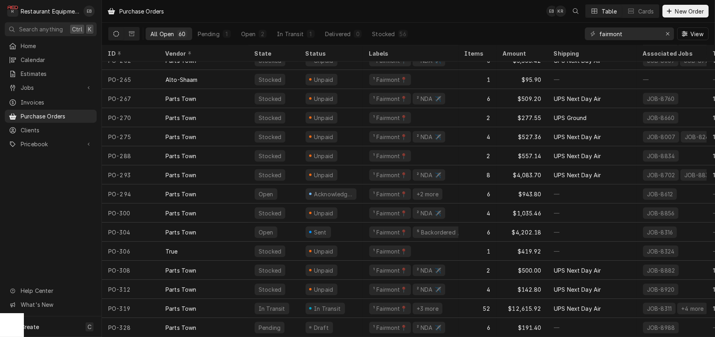
scroll to position [876, 0]
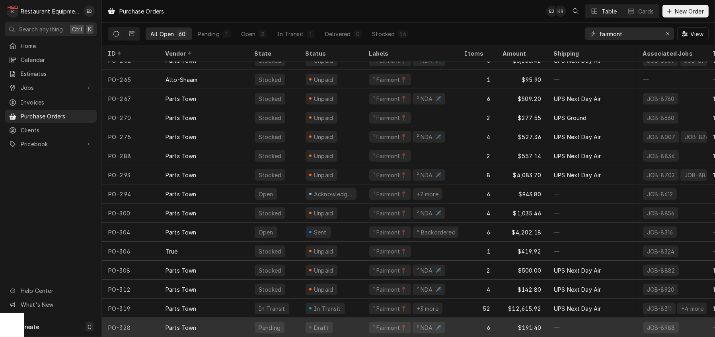
click at [473, 318] on div "6" at bounding box center [477, 327] width 38 height 19
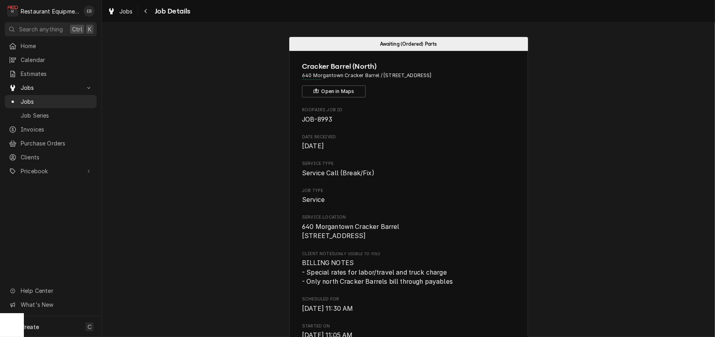
scroll to position [503, 0]
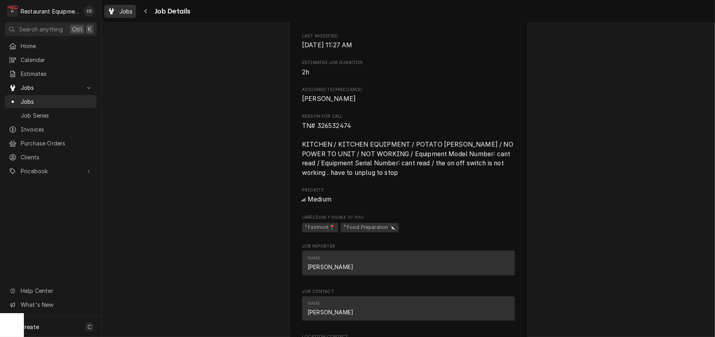
click at [125, 11] on div "Jobs" at bounding box center [120, 11] width 29 height 10
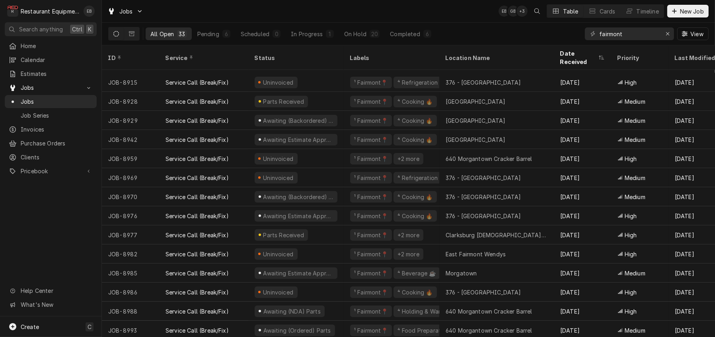
scroll to position [368, 0]
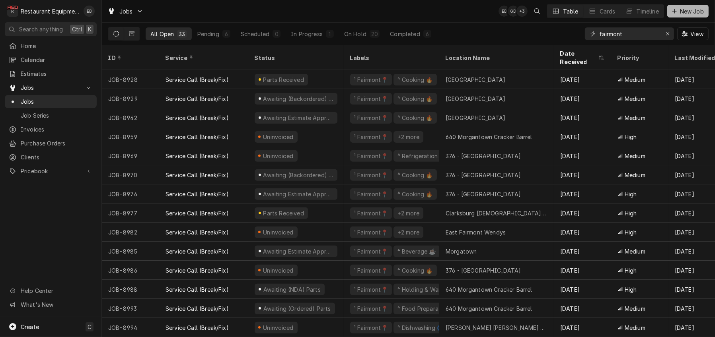
click at [674, 14] on div "Dynamic Content Wrapper" at bounding box center [674, 11] width 8 height 8
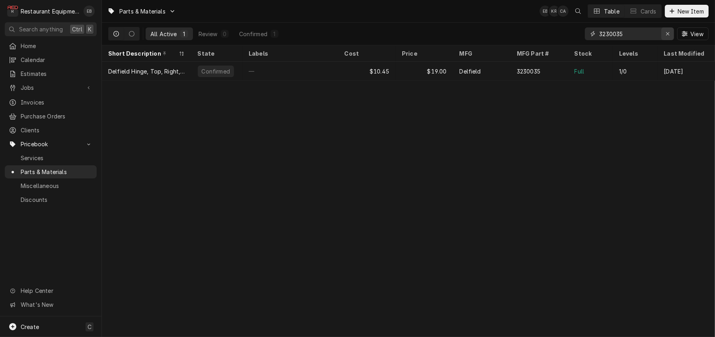
click at [663, 34] on div "Erase input" at bounding box center [667, 34] width 8 height 8
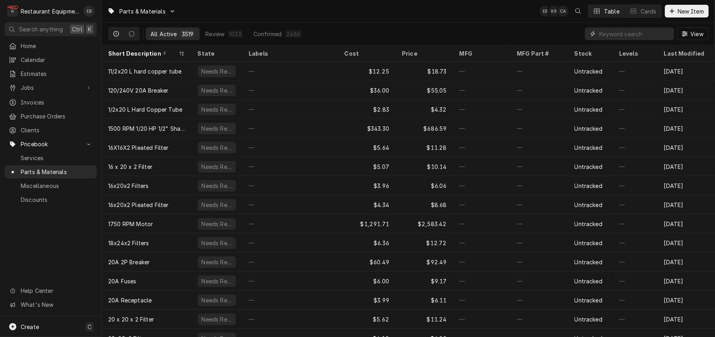
paste input "KE95555-34"
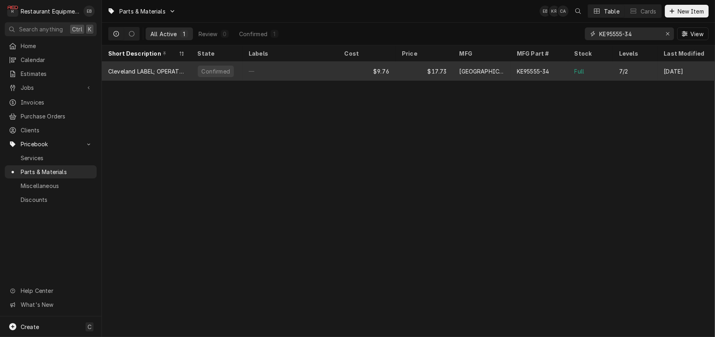
type input "KE95555-34"
click at [473, 72] on div "Cleveland" at bounding box center [481, 71] width 45 height 8
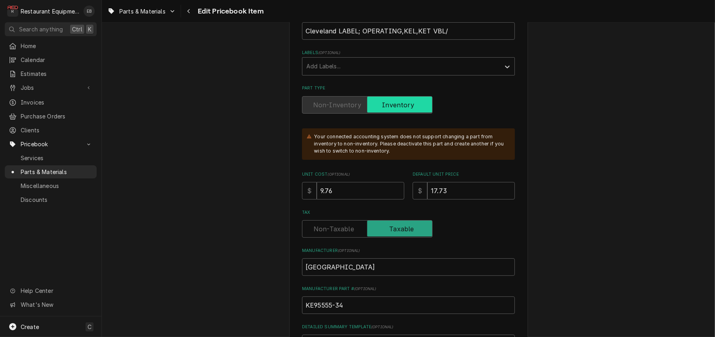
scroll to position [132, 0]
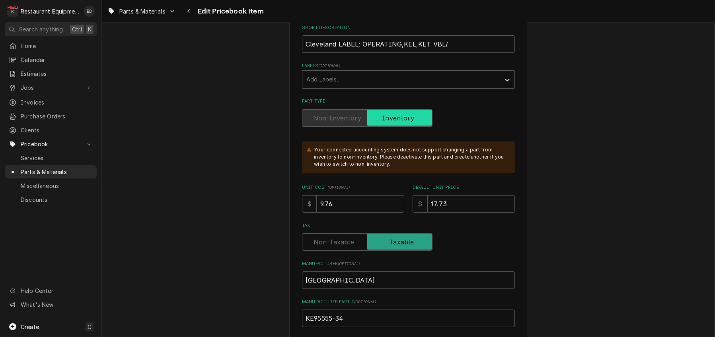
type textarea "x"
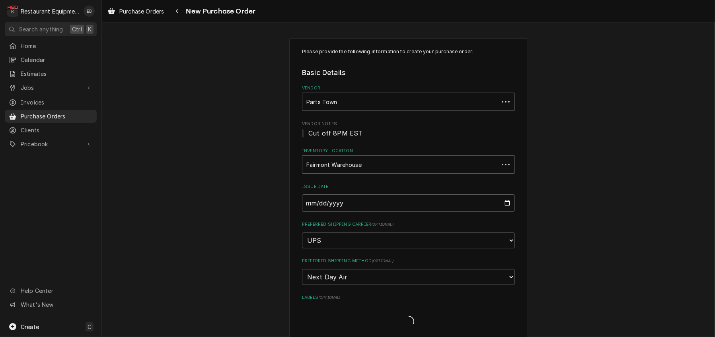
type textarea "x"
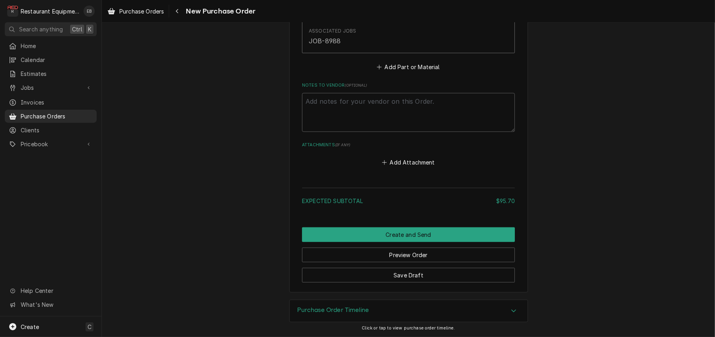
scroll to position [848, 0]
click at [405, 73] on button "Add Part or Material" at bounding box center [408, 67] width 66 height 11
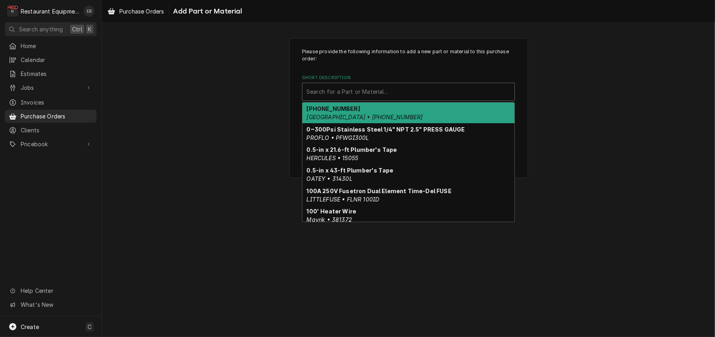
click at [353, 99] on div "Short Description" at bounding box center [408, 92] width 204 height 14
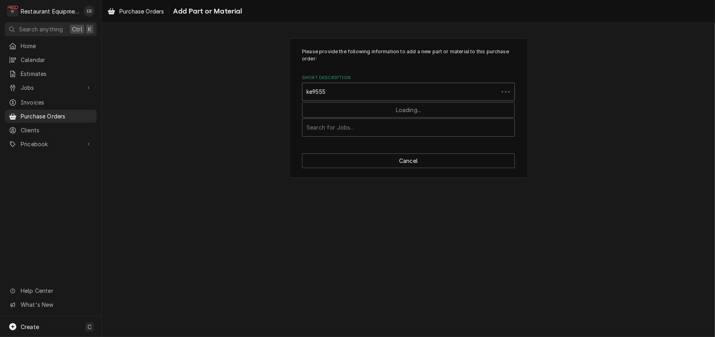
type input "ke95555"
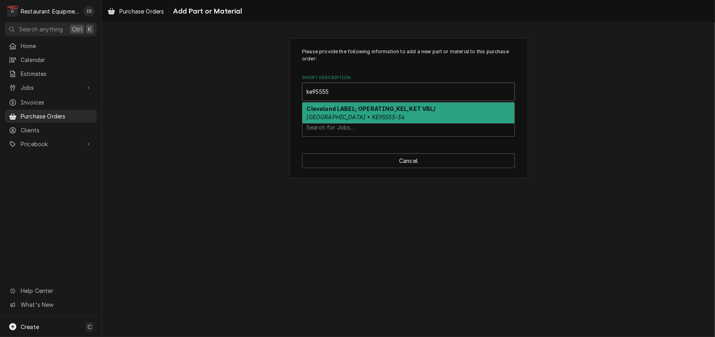
click at [348, 112] on strong "Cleveland LABEL; OPERATING,KEL,KET VBL/" at bounding box center [371, 108] width 129 height 7
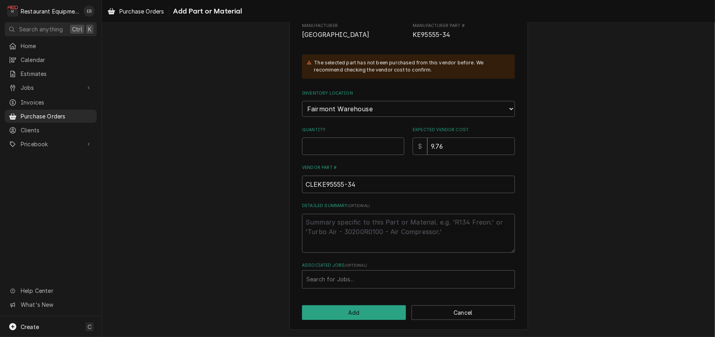
scroll to position [132, 0]
click at [311, 145] on input "Quantity" at bounding box center [353, 146] width 102 height 17
type textarea "x"
type input "1"
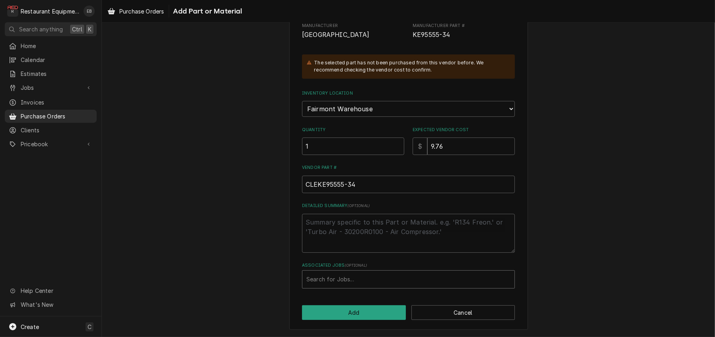
click at [343, 278] on div "Associated Jobs" at bounding box center [408, 279] width 204 height 14
type input "8976"
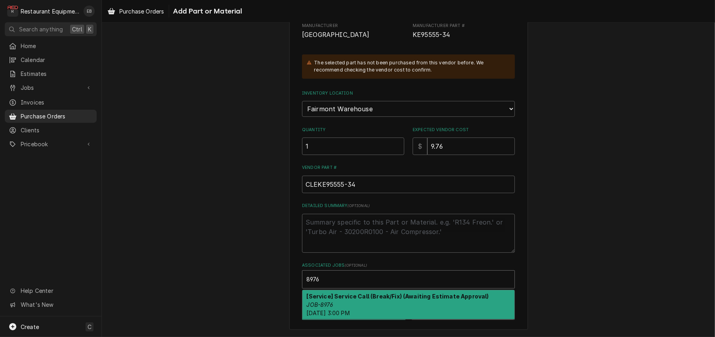
click at [359, 305] on div "[Service] Service Call (Break/Fix) (Awaiting Estimate Approval) JOB-8976 Mon, S…" at bounding box center [408, 304] width 212 height 29
type textarea "x"
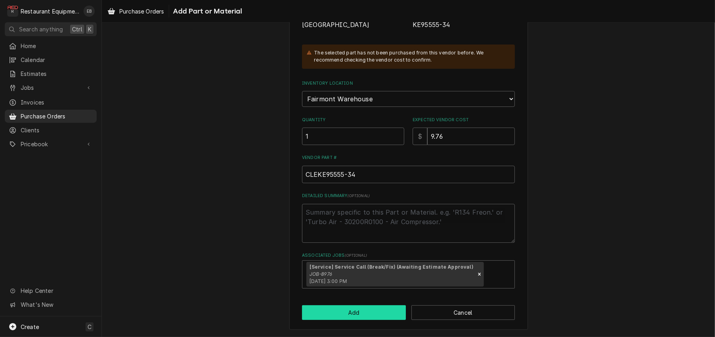
click at [359, 320] on button "Add" at bounding box center [354, 312] width 104 height 15
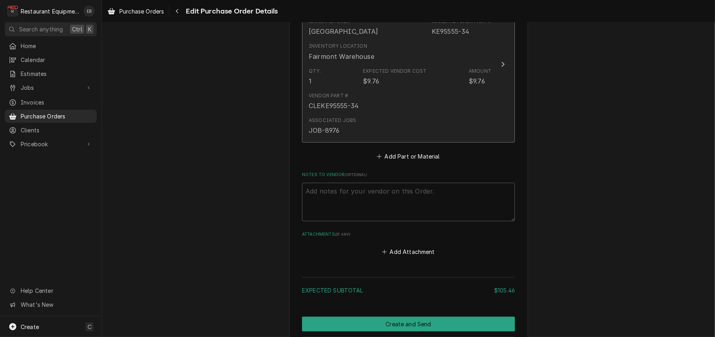
scroll to position [838, 0]
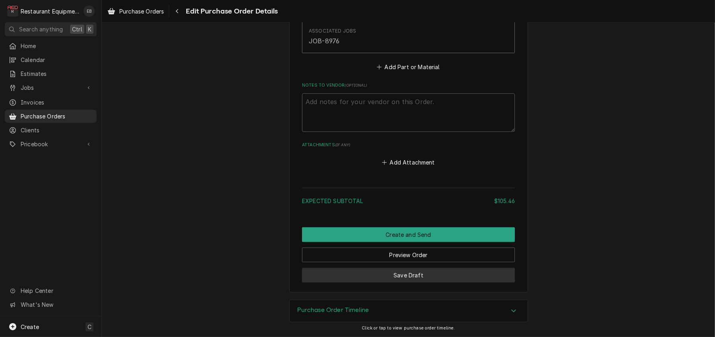
click at [416, 268] on button "Save Draft" at bounding box center [408, 275] width 213 height 15
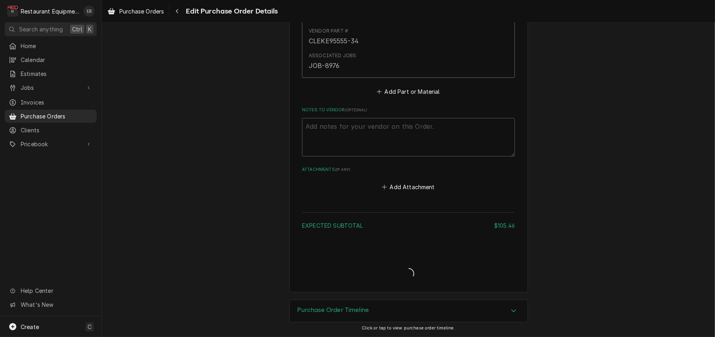
scroll to position [1035, 0]
type textarea "x"
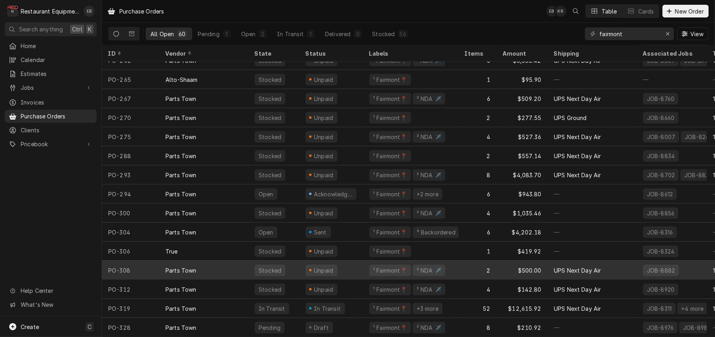
scroll to position [876, 0]
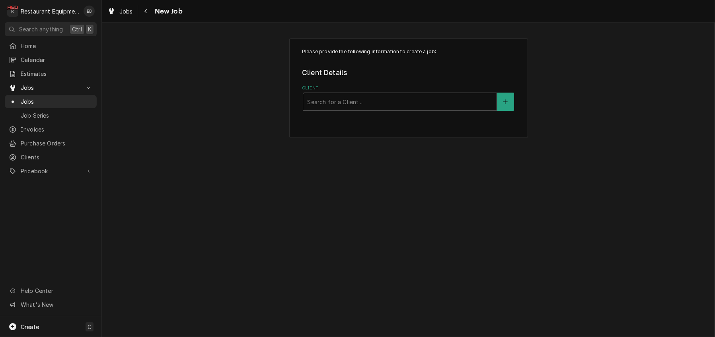
click at [320, 109] on div "Client" at bounding box center [399, 102] width 185 height 14
drag, startPoint x: 320, startPoint y: 110, endPoint x: 307, endPoint y: 104, distance: 15.3
click at [306, 104] on div "Search for a Client..." at bounding box center [399, 101] width 193 height 17
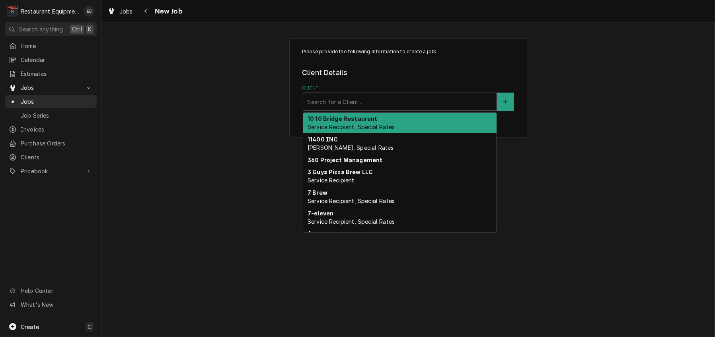
click at [336, 109] on div "Client" at bounding box center [399, 102] width 185 height 14
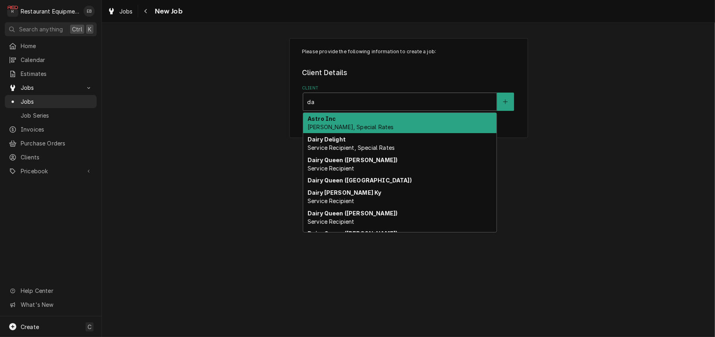
type input "d"
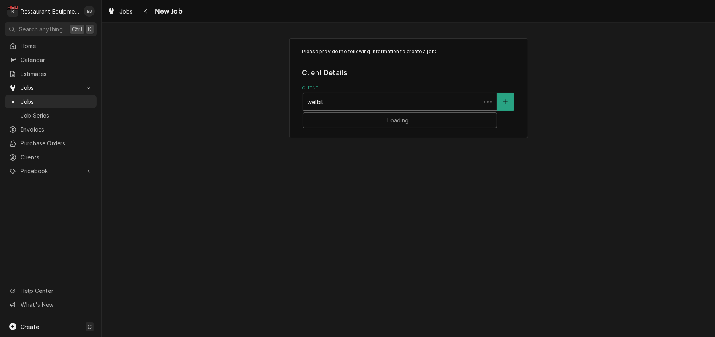
type input "welbilt"
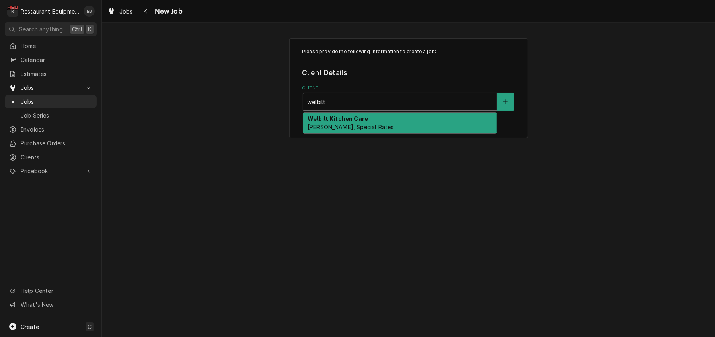
click at [351, 130] on span "[PERSON_NAME], Special Rates" at bounding box center [350, 127] width 86 height 7
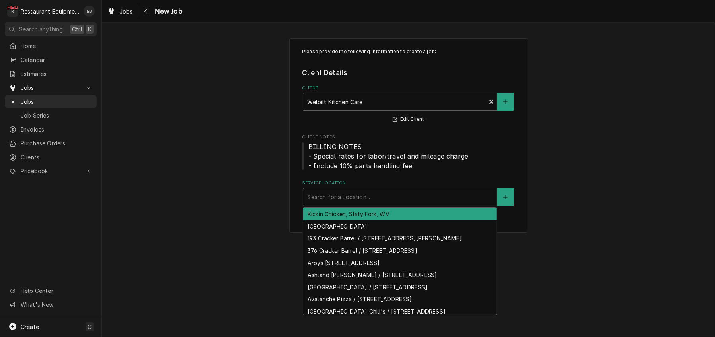
click at [354, 204] on div "Service Location" at bounding box center [399, 197] width 185 height 14
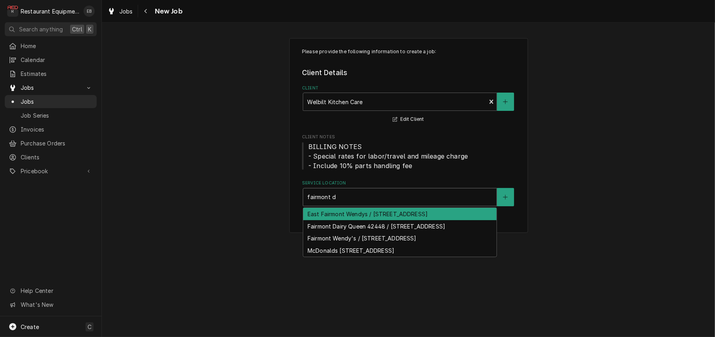
type input "fairmont da"
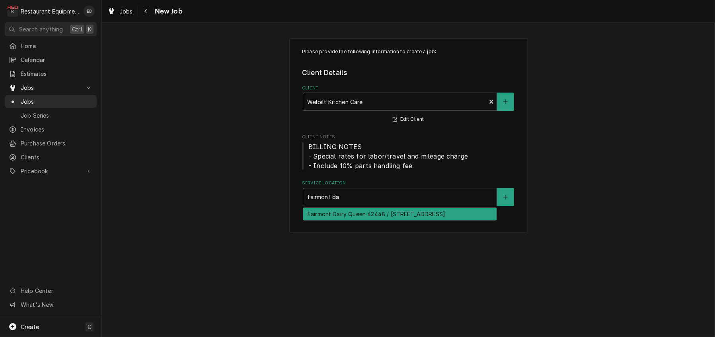
click at [395, 220] on div "Fairmont Dairy Queen 42448 / [STREET_ADDRESS]" at bounding box center [399, 214] width 193 height 12
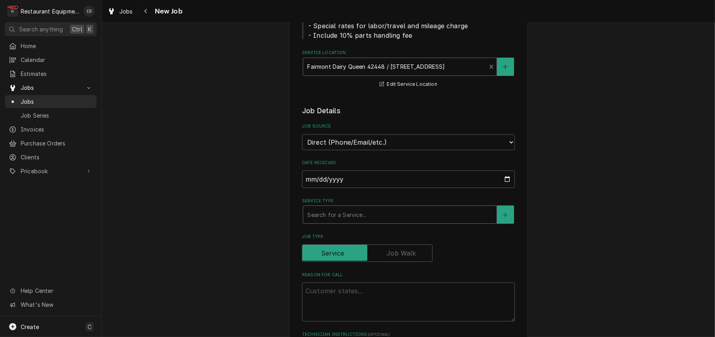
scroll to position [159, 0]
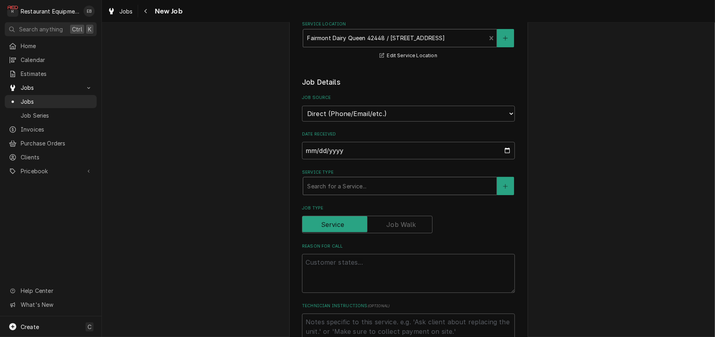
click at [347, 193] on div "Service Type" at bounding box center [399, 186] width 185 height 14
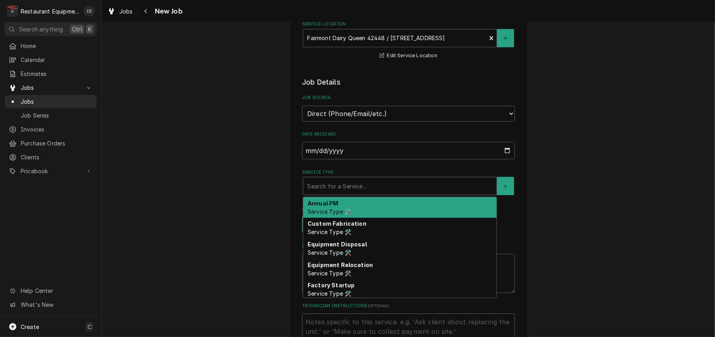
type textarea "x"
type input "b"
type textarea "x"
type input "br"
type textarea "x"
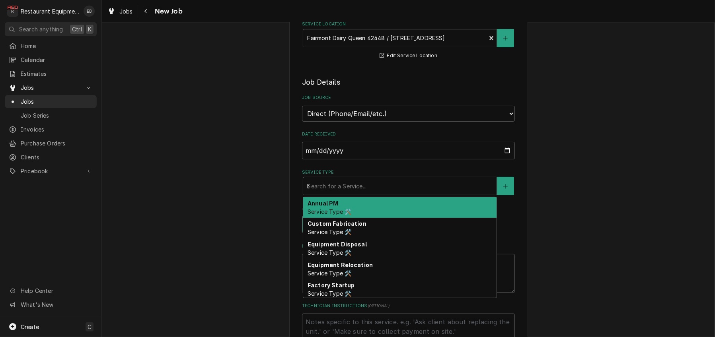
type input "bre"
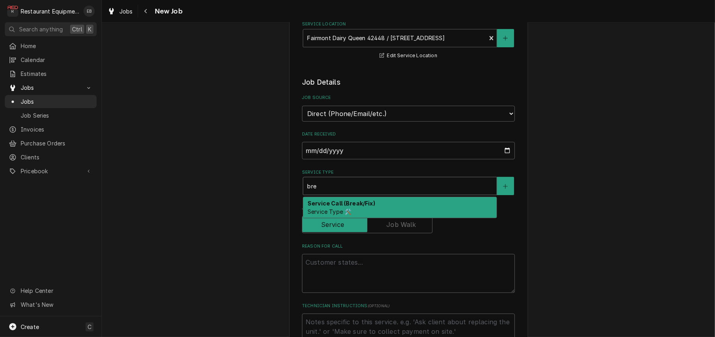
click at [336, 207] on strong "Service Call (Break/Fix)" at bounding box center [341, 203] width 68 height 7
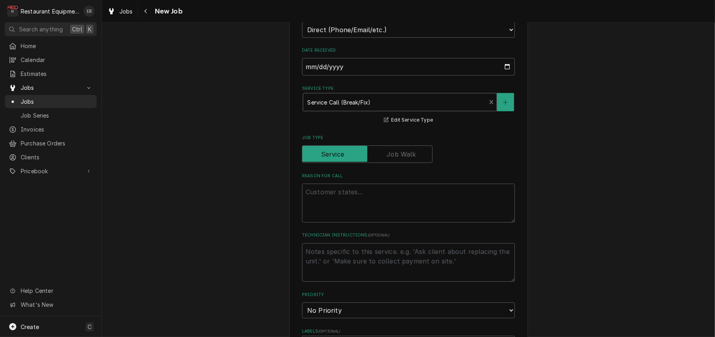
scroll to position [291, 0]
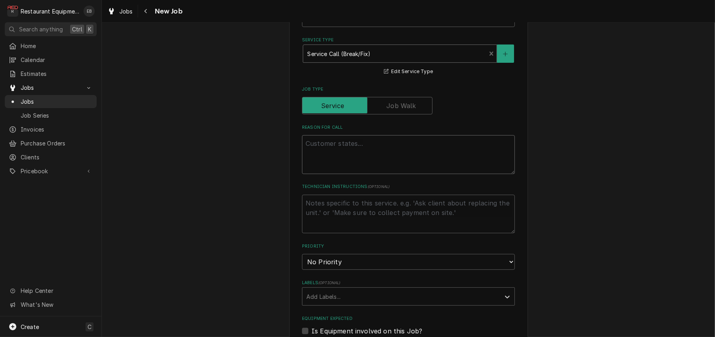
click at [345, 174] on textarea "Reason For Call" at bounding box center [408, 154] width 213 height 39
paste textarea "Required On Site Date: 9/25/2025, 2:58 PM Required Completion Date: 9/26/2025, …"
type textarea "x"
type textarea "Required On Site Date: 9/25/2025, 2:58 PM Required Completion Date: 9/26/2025, …"
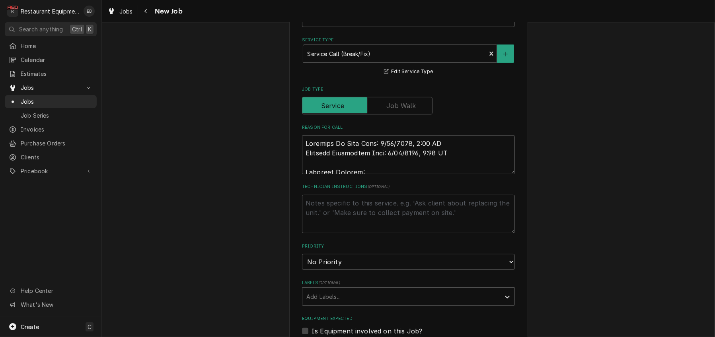
scroll to position [591, 0]
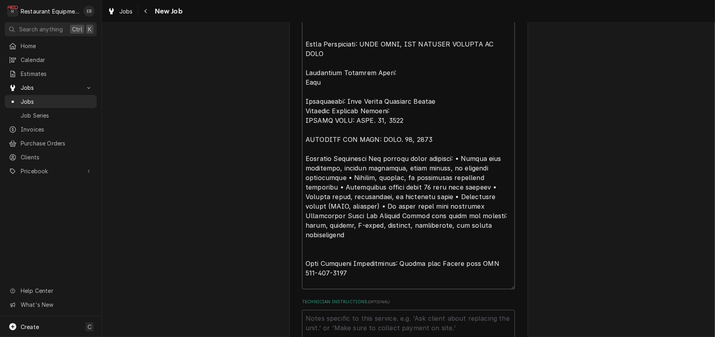
type textarea "x"
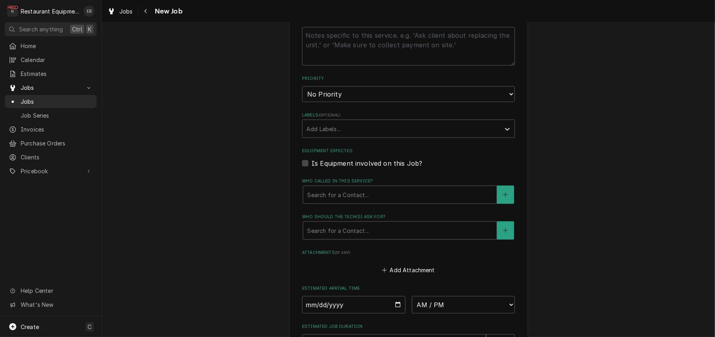
scroll to position [804, 0]
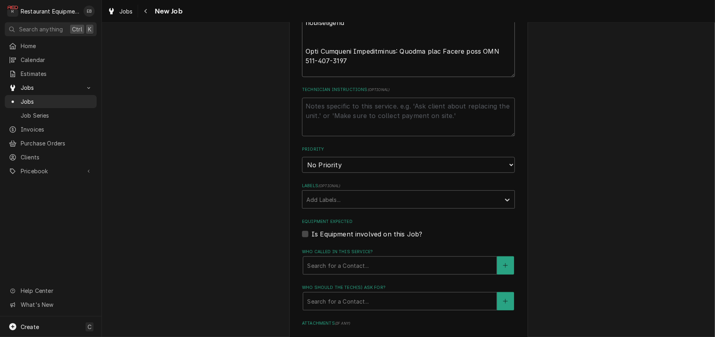
type textarea "Required On Site Date: 9/25/2025, 2:58 PM Required Completion Date: 9/26/2025, …"
click at [353, 173] on select "No Priority Urgent High Medium Low" at bounding box center [408, 165] width 213 height 16
select select "2"
click at [302, 173] on select "No Priority Urgent High Medium Low" at bounding box center [408, 165] width 213 height 16
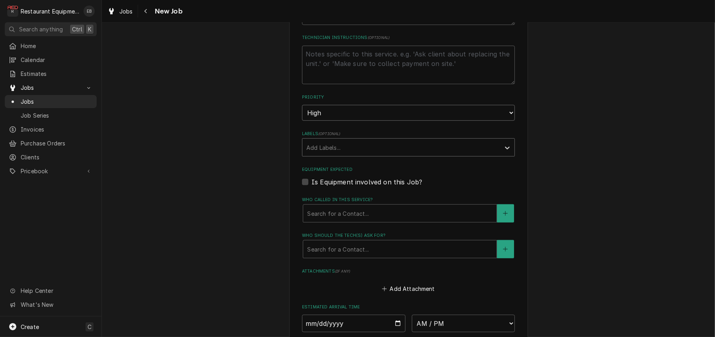
scroll to position [856, 0]
click at [344, 154] on div "Labels" at bounding box center [401, 147] width 190 height 14
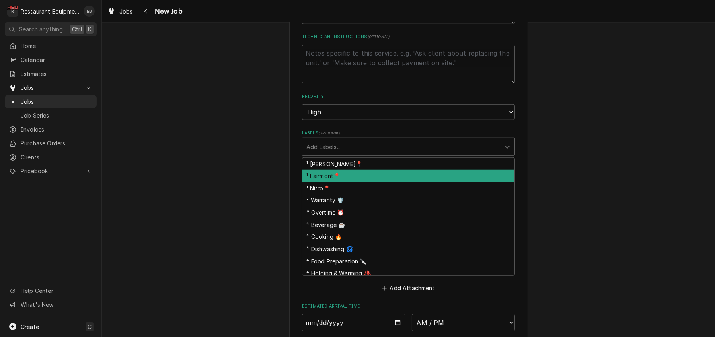
click at [334, 182] on div "¹ Fairmont📍" at bounding box center [408, 176] width 212 height 12
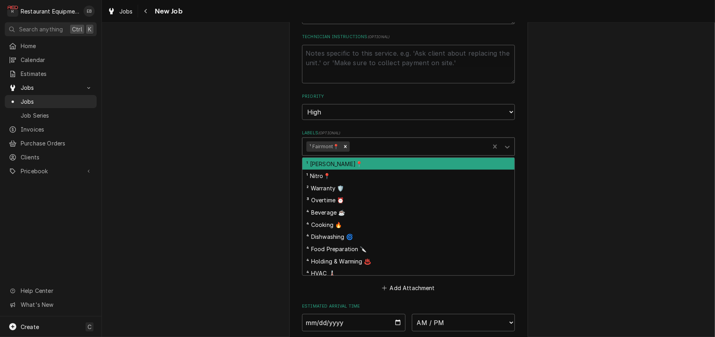
click at [371, 154] on div "Labels" at bounding box center [418, 147] width 134 height 14
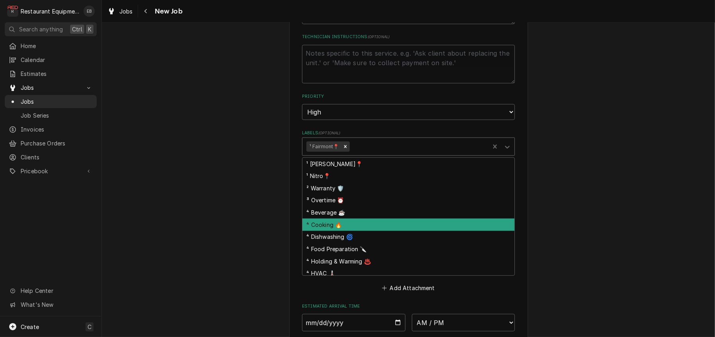
drag, startPoint x: 343, startPoint y: 289, endPoint x: 350, endPoint y: 276, distance: 14.8
click at [343, 231] on div "⁴ Cooking 🔥" at bounding box center [408, 225] width 212 height 12
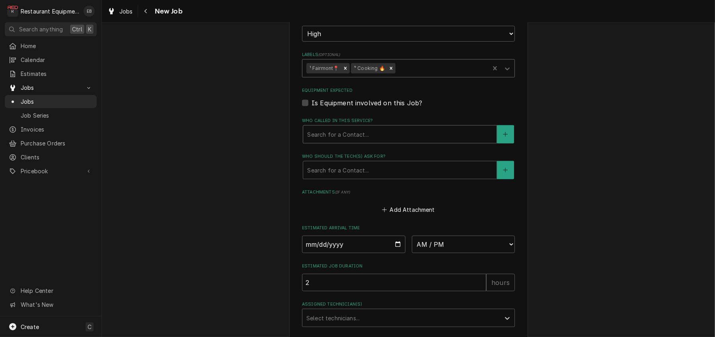
scroll to position [936, 0]
click at [349, 140] on div "Who called in this service?" at bounding box center [399, 133] width 185 height 14
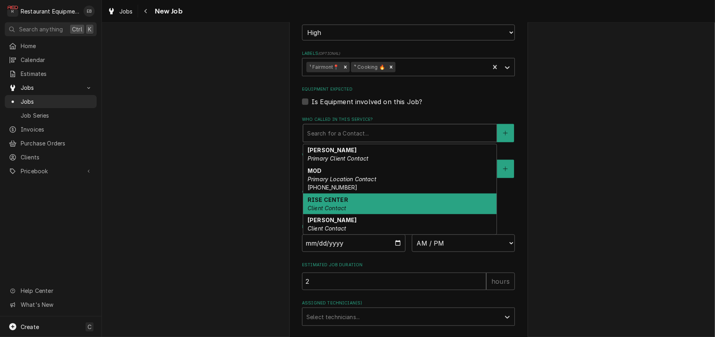
click at [349, 214] on div "RISE CENTER Client Contact" at bounding box center [399, 204] width 193 height 21
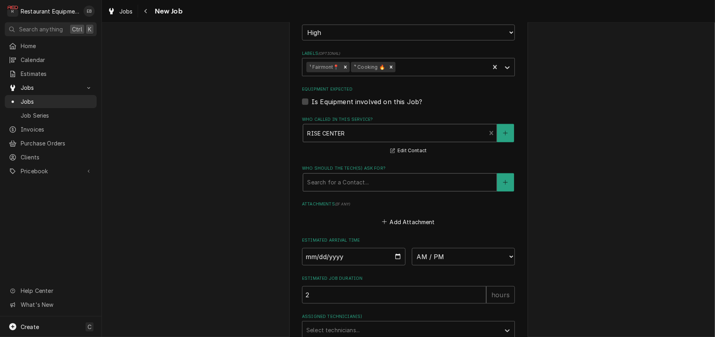
click at [365, 190] on div "Who should the tech(s) ask for?" at bounding box center [399, 182] width 185 height 14
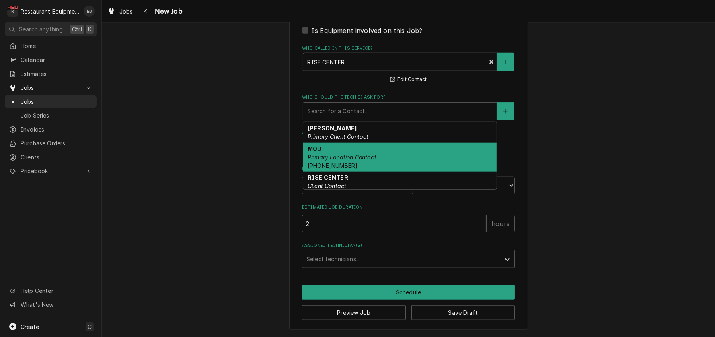
scroll to position [1042, 0]
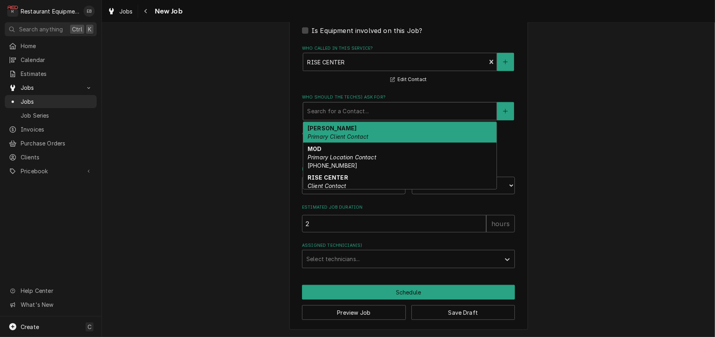
click at [344, 140] on em "Primary Client Contact" at bounding box center [337, 136] width 61 height 7
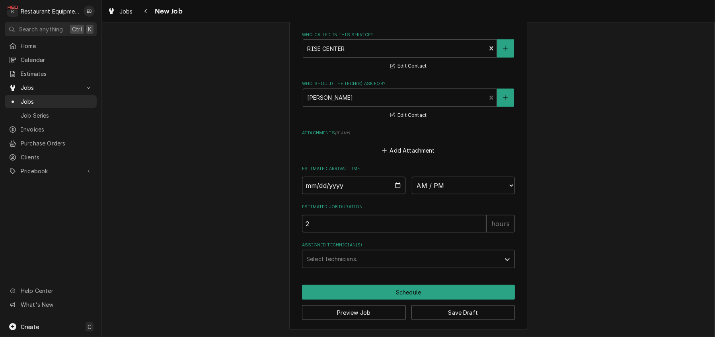
click at [398, 194] on input "Date" at bounding box center [353, 185] width 103 height 17
type textarea "x"
type input "2025-09-24"
click at [398, 194] on input "2025-09-24" at bounding box center [353, 185] width 103 height 17
type textarea "x"
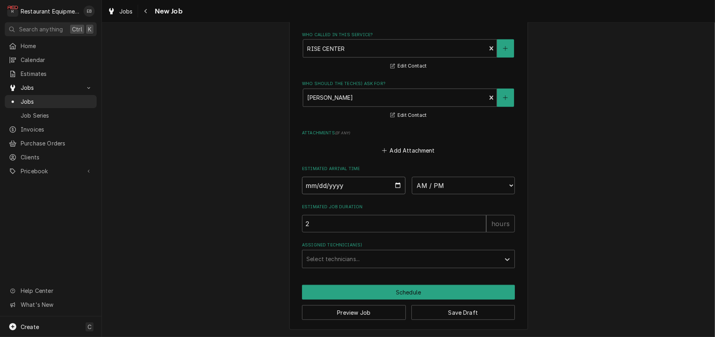
type input "2025-09-25"
click at [447, 307] on button "Save Draft" at bounding box center [463, 312] width 104 height 15
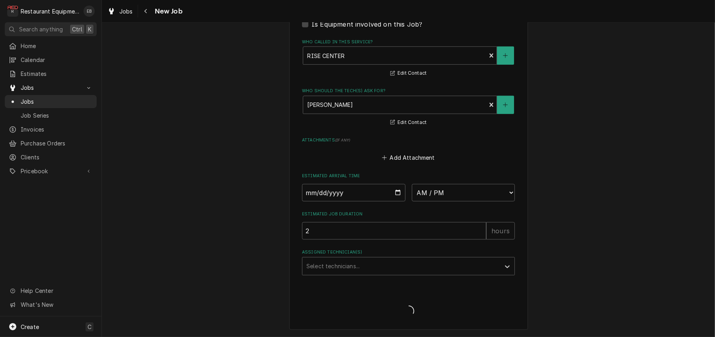
scroll to position [1114, 0]
type textarea "x"
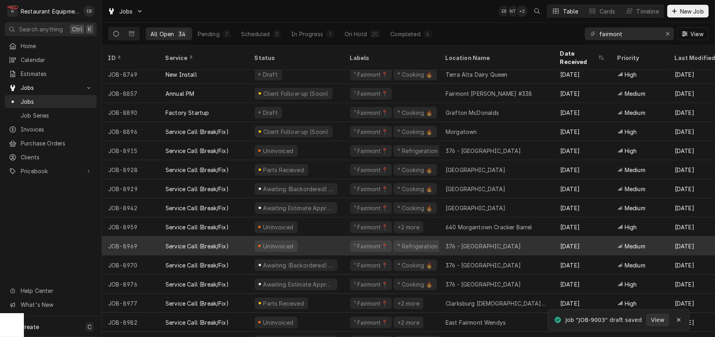
scroll to position [330, 0]
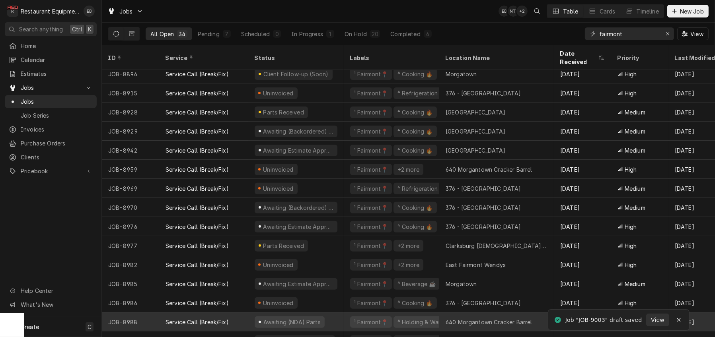
click at [468, 320] on div "640 Morgantown Cracker Barrel" at bounding box center [488, 322] width 87 height 8
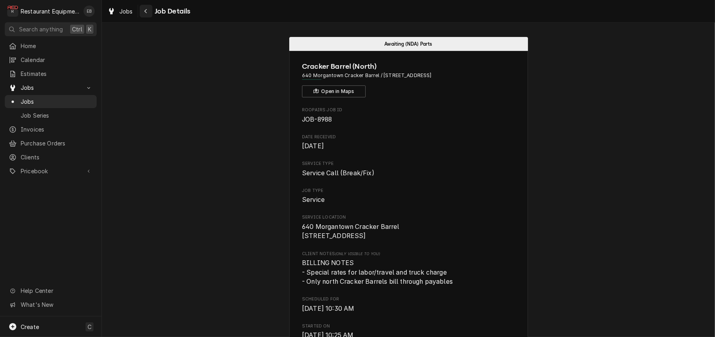
click at [150, 12] on div "Navigate back" at bounding box center [146, 11] width 8 height 8
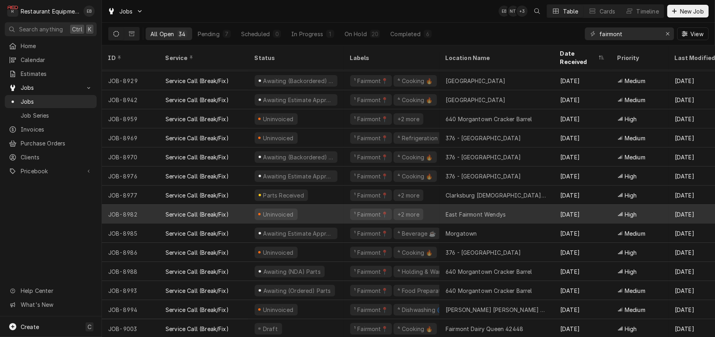
scroll to position [387, 0]
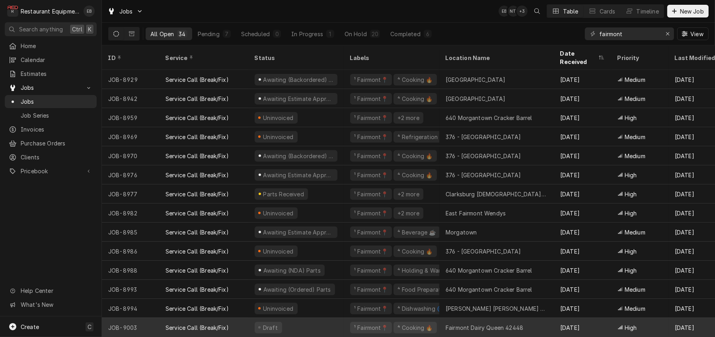
click at [480, 324] on div "Fairmont Dairy Queen 42448" at bounding box center [484, 328] width 78 height 8
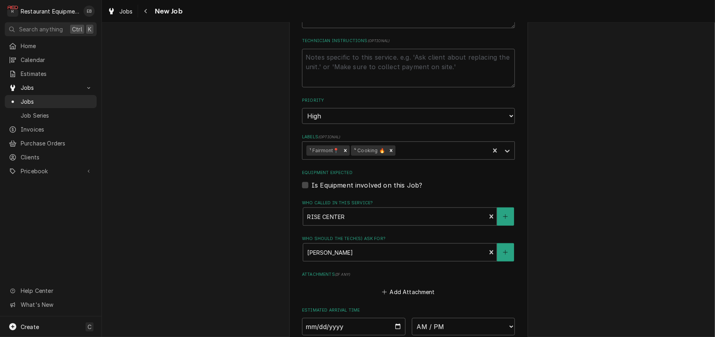
scroll to position [875, 0]
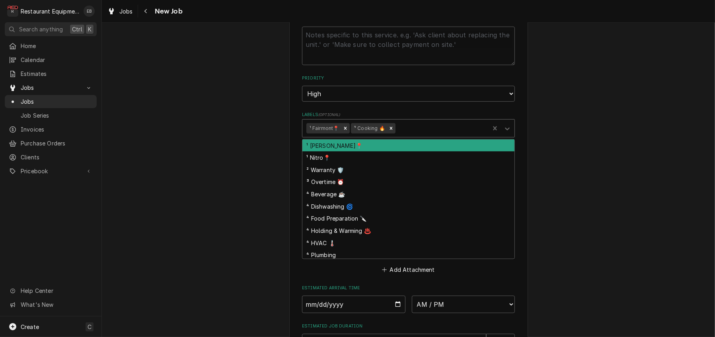
click at [412, 136] on div "Labels" at bounding box center [441, 128] width 88 height 14
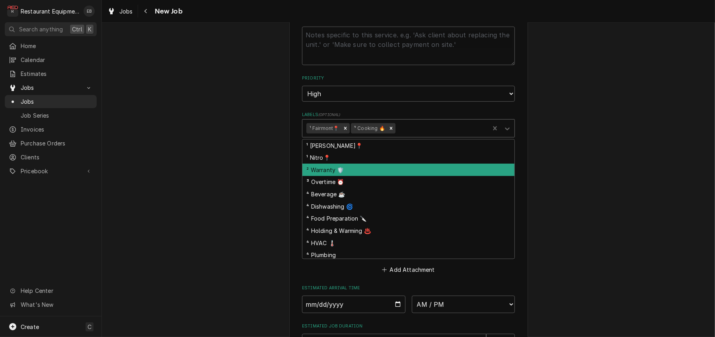
click at [343, 176] on div "² Warranty 🛡️" at bounding box center [408, 170] width 212 height 12
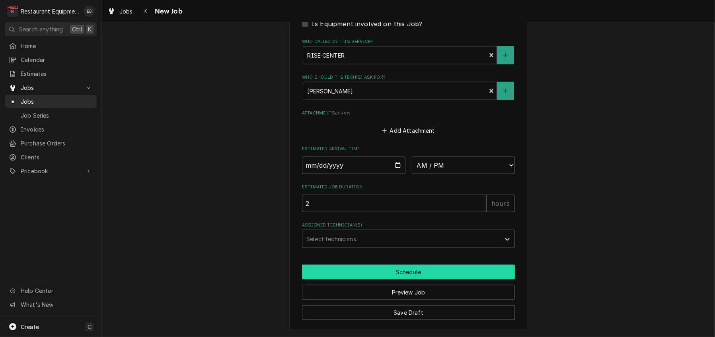
scroll to position [1113, 0]
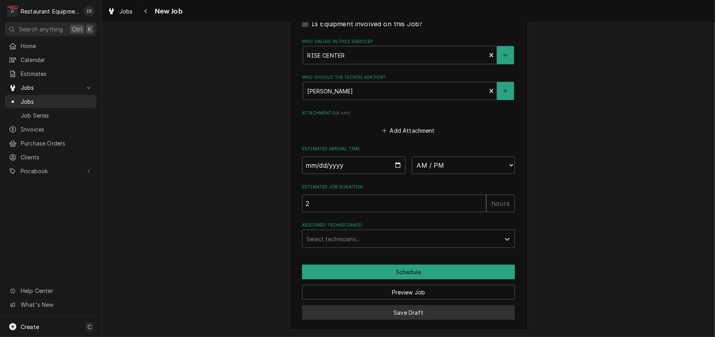
click at [467, 307] on button "Save Draft" at bounding box center [408, 312] width 213 height 15
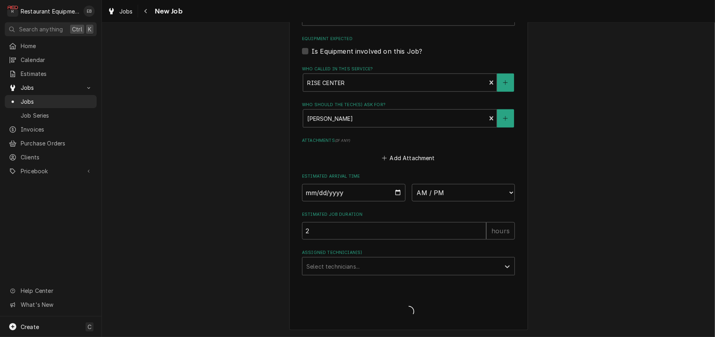
type textarea "x"
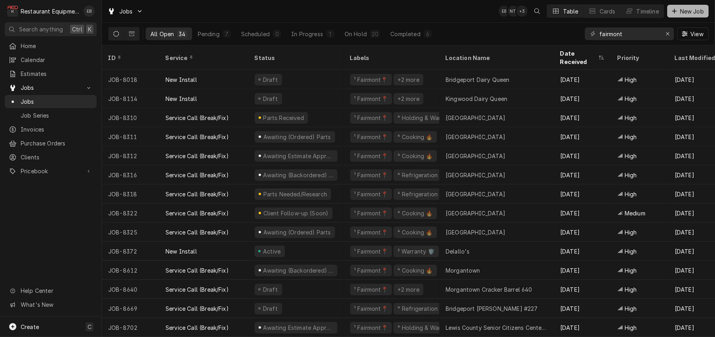
click at [678, 13] on span "New Job" at bounding box center [691, 11] width 27 height 8
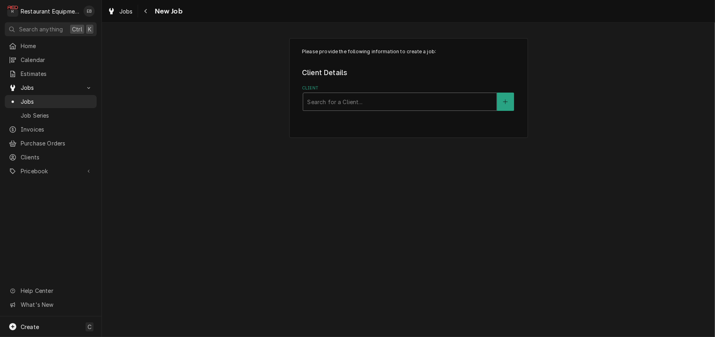
click at [413, 109] on div "Client" at bounding box center [399, 102] width 185 height 14
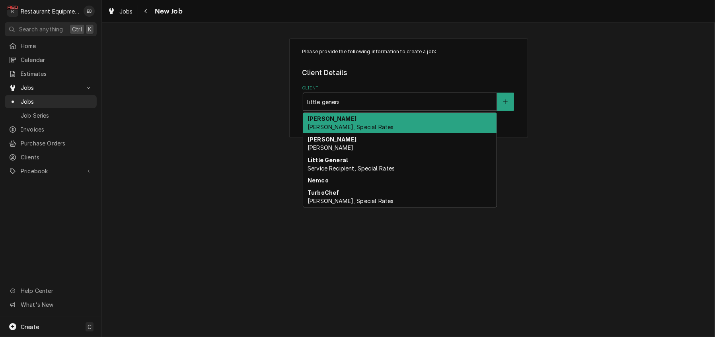
type input "little general"
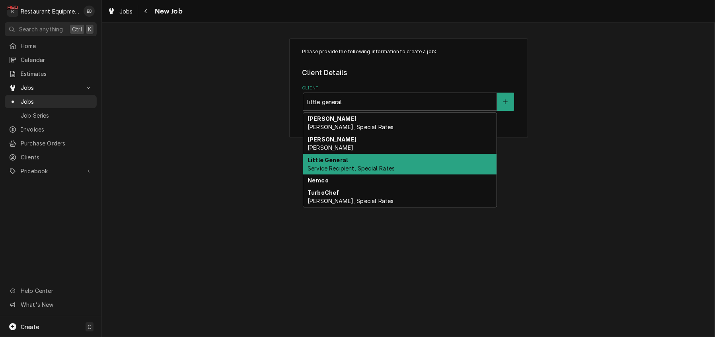
click at [358, 172] on span "Service Recipient, Special Rates" at bounding box center [350, 168] width 87 height 7
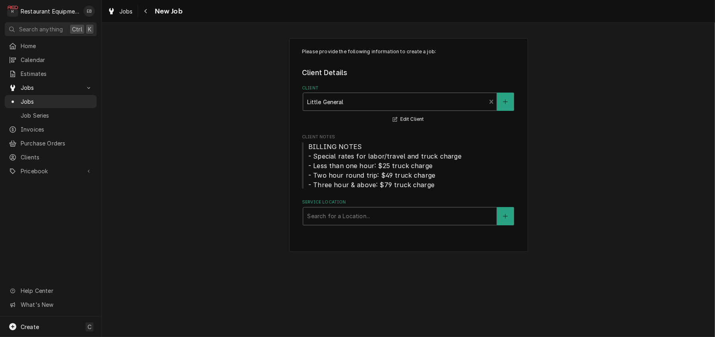
click at [346, 223] on div "Service Location" at bounding box center [399, 216] width 185 height 14
type input "flatw"
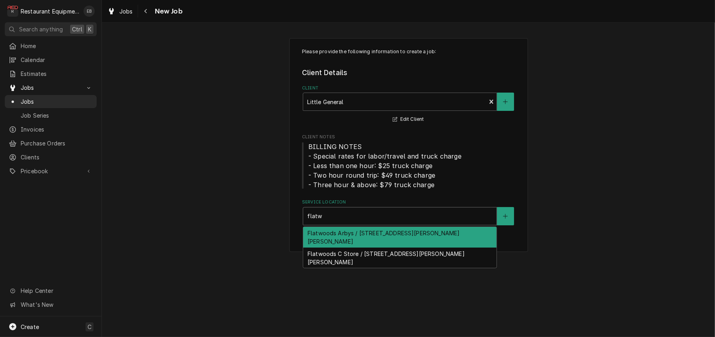
click at [356, 248] on div "Flatwoods Arbys / [STREET_ADDRESS][PERSON_NAME][PERSON_NAME]" at bounding box center [399, 237] width 193 height 21
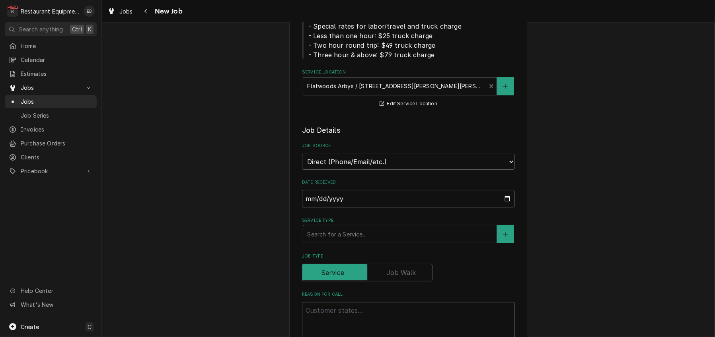
scroll to position [132, 0]
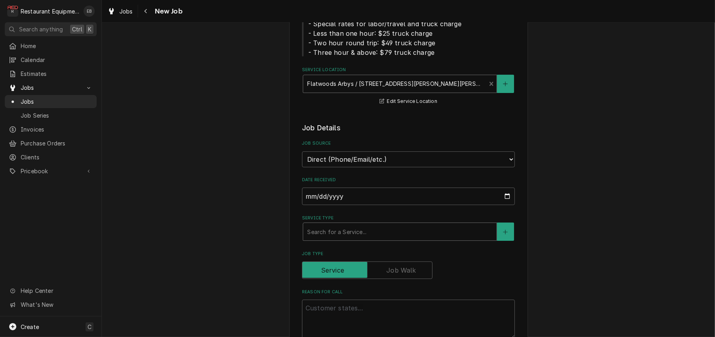
click at [365, 239] on div "Service Type" at bounding box center [399, 232] width 185 height 14
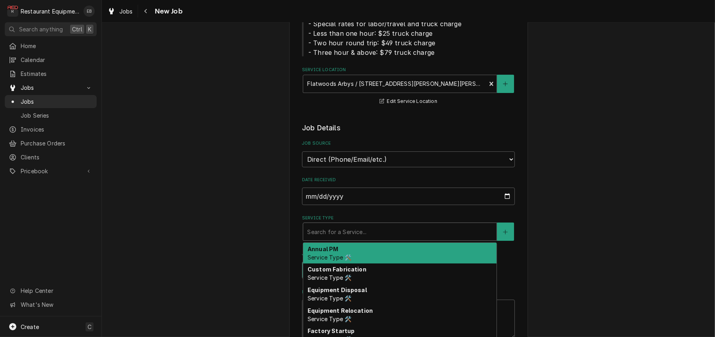
type textarea "x"
type input "b"
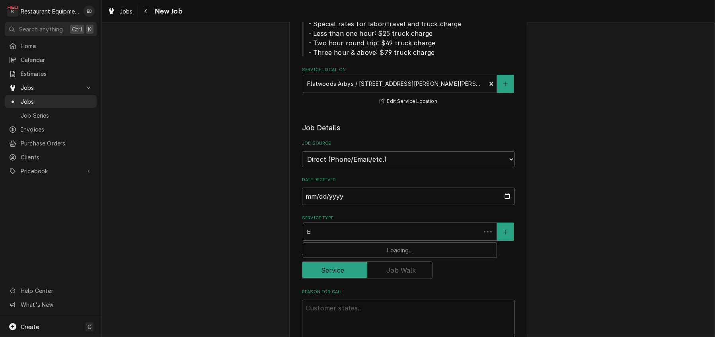
type textarea "x"
type input "br"
type textarea "x"
type input "bre"
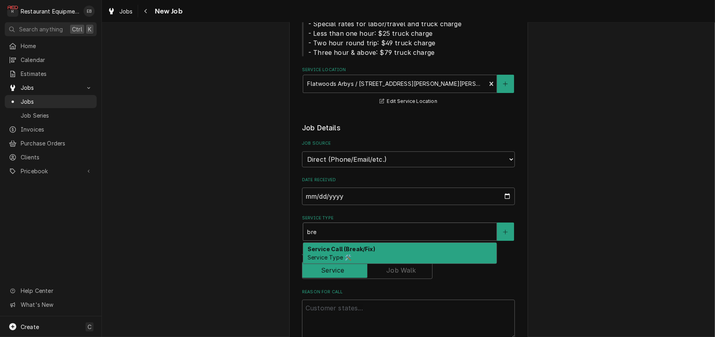
click at [359, 252] on strong "Service Call (Break/Fix)" at bounding box center [341, 249] width 68 height 7
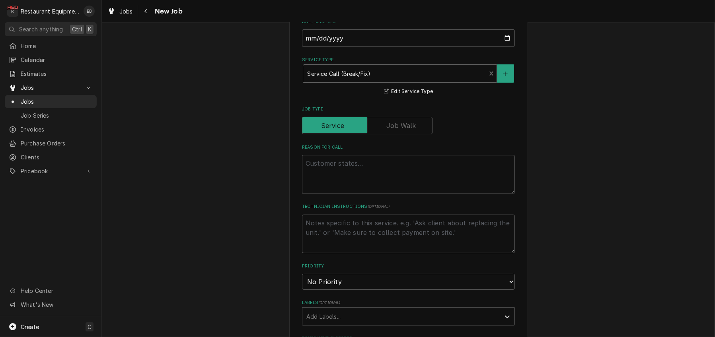
scroll to position [291, 0]
click at [364, 193] on textarea "Reason For Call" at bounding box center [408, 173] width 213 height 39
type textarea "x"
type textarea "F"
type textarea "x"
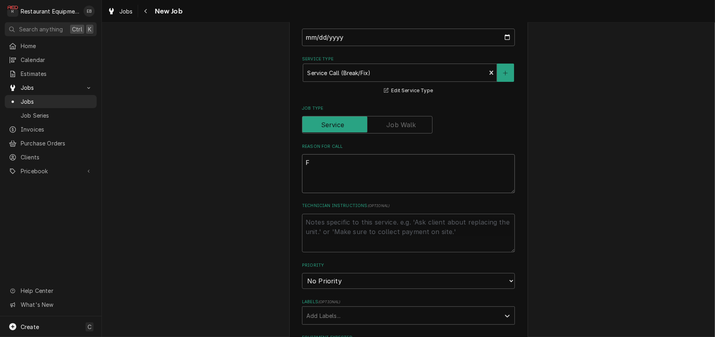
type textarea "Fr"
type textarea "x"
type textarea "Fry"
type textarea "x"
type textarea "Frye"
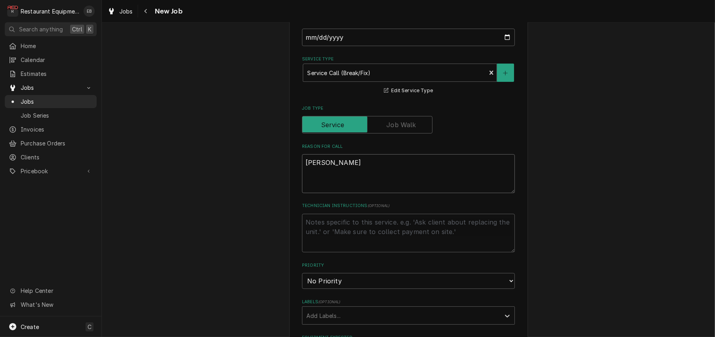
type textarea "x"
type textarea "Fryer"
type textarea "x"
type textarea "Fryer"
type textarea "x"
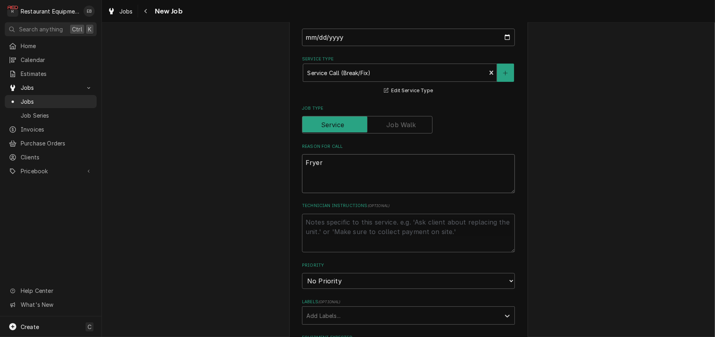
type textarea "Fryer i"
type textarea "x"
type textarea "Fryer is"
type textarea "x"
type textarea "Fryer is"
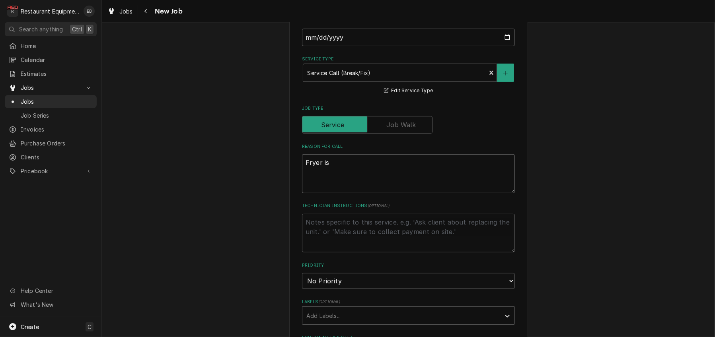
type textarea "x"
type textarea "Fryer is n"
type textarea "x"
type textarea "Fryer is no"
type textarea "x"
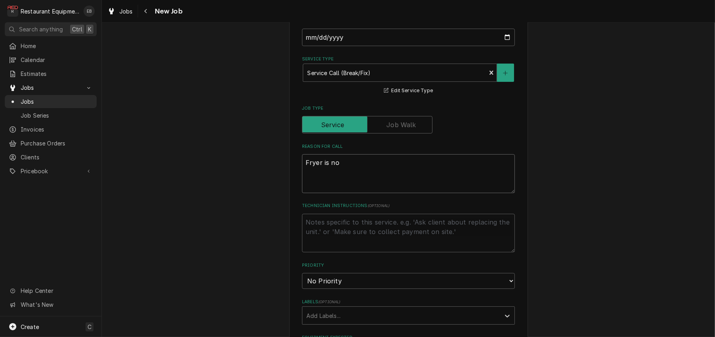
type textarea "Fryer is not"
type textarea "x"
type textarea "Fryer is not"
type textarea "x"
type textarea "Fryer is not s"
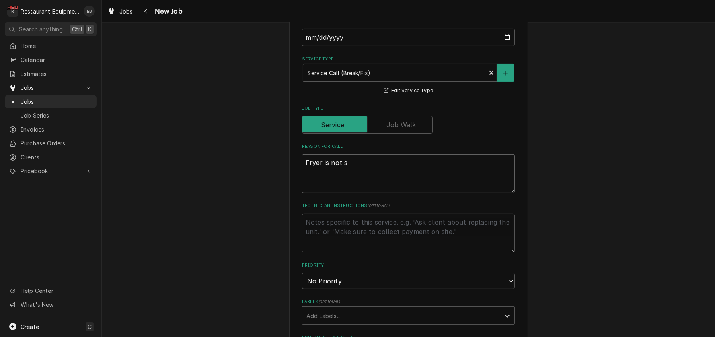
type textarea "x"
type textarea "Fryer is not se"
type textarea "x"
type textarea "Fryer is not sen"
type textarea "x"
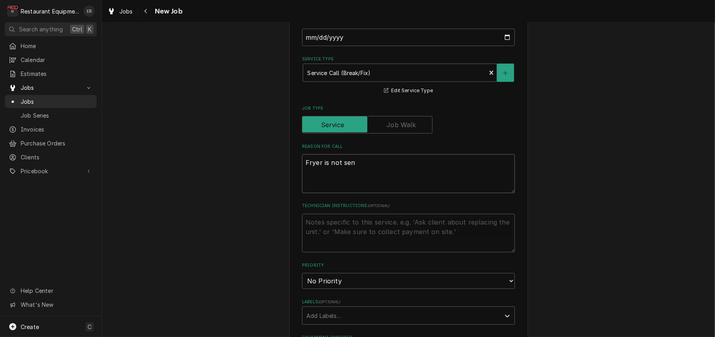
type textarea "Fryer is not sens"
type textarea "x"
type textarea "Fryer is not sensi"
type textarea "x"
type textarea "Fryer is not sensin"
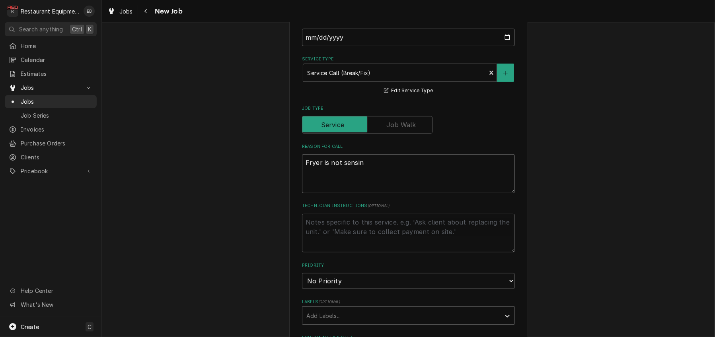
type textarea "x"
type textarea "Fryer is not sensing"
type textarea "x"
type textarea "Fryer is not sensing"
type textarea "x"
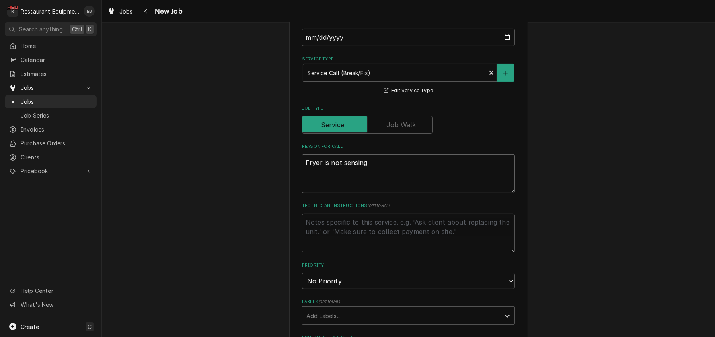
type textarea "Fryer is not sensing w"
type textarea "x"
type textarea "Fryer is not sensing wh"
type textarea "x"
type textarea "Fryer is not sensing whe"
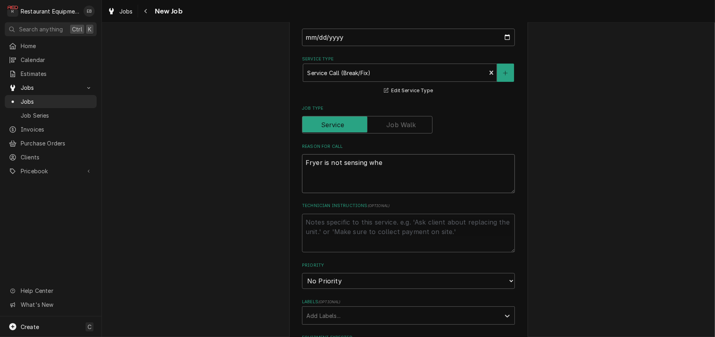
type textarea "x"
type textarea "Fryer is not sensing when"
type textarea "x"
type textarea "Fryer is not sensing when"
type textarea "x"
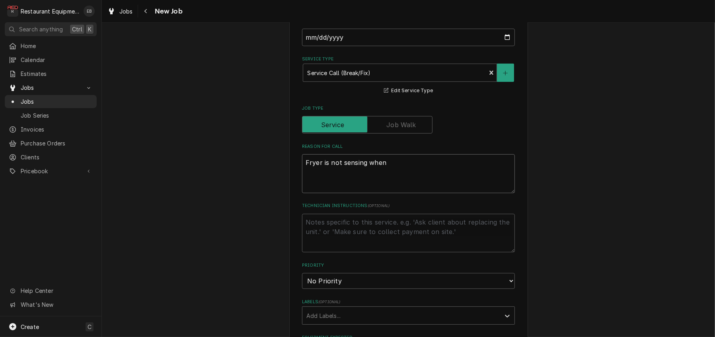
type textarea "Fryer is not sensing when d"
type textarea "x"
type textarea "Fryer is not sensing when dr"
type textarea "x"
type textarea "Fryer is not sensing when dra"
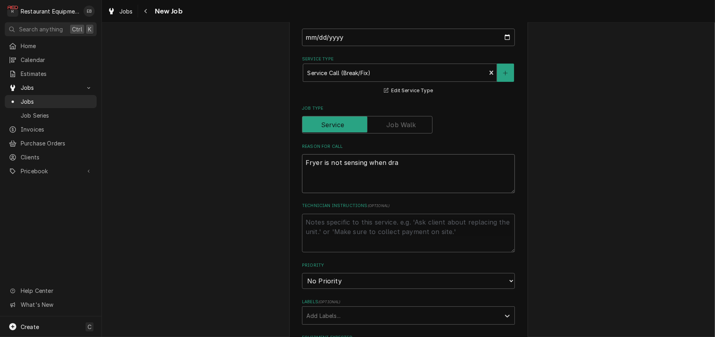
type textarea "x"
type textarea "Fryer is not sensing when drai"
type textarea "x"
type textarea "Fryer is not sensing when drain"
type textarea "x"
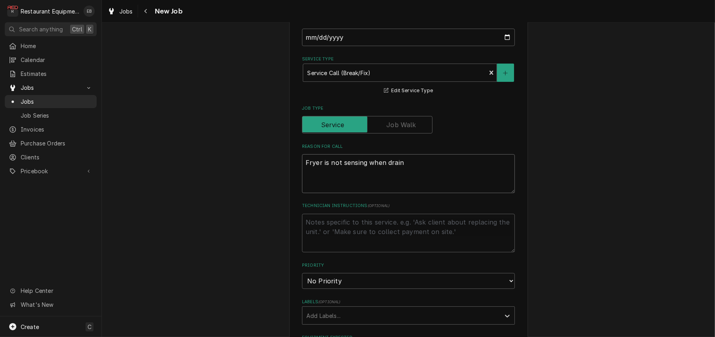
type textarea "Fryer is not sensing when drain"
type textarea "x"
type textarea "Fryer is not sensing when drain p"
type textarea "x"
type textarea "Fryer is not sensing when drain pa"
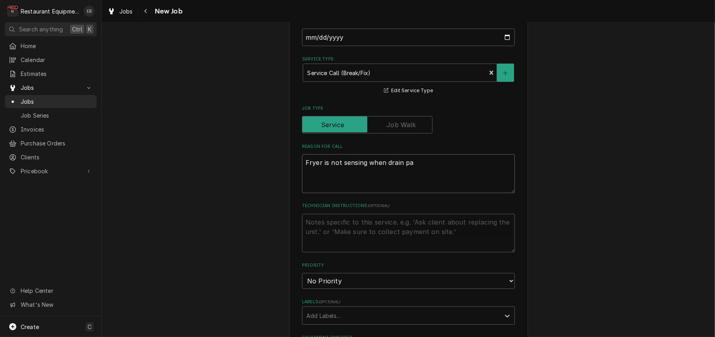
type textarea "x"
type textarea "Fryer is not sensing when drain pan"
type textarea "x"
type textarea "Fryer is not sensing when drain pan"
type textarea "x"
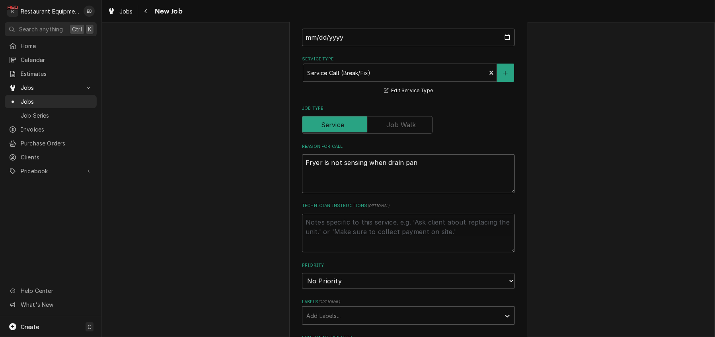
type textarea "Fryer is not sensing when drain pan i"
type textarea "x"
type textarea "Fryer is not sensing when drain pan is"
type textarea "x"
type textarea "Fryer is not sensing when drain pan is"
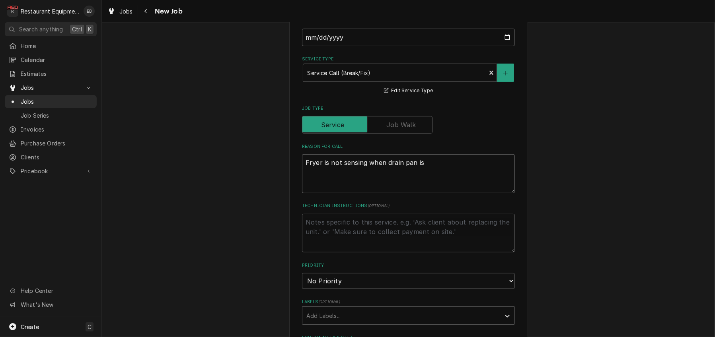
type textarea "x"
type textarea "Fryer is not sensing when drain pan is o"
type textarea "x"
type textarea "Fryer is not sensing when drain pan is op"
type textarea "x"
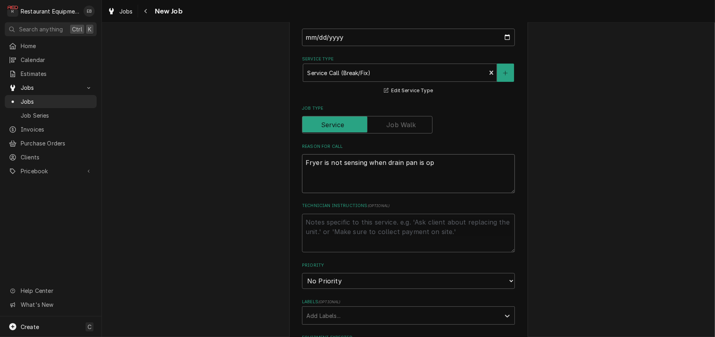
type textarea "Fryer is not sensing when drain pan is ope"
type textarea "x"
type textarea "Fryer is not sensing when drain pan is open"
type textarea "x"
type textarea "Fryer is not sensing when drain pan is open."
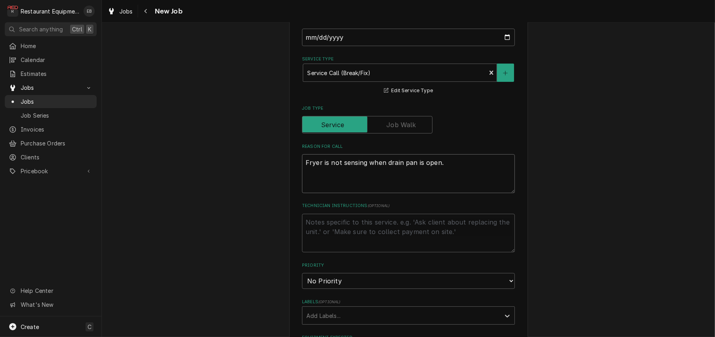
type textarea "x"
type textarea "Fryer is not sensing when drain pan is open."
type textarea "x"
type textarea "Fryer is not sensing when drain pan is open. M"
type textarea "x"
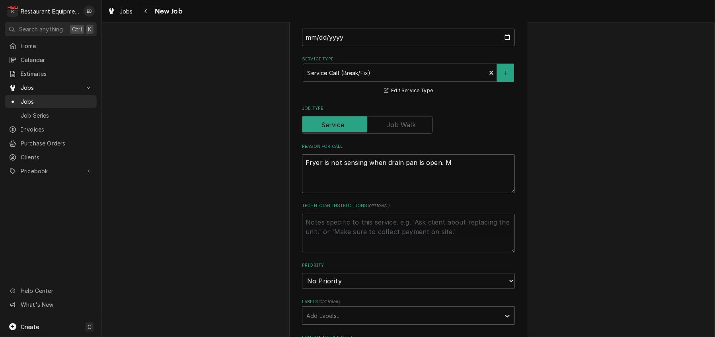
type textarea "Fryer is not sensing when drain pan is open. Mo"
type textarea "x"
type textarea "Fryer is not sensing when drain pan is open. Mos"
type textarea "x"
type textarea "Fryer is not sensing when drain pan is open. Most"
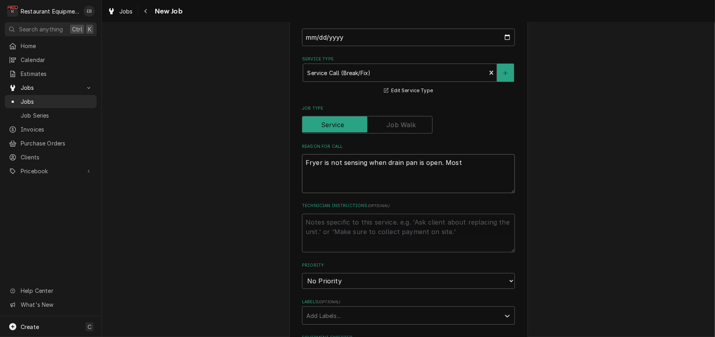
type textarea "x"
type textarea "Fryer is not sensing when drain pan is open. Most"
type textarea "x"
type textarea "Fryer is not sensing when drain pan is open. Most l"
type textarea "x"
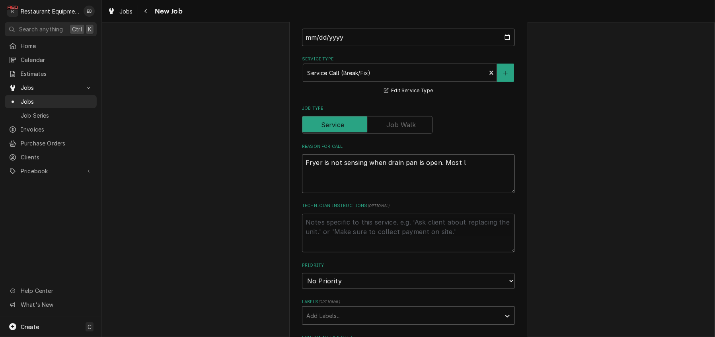
type textarea "Fryer is not sensing when drain pan is open. Most li"
type textarea "x"
type textarea "Fryer is not sensing when drain pan is open. Most lik"
type textarea "x"
type textarea "Fryer is not sensing when drain pan is open. Most like"
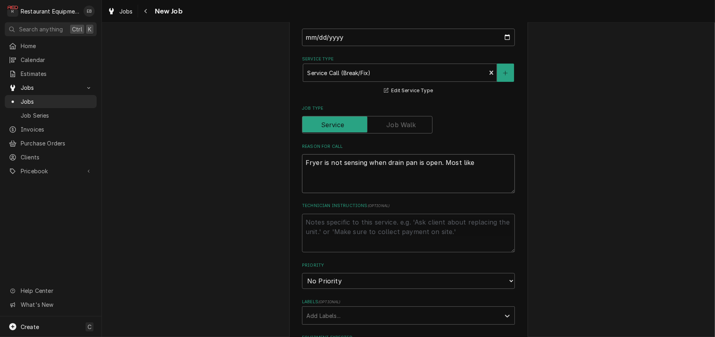
type textarea "x"
type textarea "Fryer is not sensing when drain pan is open. Most likel"
type textarea "x"
type textarea "Fryer is not sensing when drain pan is open. Most likely"
type textarea "x"
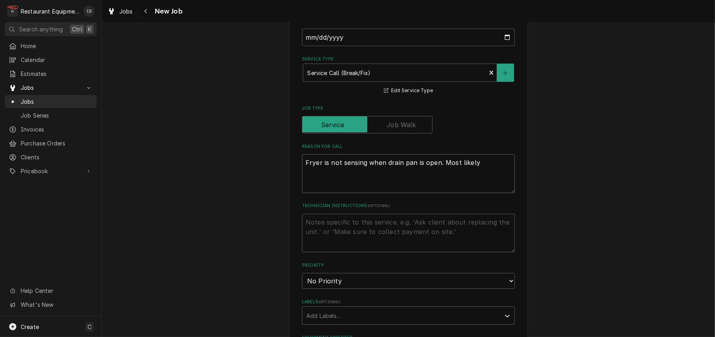
type textarea "Fryer is not sensing when drain pan is open. Most likely"
type textarea "x"
type textarea "Fryer is not sensing when drain pan is open. Most likely d"
type textarea "x"
type textarea "Fryer is not sensing when drain pan is open. Most likely dr"
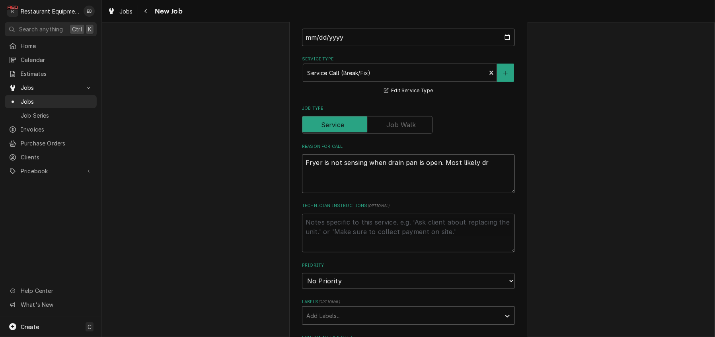
type textarea "x"
type textarea "Fryer is not sensing when drain pan is open. Most likely dra"
type textarea "x"
type textarea "Fryer is not sensing when drain pan is open. Most likely drai"
type textarea "x"
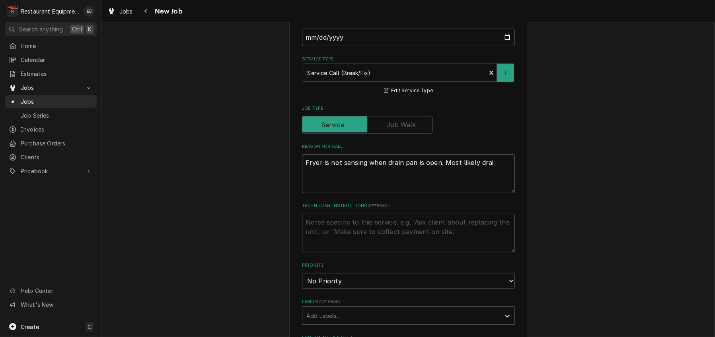
type textarea "Fryer is not sensing when drain pan is open. Most likely drain"
type textarea "x"
type textarea "Fryer is not sensing when drain pan is open. Most likely drain"
type textarea "x"
type textarea "Fryer is not sensing when drain pan is open. Most likely drain s"
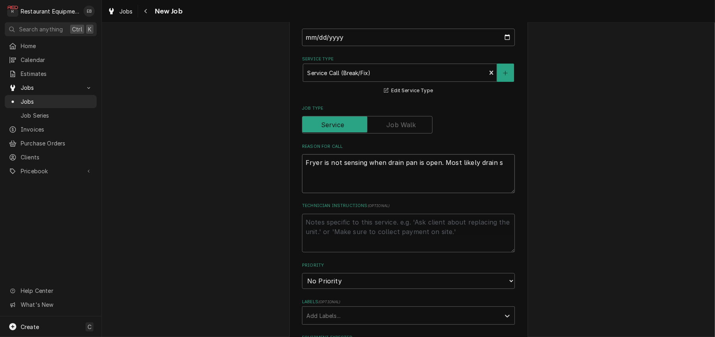
type textarea "x"
type textarea "Fryer is not sensing when drain pan is open. Most likely drain se"
type textarea "x"
type textarea "Fryer is not sensing when drain pan is open. Most likely drain sen"
type textarea "x"
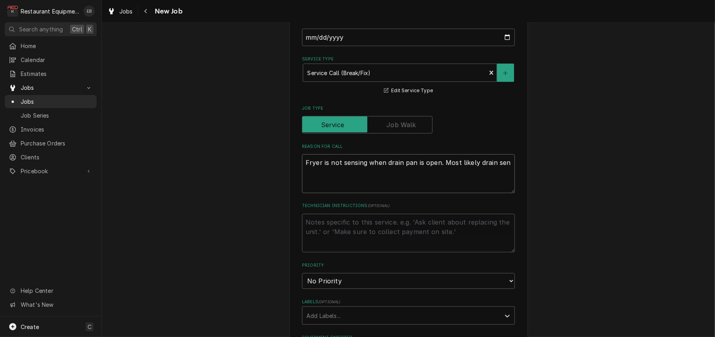
type textarea "Fryer is not sensing when drain pan is open. Most likely drain sens"
type textarea "x"
type textarea "Fryer is not sensing when drain pan is open. Most likely drain senso"
type textarea "x"
type textarea "Fryer is not sensing when drain pan is open. Most likely drain sensor"
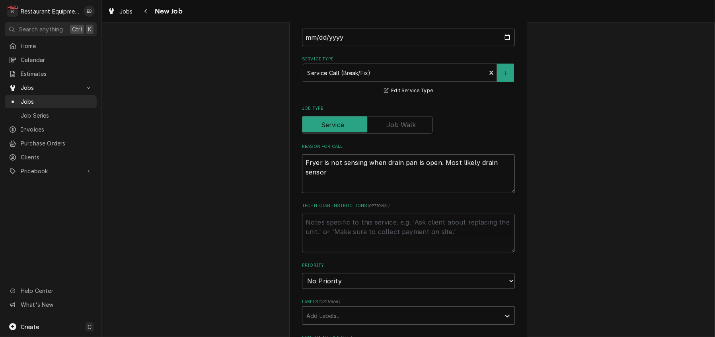
type textarea "x"
type textarea "Fryer is not sensing when drain pan is open. Most likely drain sensor."
click at [302, 193] on textarea "Fryer is not sensing when drain pan is open. Most likely drain sensor." at bounding box center [408, 173] width 213 height 39
click at [303, 193] on textarea "Fryer is not sensing when drain pan is open. Most likely drain sensor." at bounding box center [408, 173] width 213 height 39
type textarea "x"
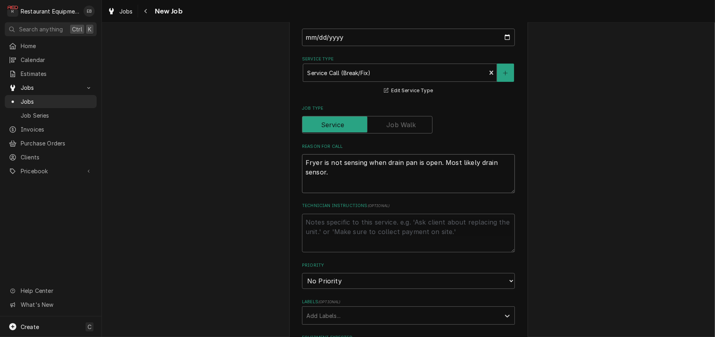
type textarea "ryer is not sensing when drain pan is open. Most likely drain sensor."
type textarea "x"
type textarea "fryer is not sensing when drain pan is open. Most likely drain sensor."
type textarea "x"
type textarea "Mfryer is not sensing when drain pan is open. Most likely drain sensor."
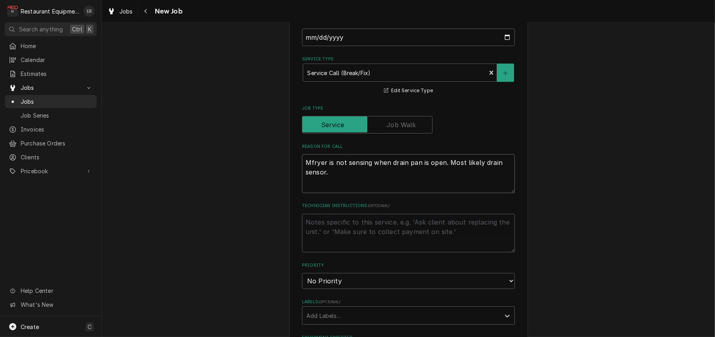
type textarea "x"
type textarea "Mifryer is not sensing when drain pan is open. Most likely drain sensor."
type textarea "x"
type textarea "Midfryer is not sensing when drain pan is open. Most likely drain sensor."
type textarea "x"
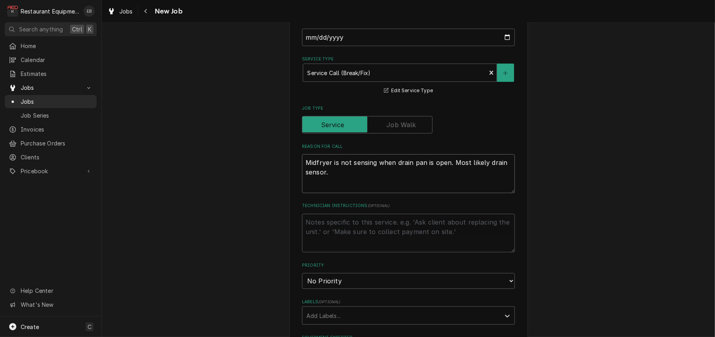
type textarea "Middfryer is not sensing when drain pan is open. Most likely drain sensor."
type textarea "x"
type textarea "Middlfryer is not sensing when drain pan is open. Most likely drain sensor."
type textarea "x"
type textarea "Middlefryer is not sensing when drain pan is open. Most likely drain sensor."
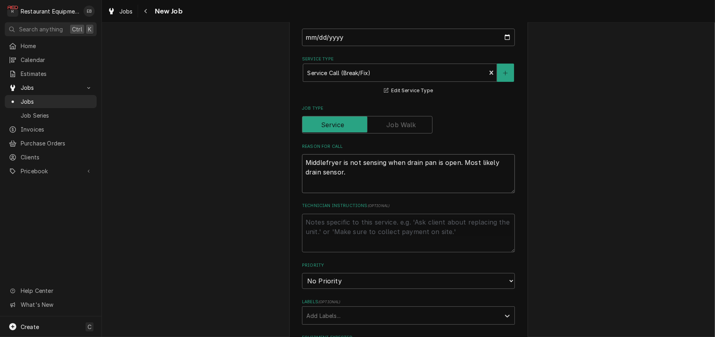
type textarea "x"
type textarea "Middle fryer is not sensing when drain pan is open. Most likely drain sensor."
type textarea "x"
type textarea "Middle vfryer is not sensing when drain pan is open. Most likely drain sensor."
type textarea "x"
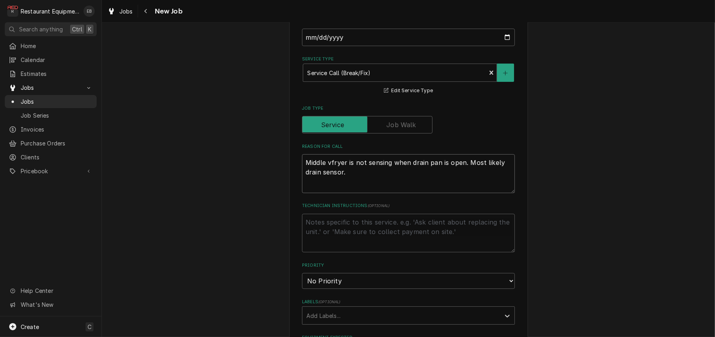
type textarea "Middle vafryer is not sensing when drain pan is open. Most likely drain sensor."
type textarea "x"
type textarea "Middle vatfryer is not sensing when drain pan is open. Most likely drain sensor."
type textarea "x"
type textarea "Middle vat fryer is not sensing when drain pan is open. Most likely drain senso…"
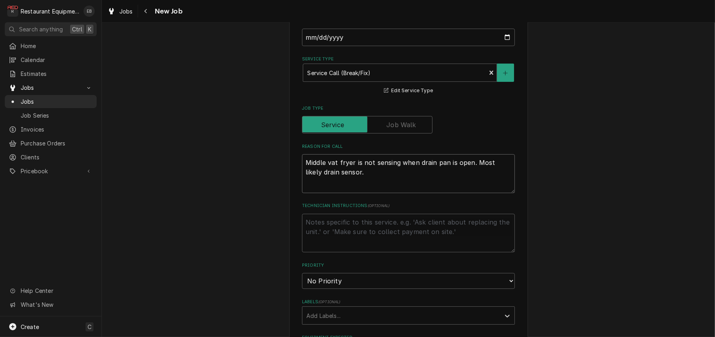
type textarea "x"
type textarea "Middle vat ofryer is not sensing when drain pan is open. Most likely drain sens…"
type textarea "x"
type textarea "Middle vat onfryer is not sensing when drain pan is open. Most likely drain sen…"
type textarea "x"
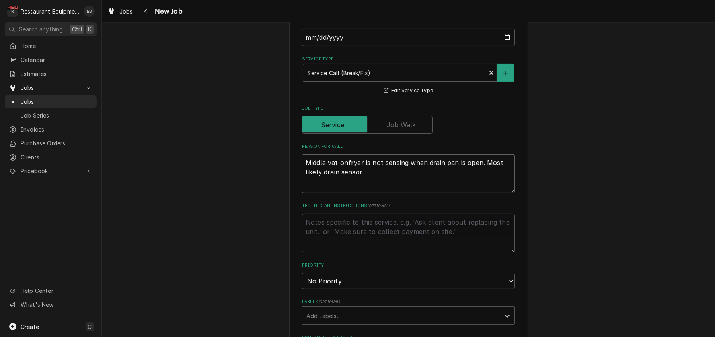
type textarea "Middle vat on fryer is not sensing when drain pan is open. Most likely drain se…"
click at [461, 193] on textarea "Middle vat on fryer is not sensing when drain pan is open. Most likely drain se…" at bounding box center [408, 173] width 213 height 39
type textarea "x"
type textarea "Middle vat on fryer is not sensing when drain pa is open. Most likely drain sen…"
type textarea "x"
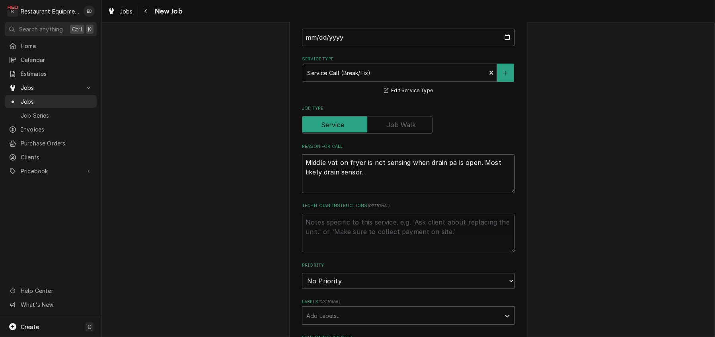
type textarea "Middle vat on fryer is not sensing when drain p is open. Most likely drain sens…"
type textarea "x"
type textarea "Middle vat on fryer is not sensing when drain is open. Most likely drain sensor."
type textarea "x"
type textarea "Middle vat on fryer is not sensing when drain is open. Most likely drain sensor."
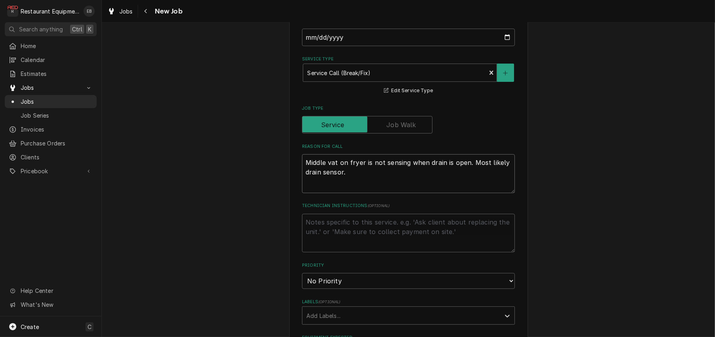
type textarea "x"
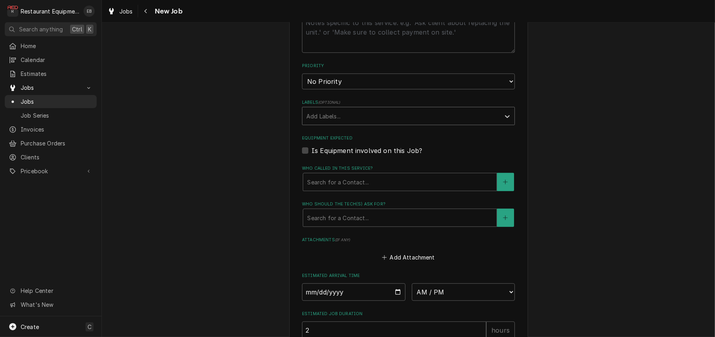
scroll to position [503, 0]
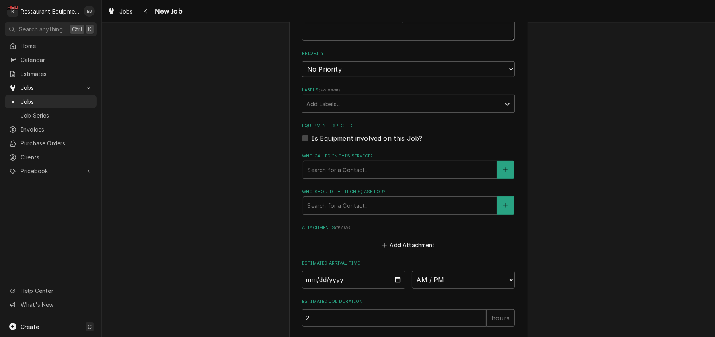
type textarea "Middle vat on fryer is not sensing when drain is open. Most likely drain sensor."
drag, startPoint x: 361, startPoint y: 125, endPoint x: 360, endPoint y: 130, distance: 4.9
click at [361, 77] on select "No Priority Urgent High Medium Low" at bounding box center [408, 69] width 213 height 16
select select "2"
click at [302, 77] on select "No Priority Urgent High Medium Low" at bounding box center [408, 69] width 213 height 16
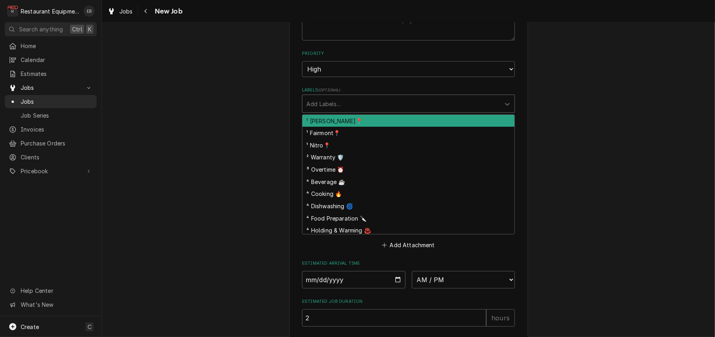
click at [341, 111] on div "Labels" at bounding box center [401, 104] width 190 height 14
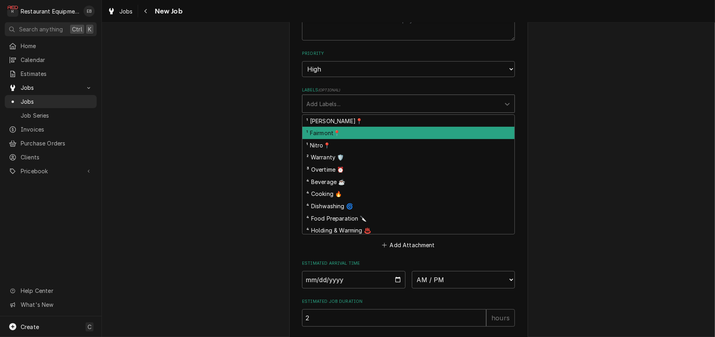
click at [338, 139] on div "¹ Fairmont📍" at bounding box center [408, 133] width 212 height 12
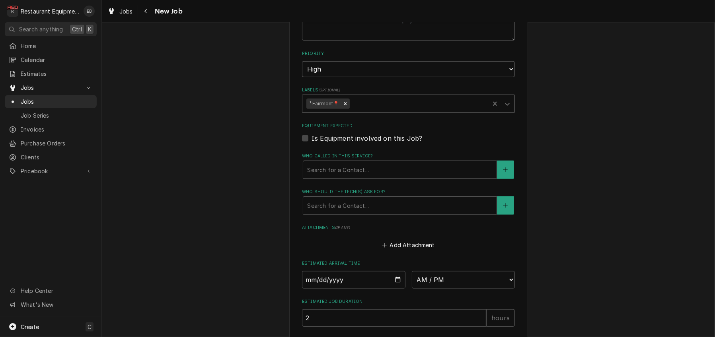
drag, startPoint x: 383, startPoint y: 164, endPoint x: 379, endPoint y: 172, distance: 8.7
click at [383, 111] on div "Labels" at bounding box center [418, 104] width 134 height 14
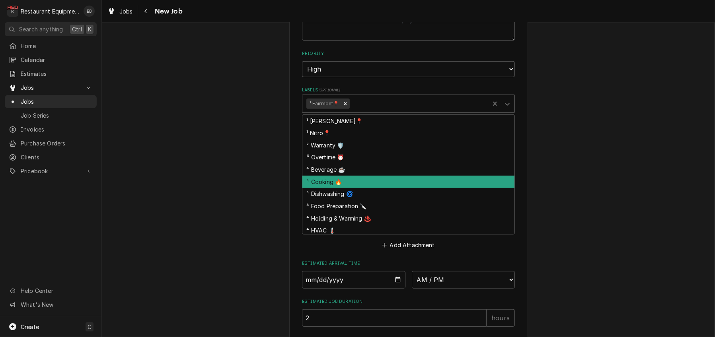
click at [339, 188] on div "⁴ Cooking 🔥" at bounding box center [408, 182] width 212 height 12
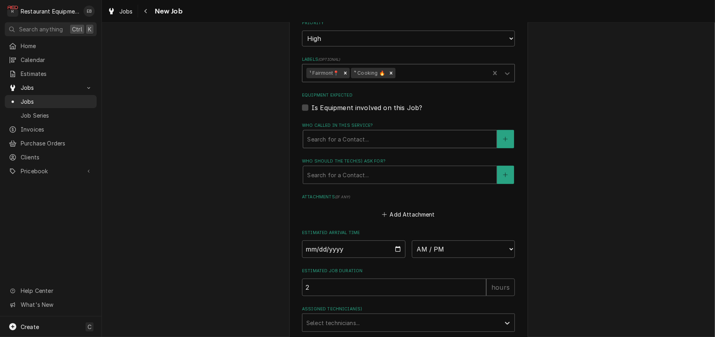
scroll to position [557, 0]
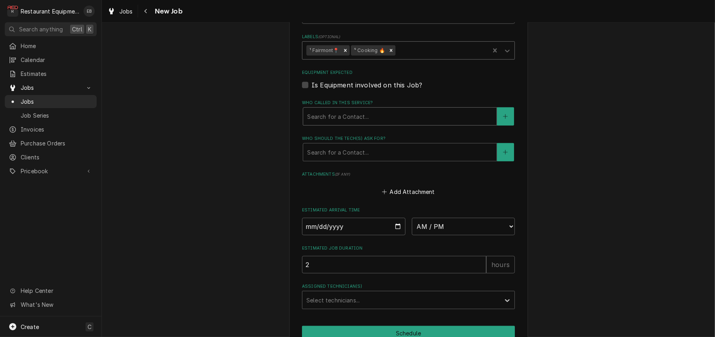
click at [367, 124] on div "Who called in this service?" at bounding box center [399, 116] width 185 height 14
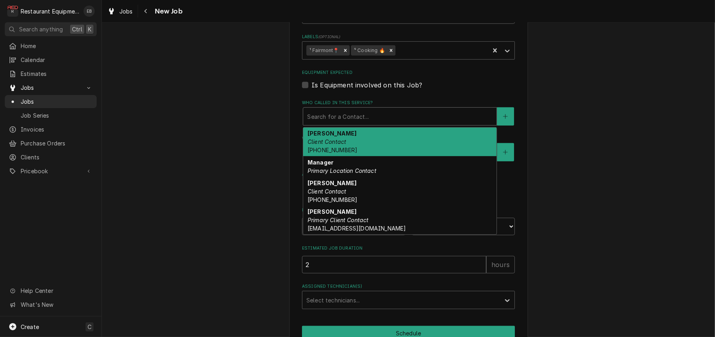
click at [347, 157] on div "Jeff Dunlap Client Contact (304) 380-1860" at bounding box center [399, 142] width 193 height 29
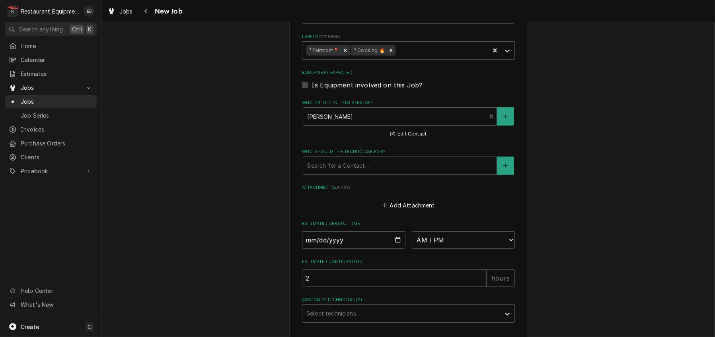
click at [348, 173] on div "Who should the tech(s) ask for?" at bounding box center [399, 166] width 185 height 14
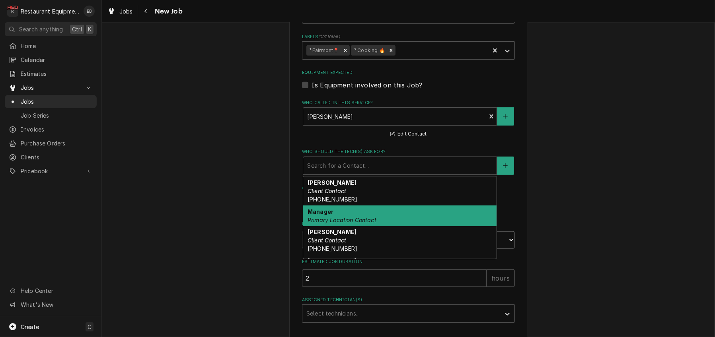
click at [323, 215] on strong "Manager" at bounding box center [320, 211] width 26 height 7
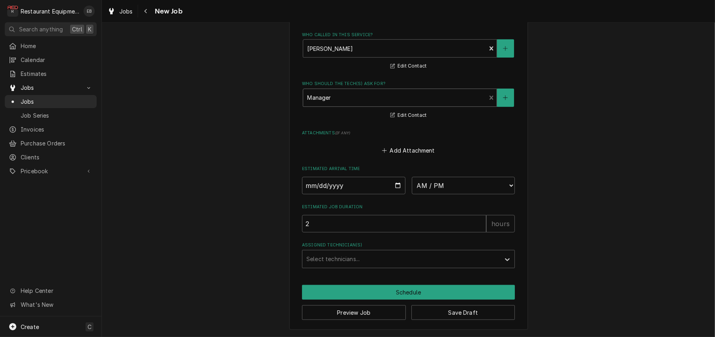
scroll to position [716, 0]
click at [395, 183] on input "Date" at bounding box center [353, 185] width 103 height 17
drag, startPoint x: 407, startPoint y: 164, endPoint x: 410, endPoint y: 182, distance: 17.8
click at [406, 166] on label "Estimated Arrival Time" at bounding box center [408, 169] width 213 height 6
click at [455, 308] on button "Save Draft" at bounding box center [463, 312] width 104 height 15
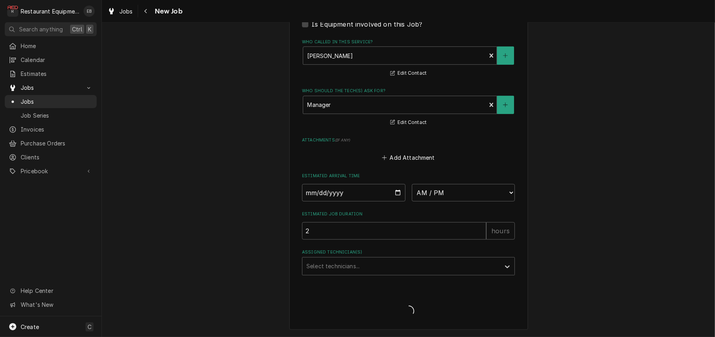
scroll to position [719, 0]
type textarea "x"
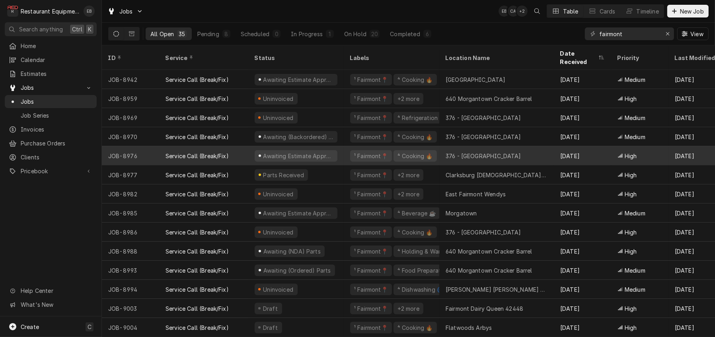
scroll to position [406, 0]
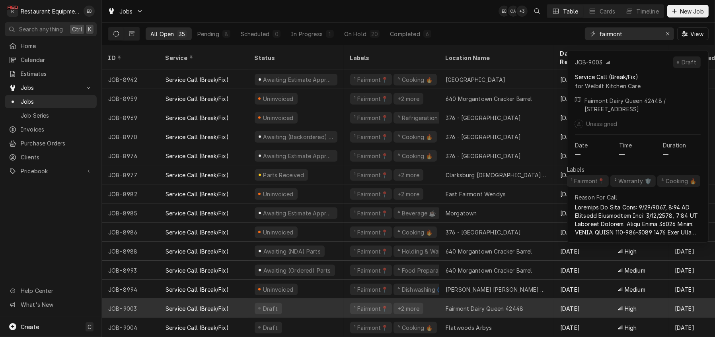
click at [339, 299] on div "Draft" at bounding box center [295, 308] width 95 height 19
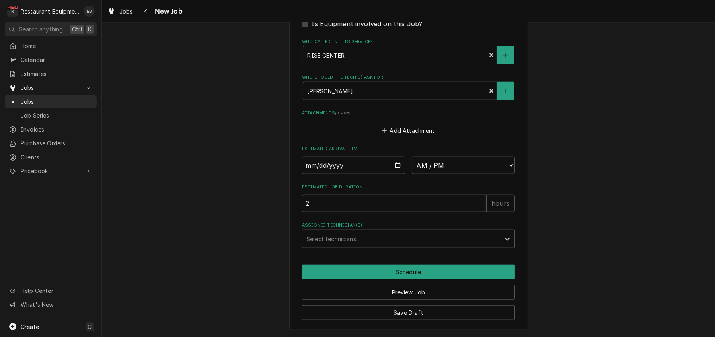
scroll to position [1113, 0]
click at [396, 157] on input "Date" at bounding box center [353, 165] width 103 height 17
type textarea "x"
type input "[DATE]"
type textarea "x"
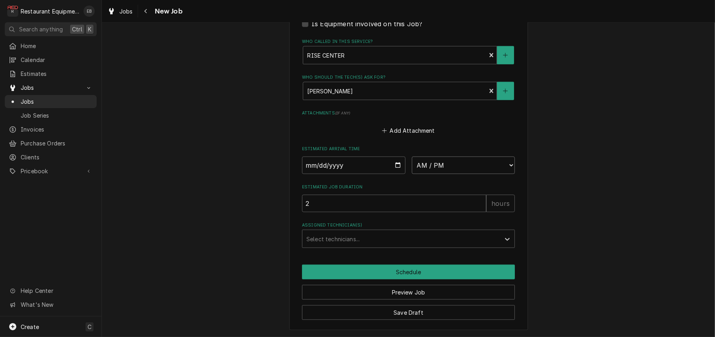
click at [458, 157] on select "AM / PM 6:00 AM 6:15 AM 6:30 AM 6:45 AM 7:00 AM 7:15 AM 7:30 AM 7:45 AM 8:00 AM…" at bounding box center [463, 165] width 103 height 17
select select "16:00:00"
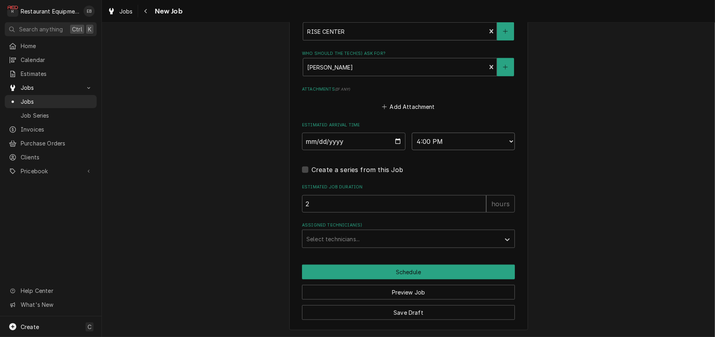
type textarea "x"
click at [358, 234] on div "Assigned Technician(s)" at bounding box center [401, 239] width 190 height 14
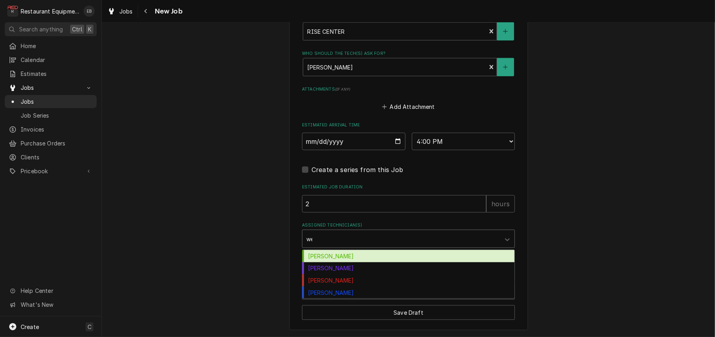
type input "[PERSON_NAME]"
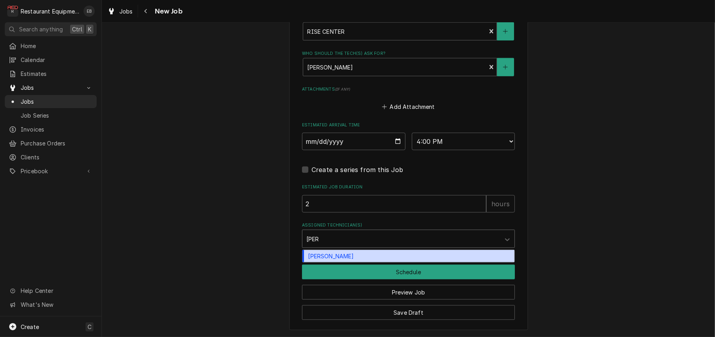
click at [338, 250] on div "[PERSON_NAME]" at bounding box center [408, 256] width 212 height 12
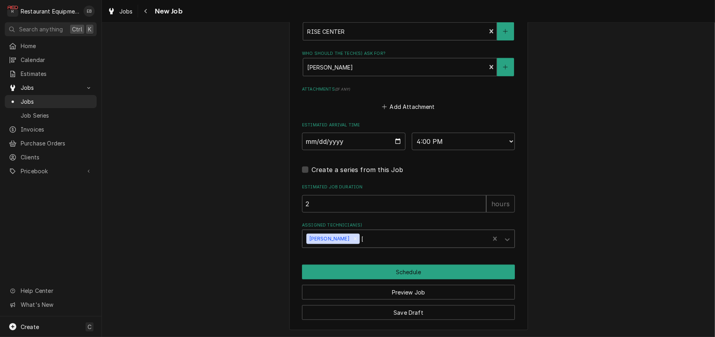
type textarea "x"
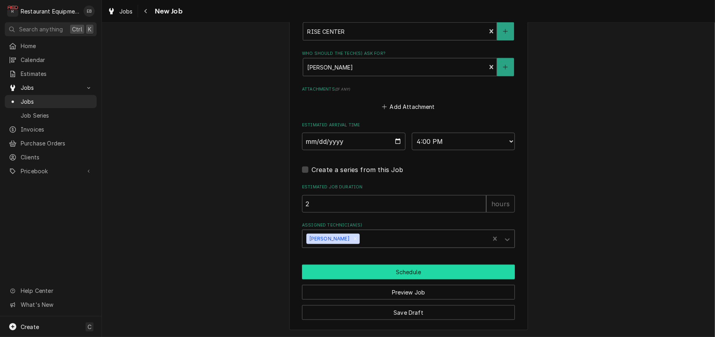
click at [344, 265] on button "Schedule" at bounding box center [408, 272] width 213 height 15
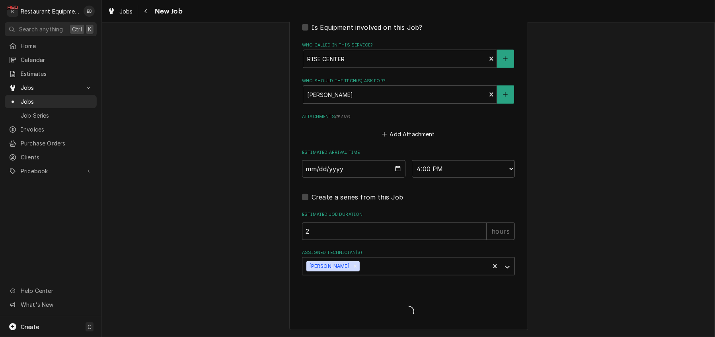
type textarea "x"
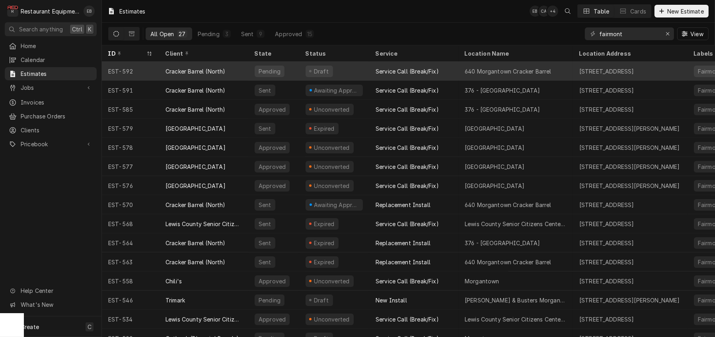
drag, startPoint x: 351, startPoint y: 75, endPoint x: 351, endPoint y: 81, distance: 6.0
click at [351, 76] on div "Draft" at bounding box center [334, 71] width 70 height 19
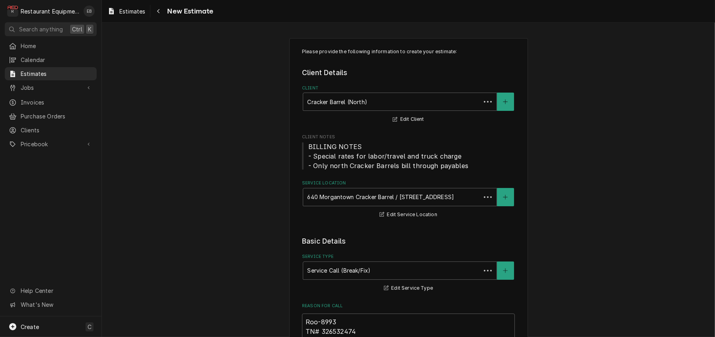
type textarea "x"
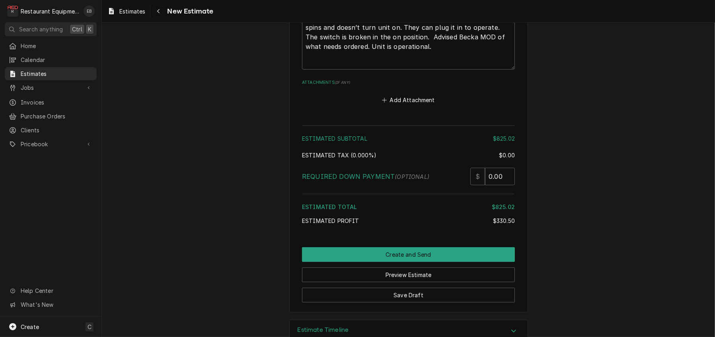
scroll to position [2094, 0]
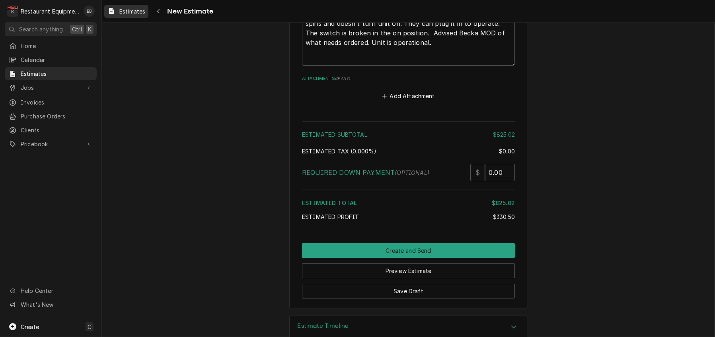
click at [131, 14] on span "Estimates" at bounding box center [132, 11] width 26 height 8
